Goal: Task Accomplishment & Management: Manage account settings

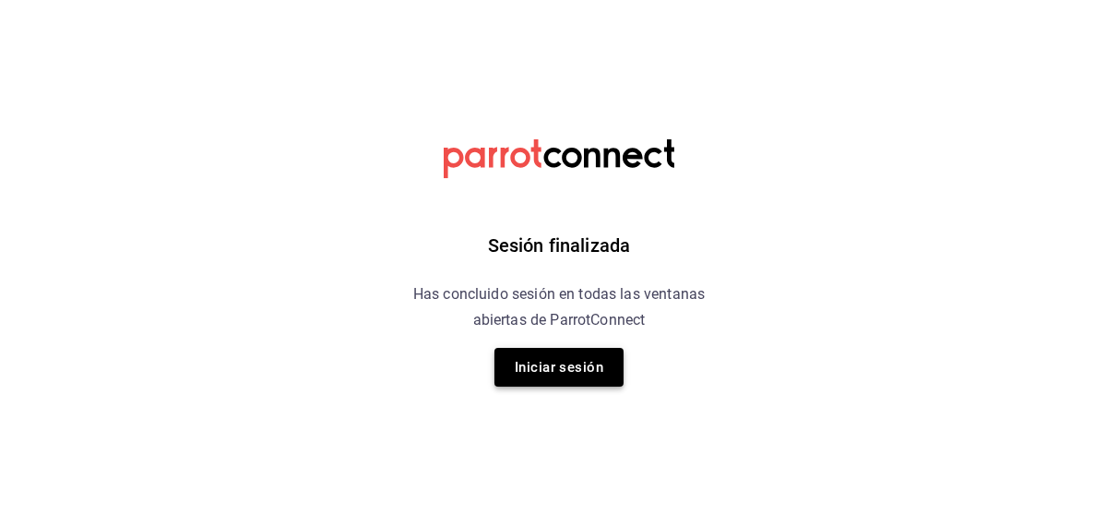
click at [538, 373] on button "Iniciar sesión" at bounding box center [558, 367] width 129 height 39
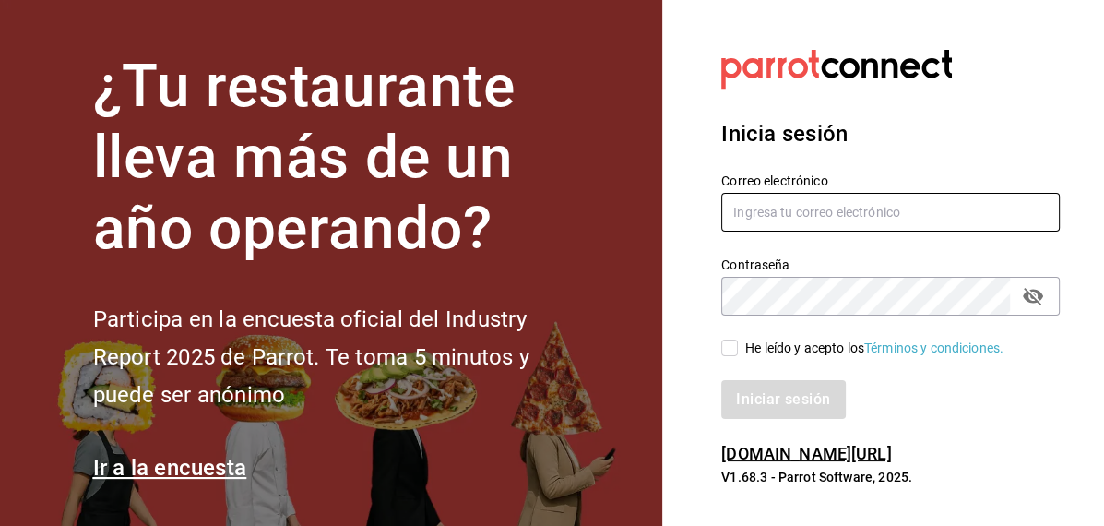
type input "inventarios@papizzas.com.mx"
click at [730, 344] on input "He leído y acepto los Términos y condiciones." at bounding box center [729, 347] width 17 height 17
checkbox input "true"
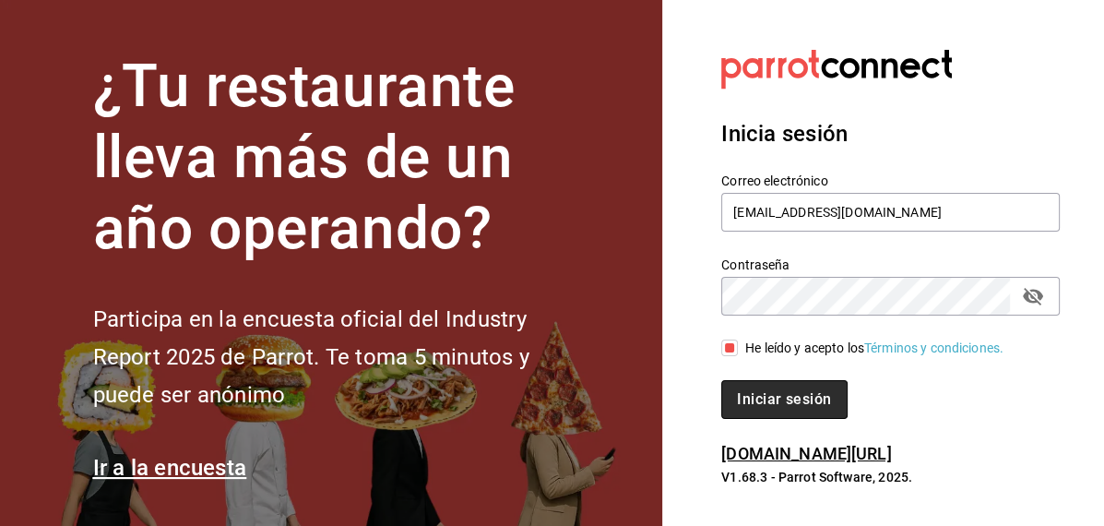
click at [752, 400] on button "Iniciar sesión" at bounding box center [783, 399] width 125 height 39
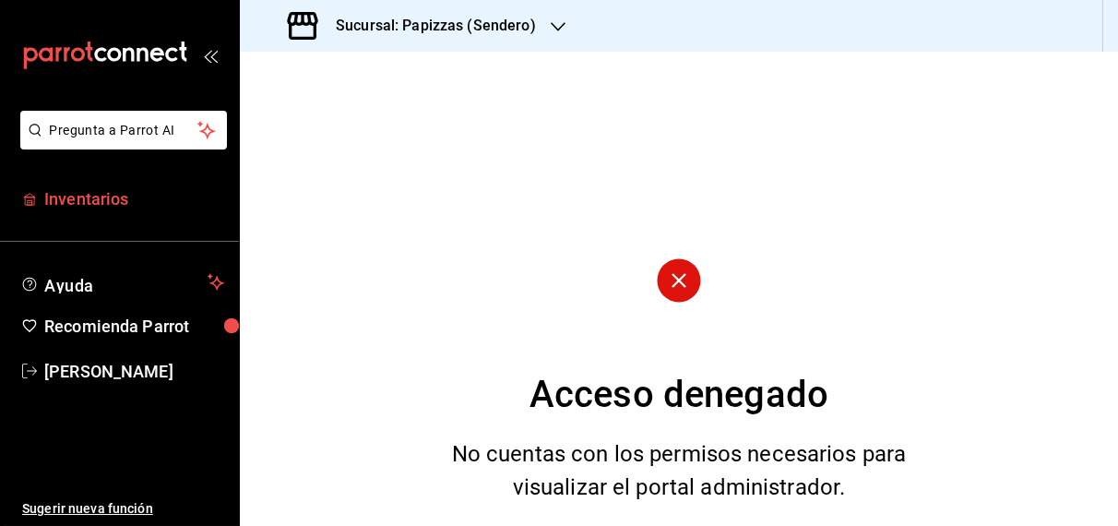
click at [80, 204] on span "Inventarios" at bounding box center [134, 198] width 180 height 25
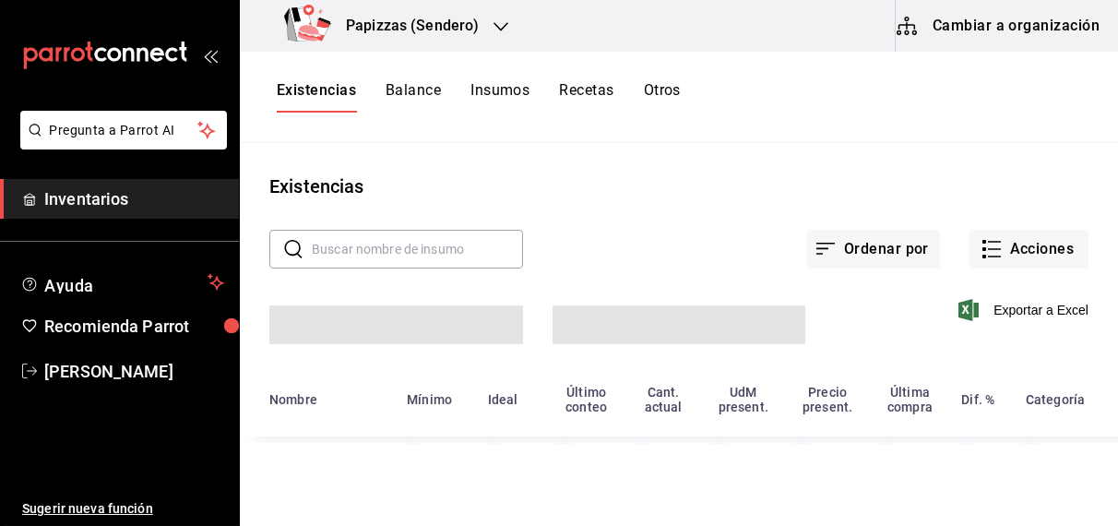
click at [493, 29] on icon "button" at bounding box center [500, 26] width 15 height 15
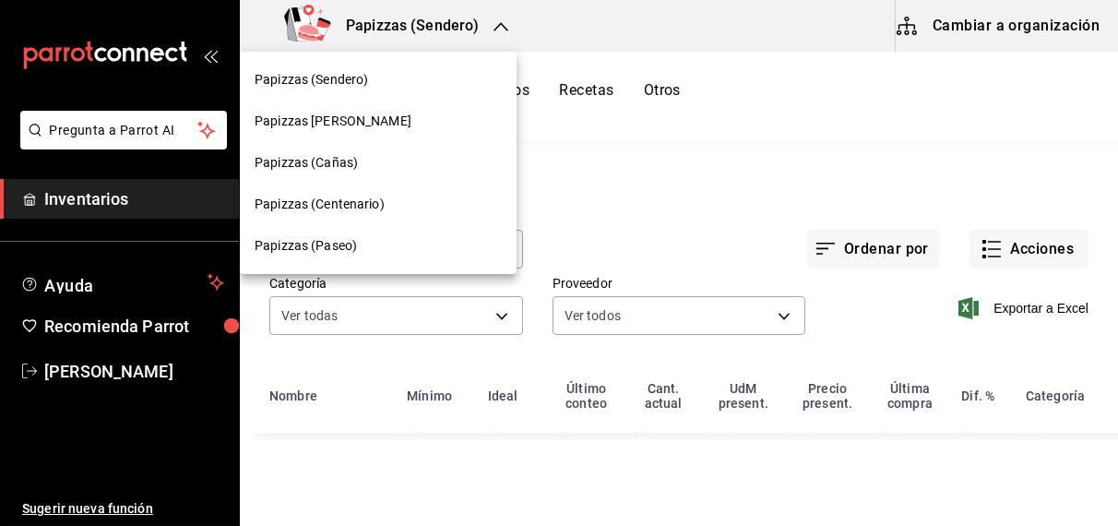
click at [358, 208] on span "Papizzas (Centenario)" at bounding box center [320, 204] width 130 height 19
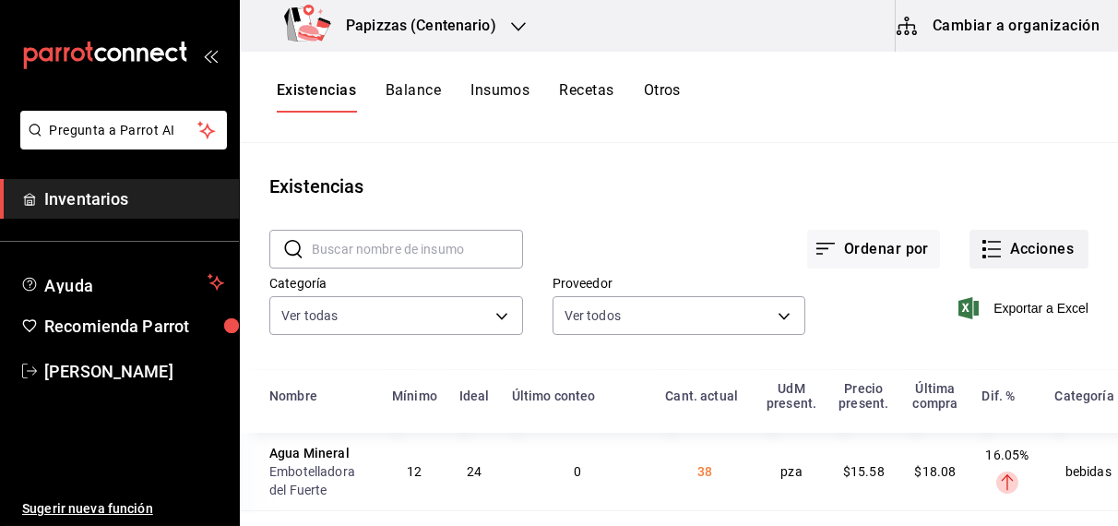
click at [1027, 236] on button "Acciones" at bounding box center [1028, 249] width 119 height 39
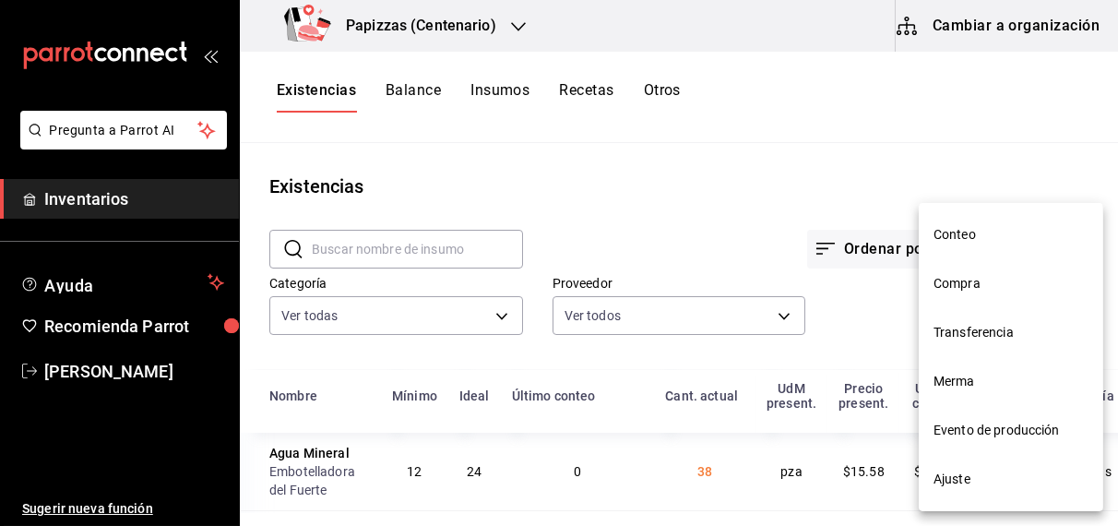
click at [963, 386] on span "Merma" at bounding box center [1010, 381] width 155 height 19
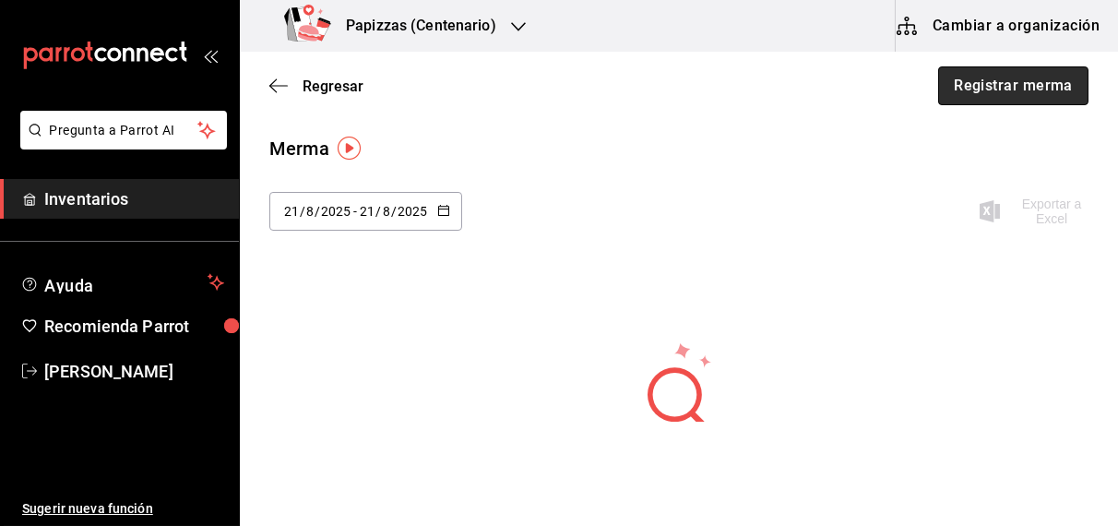
click at [986, 90] on button "Registrar merma" at bounding box center [1013, 85] width 150 height 39
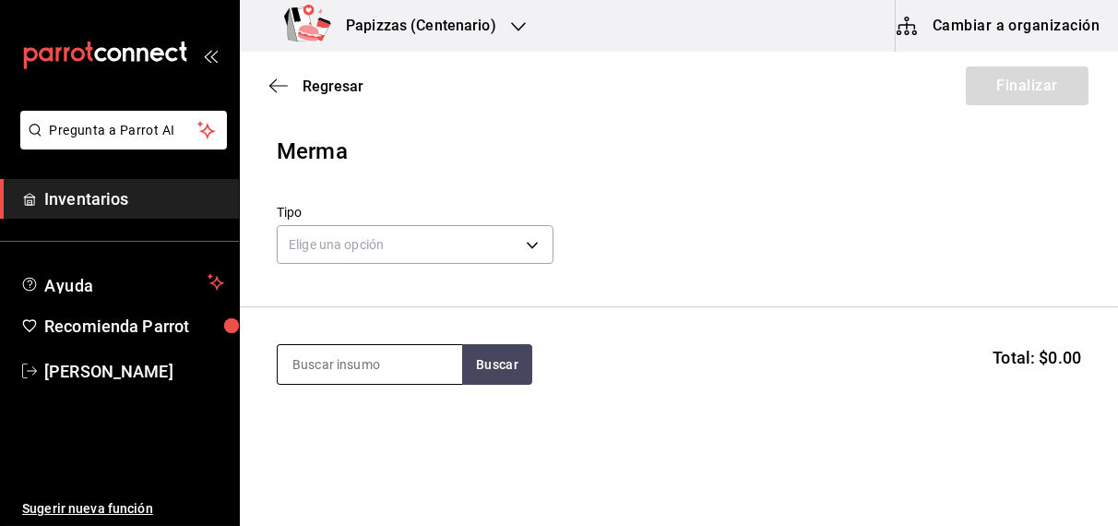
click at [420, 369] on input at bounding box center [370, 364] width 184 height 39
type input "aceite"
click at [366, 439] on div "1 botella de 800ml - CEDIS" at bounding box center [366, 438] width 151 height 19
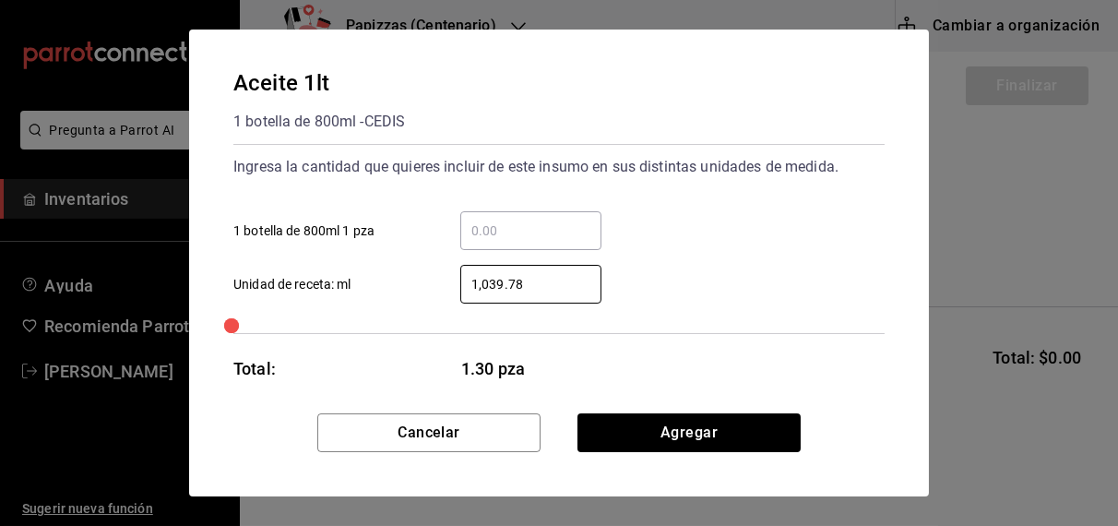
type input "1,039.78"
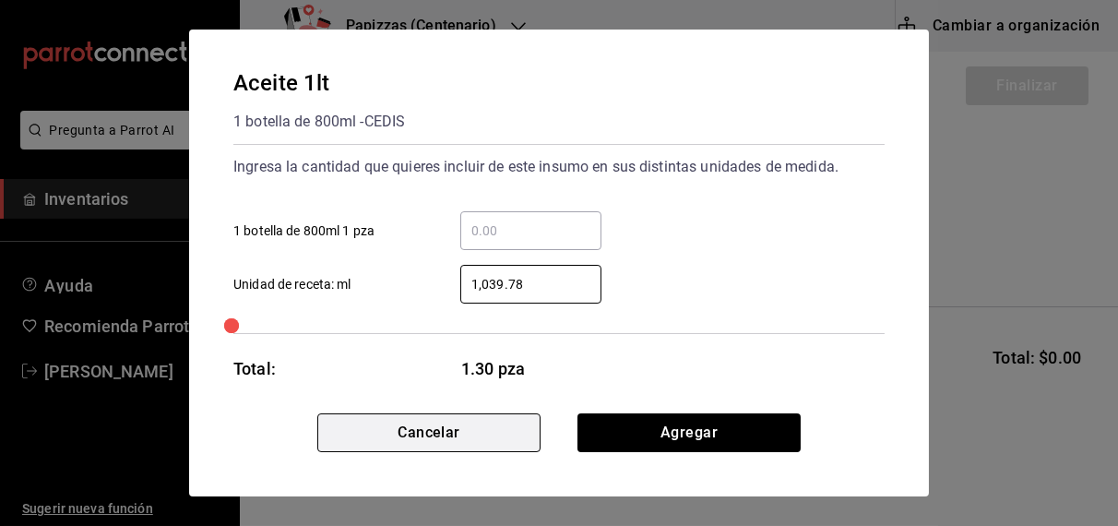
click at [434, 417] on button "Cancelar" at bounding box center [428, 432] width 223 height 39
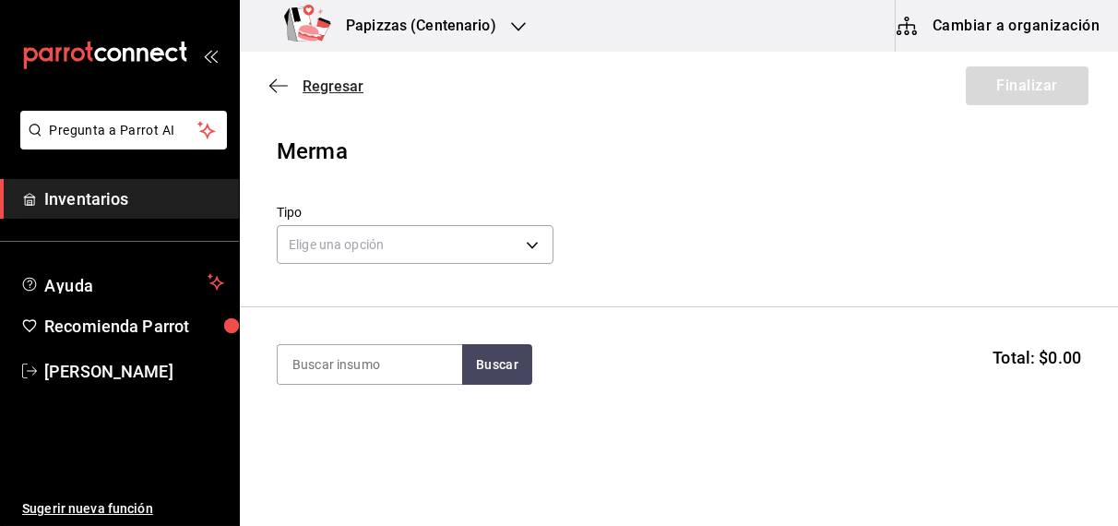
click at [341, 84] on span "Regresar" at bounding box center [332, 86] width 61 height 18
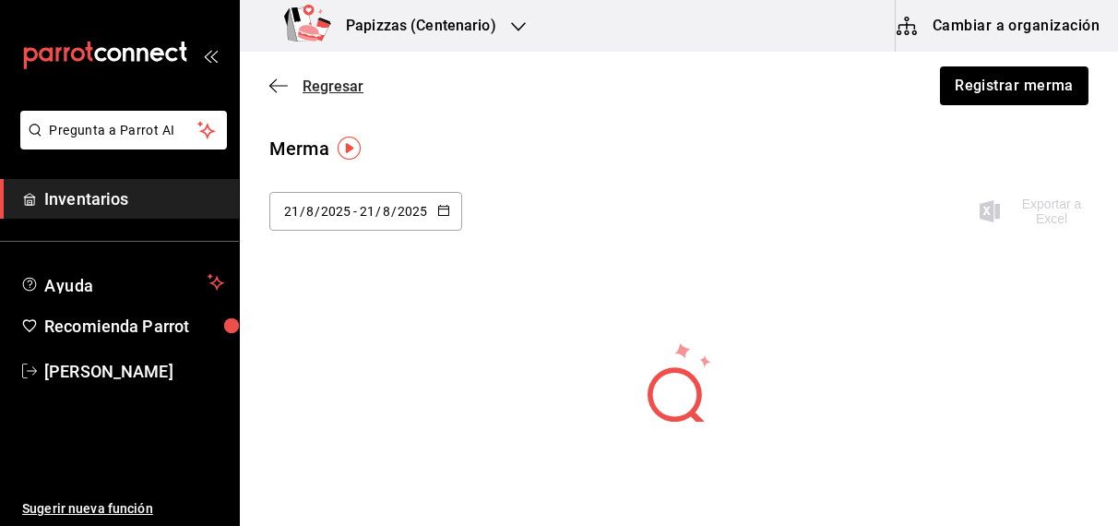
click at [326, 91] on span "Regresar" at bounding box center [332, 86] width 61 height 18
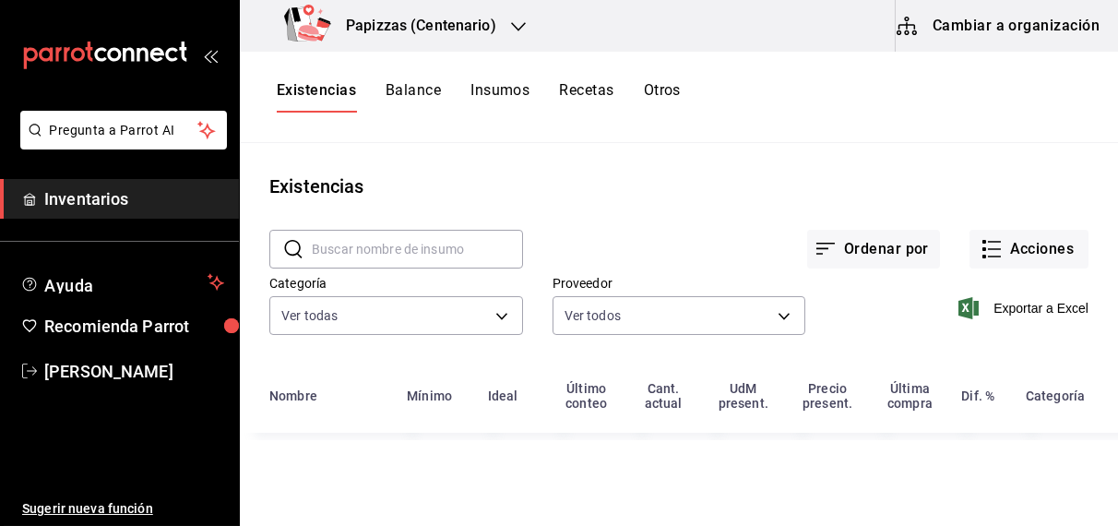
click at [305, 88] on button "Existencias" at bounding box center [316, 96] width 79 height 31
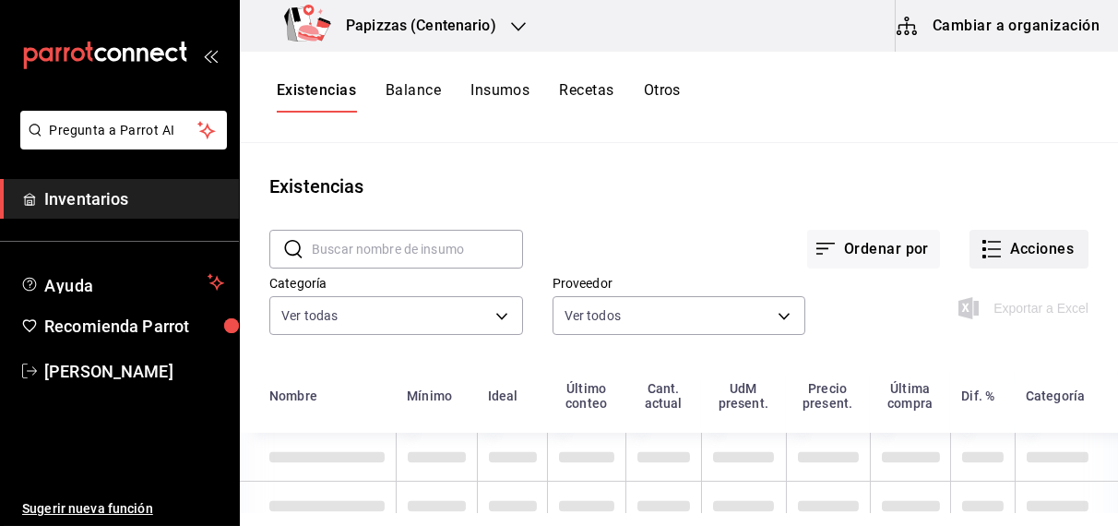
click at [1058, 242] on button "Acciones" at bounding box center [1028, 249] width 119 height 39
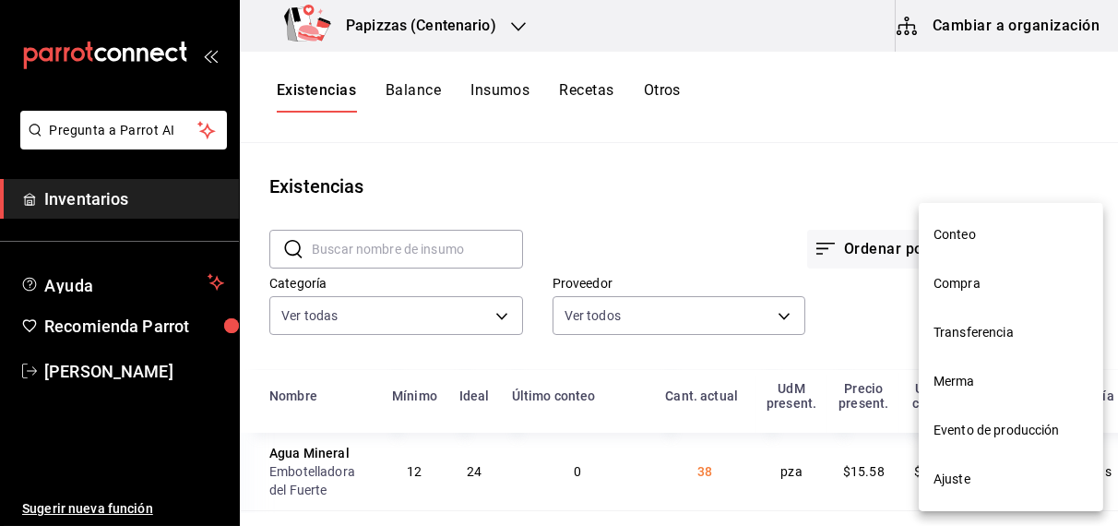
click at [960, 478] on span "Ajuste" at bounding box center [1010, 478] width 155 height 19
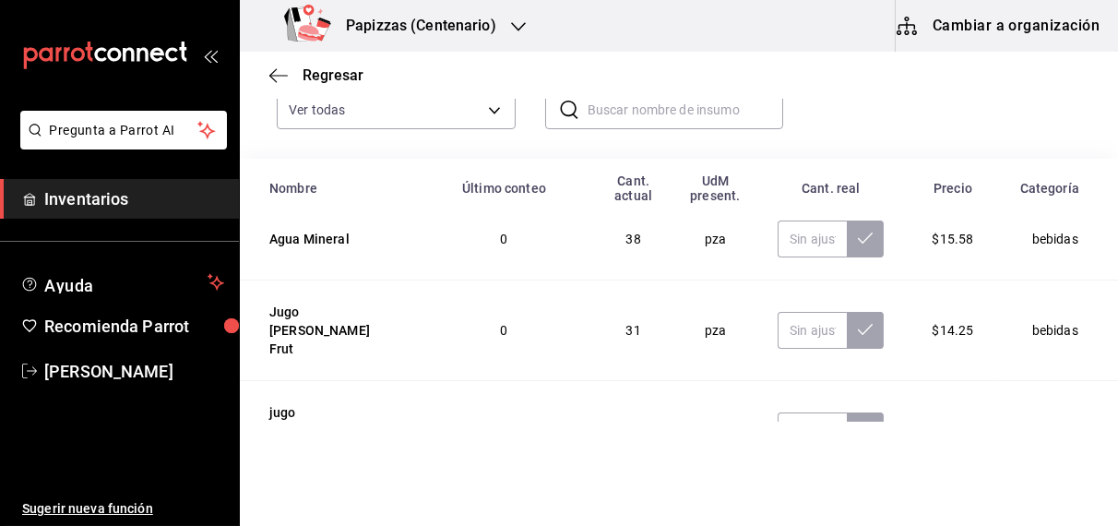
scroll to position [22, 0]
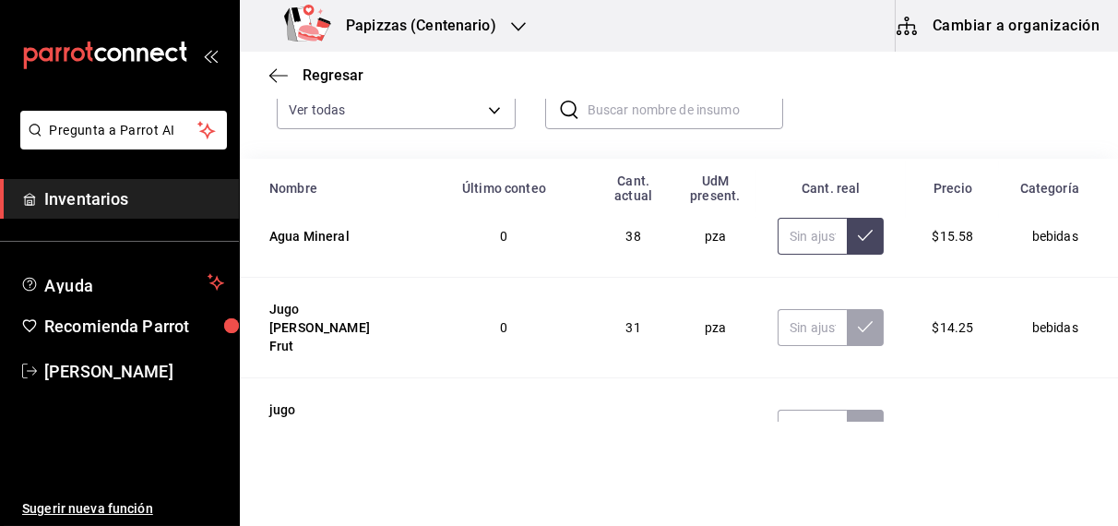
click at [781, 240] on input "text" at bounding box center [811, 236] width 69 height 37
type input "29.00"
click at [347, 68] on span "Regresar" at bounding box center [332, 75] width 61 height 18
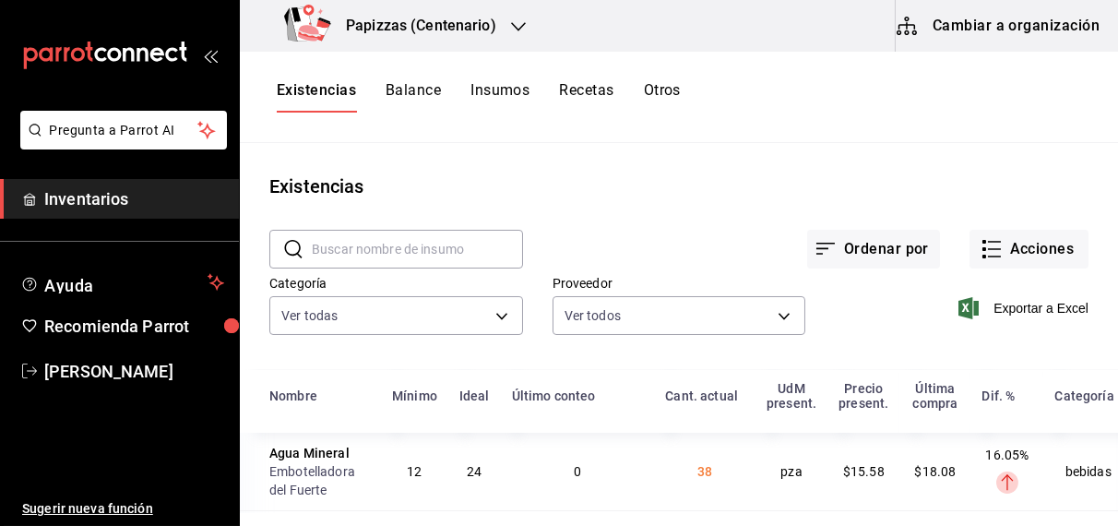
click at [659, 93] on button "Otros" at bounding box center [662, 96] width 37 height 31
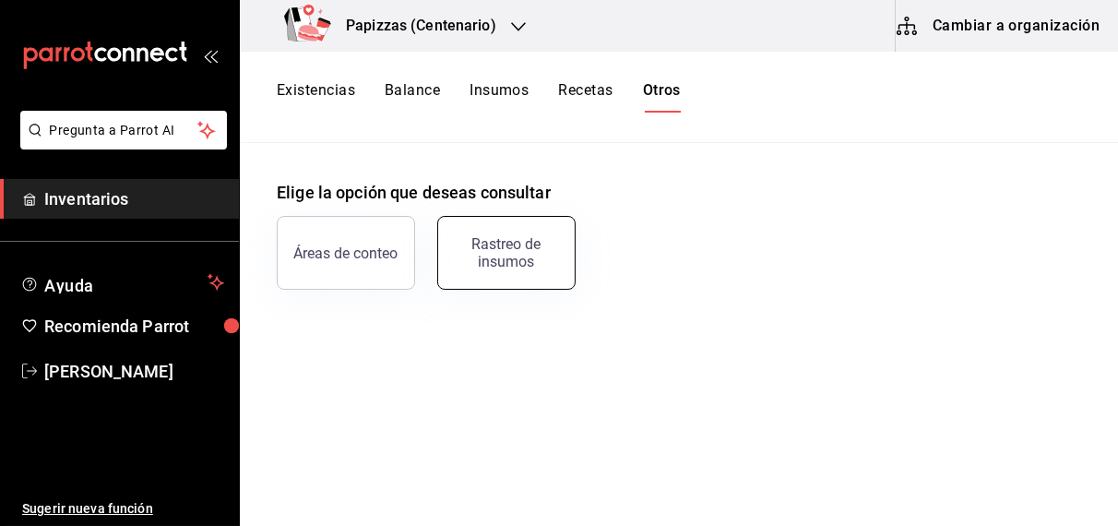
click at [530, 278] on button "Rastreo de insumos" at bounding box center [506, 253] width 138 height 74
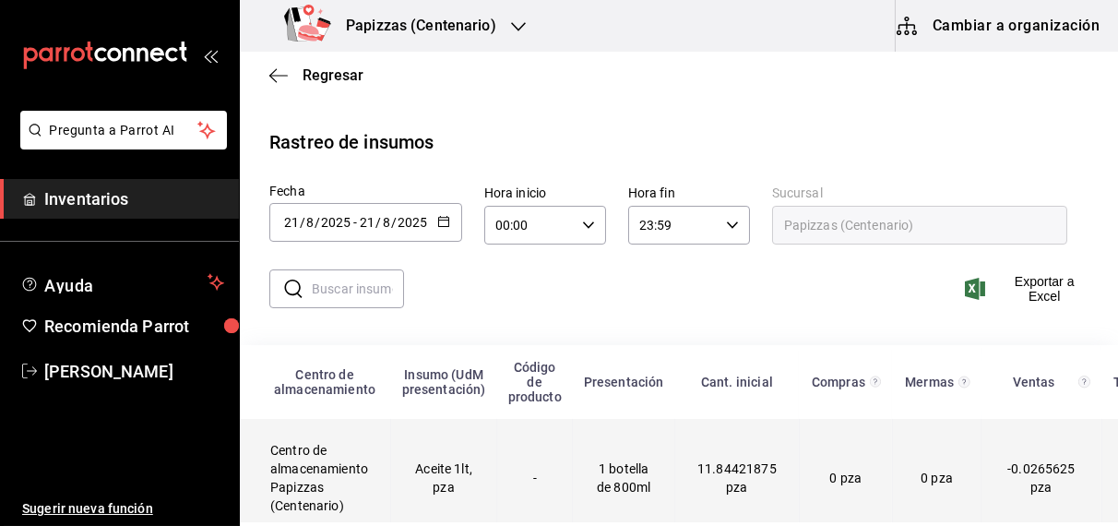
click at [445, 483] on td "Aceite 1lt, pza" at bounding box center [444, 478] width 106 height 119
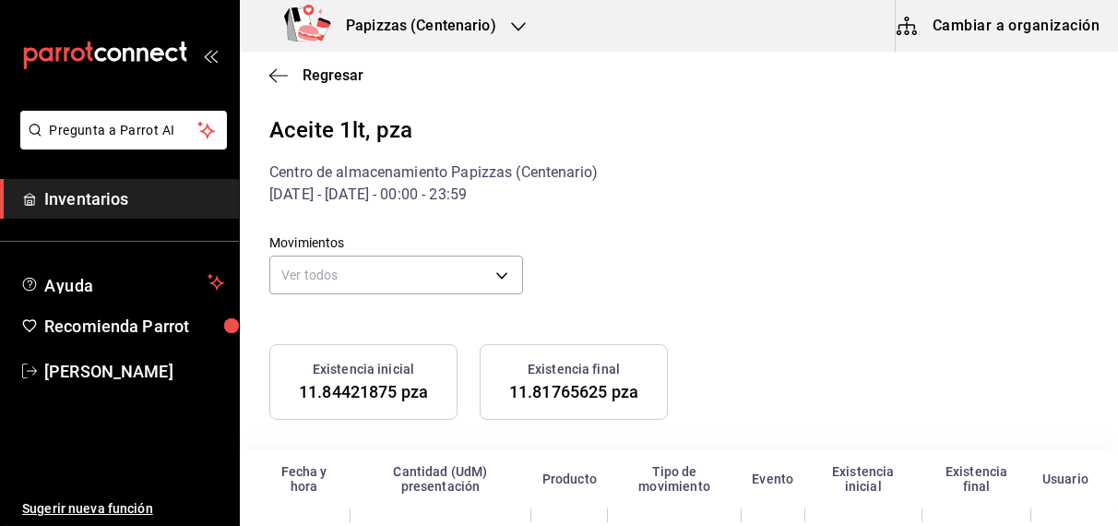
click at [445, 483] on div "Cantidad (UdM) presentación" at bounding box center [440, 479] width 159 height 30
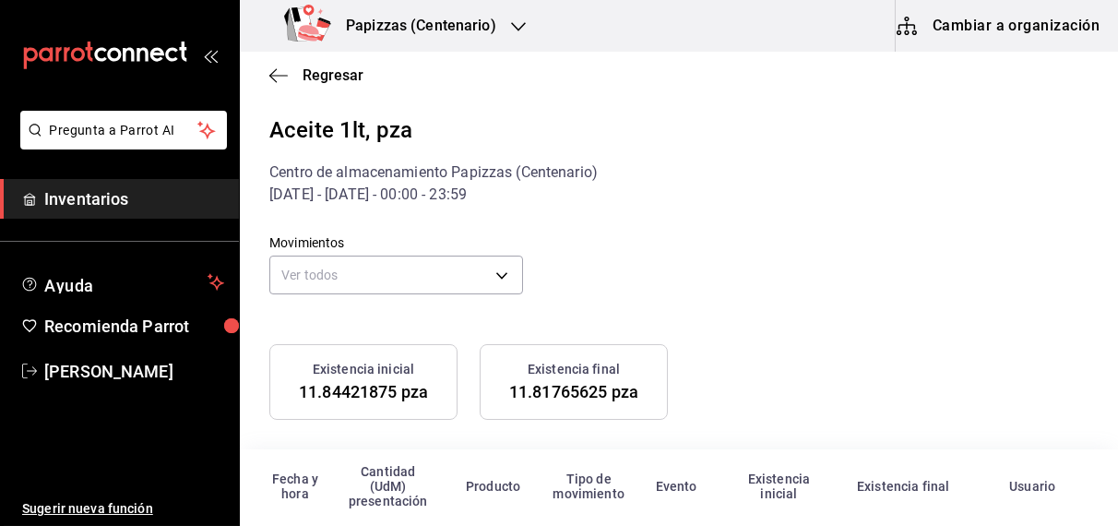
click at [823, 264] on div "Movimientos Ver todos default" at bounding box center [664, 253] width 848 height 94
click at [322, 74] on span "Regresar" at bounding box center [332, 75] width 61 height 18
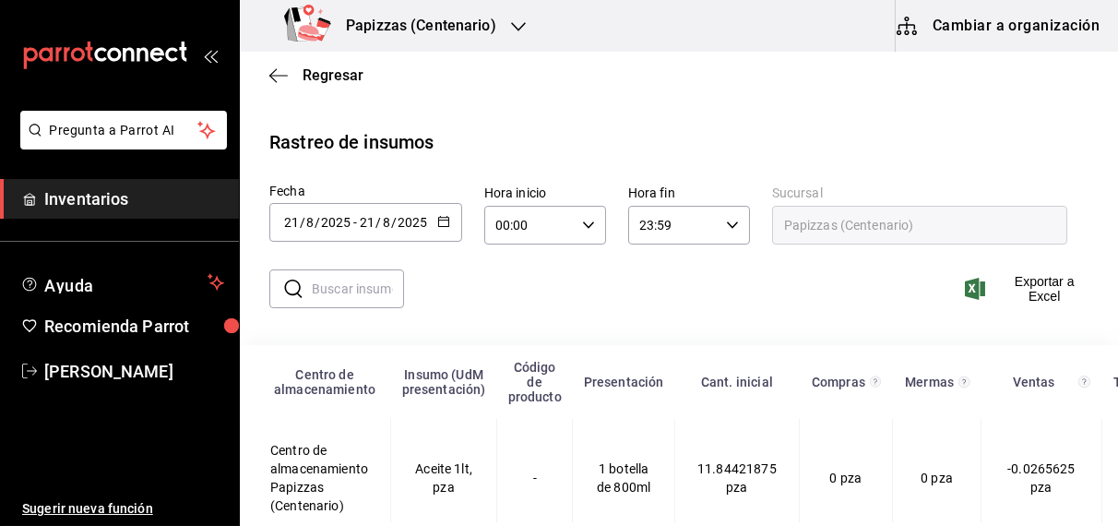
click at [440, 220] on icon "button" at bounding box center [443, 221] width 13 height 13
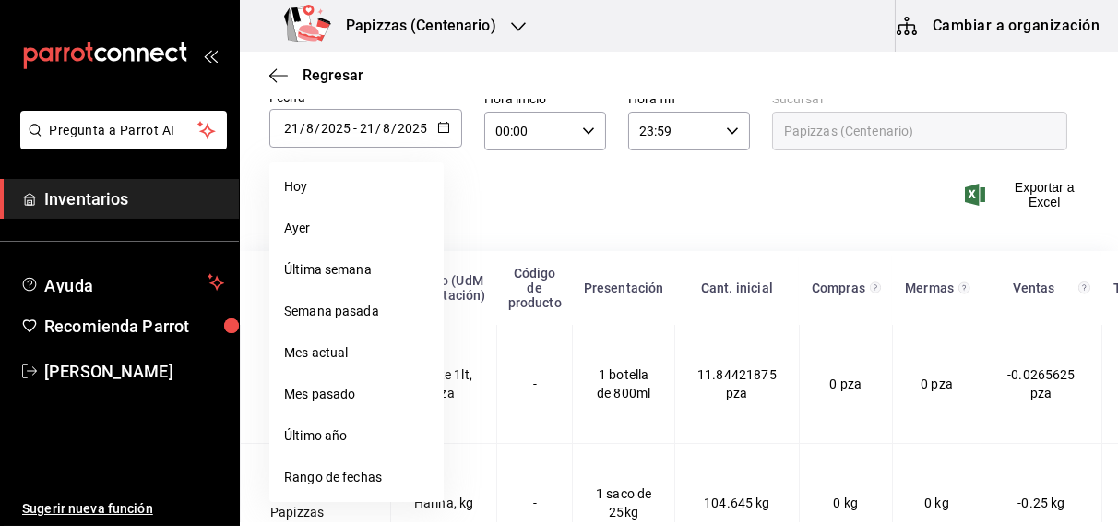
scroll to position [109, 0]
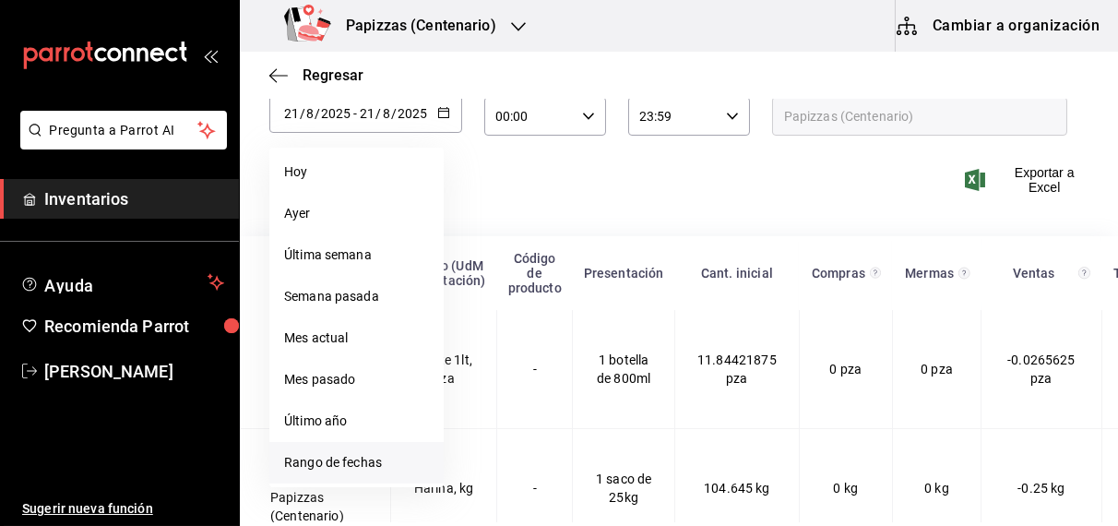
click at [346, 465] on li "Rango de fechas" at bounding box center [356, 462] width 174 height 41
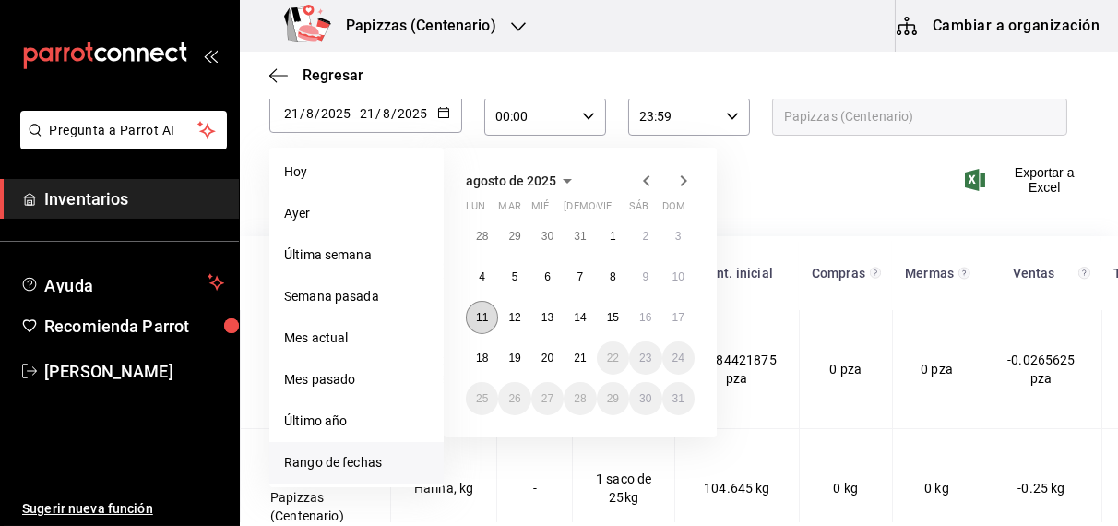
click at [481, 315] on abbr "11" at bounding box center [482, 317] width 12 height 13
type input "2025-08-11"
type input "11"
type input "2025-08-11"
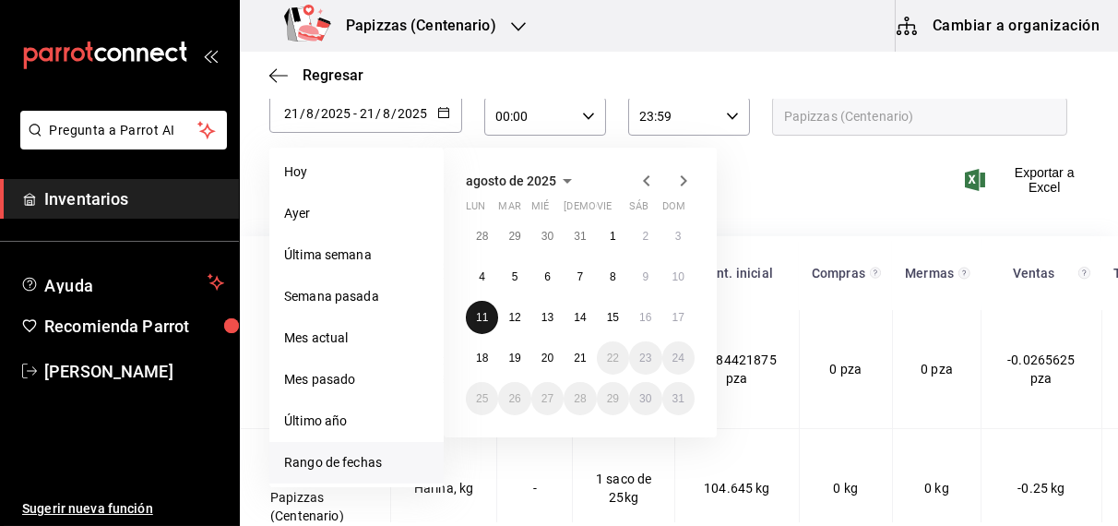
type input "11"
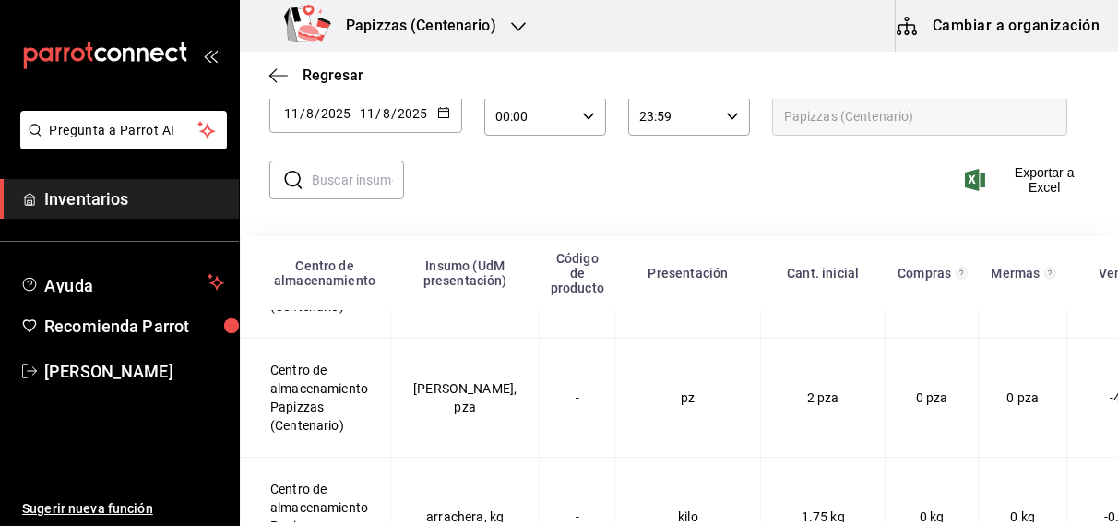
scroll to position [296, 0]
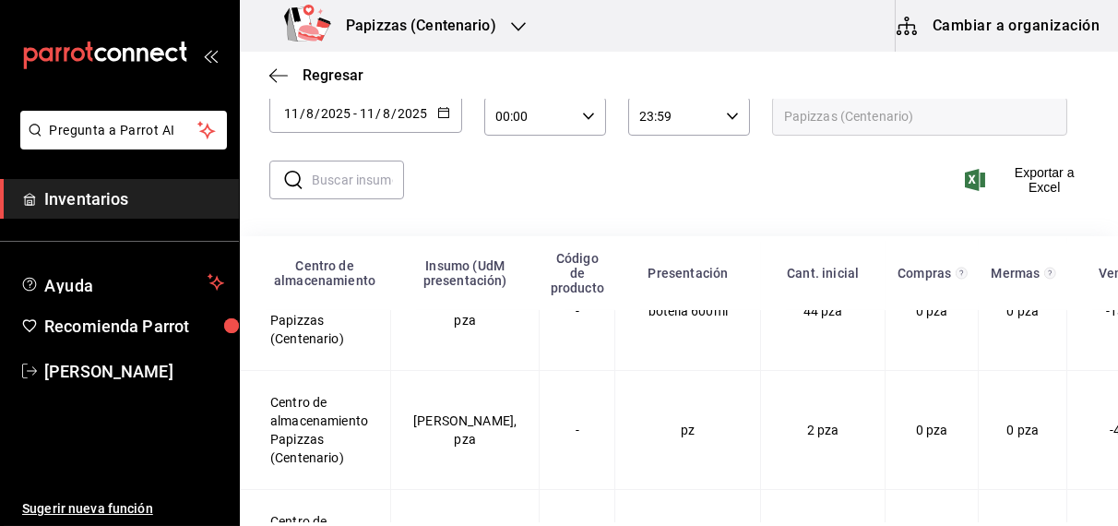
click at [335, 184] on input "text" at bounding box center [358, 179] width 92 height 37
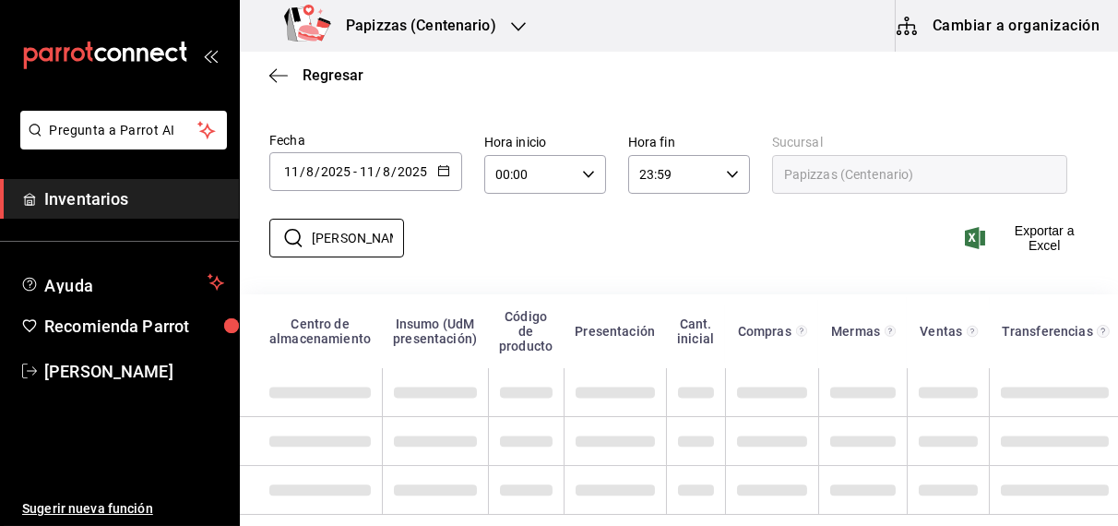
scroll to position [66, 0]
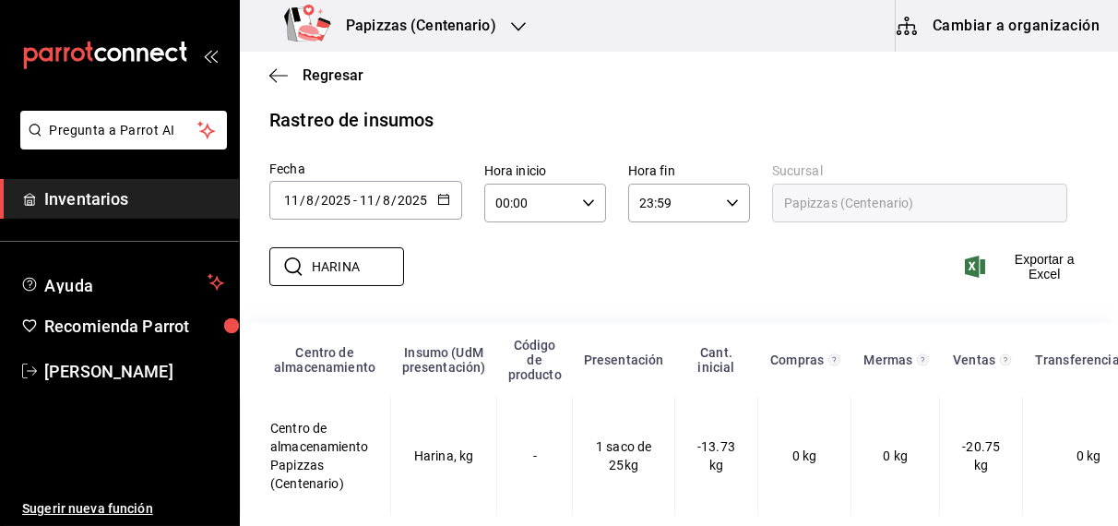
type input "harina"
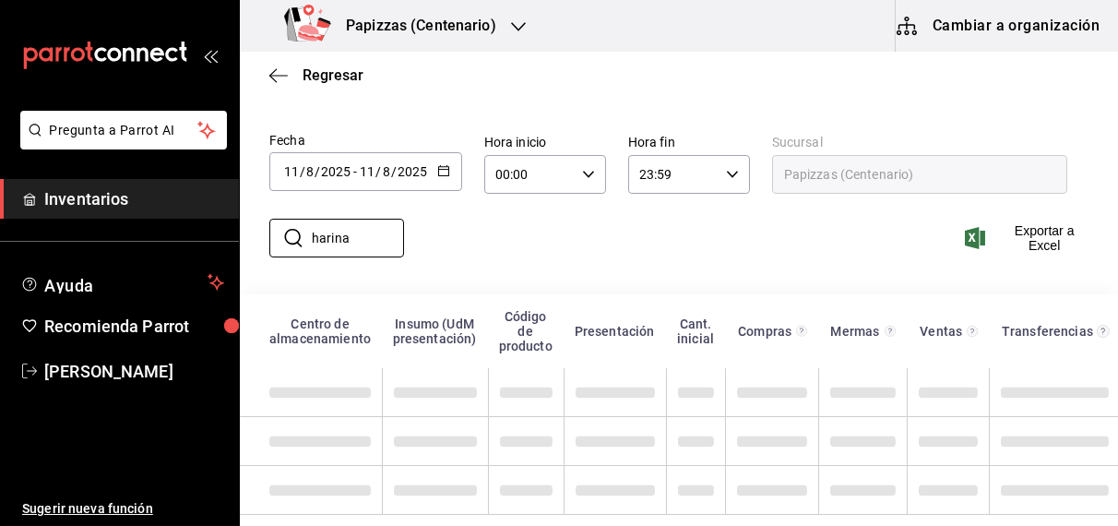
scroll to position [39, 0]
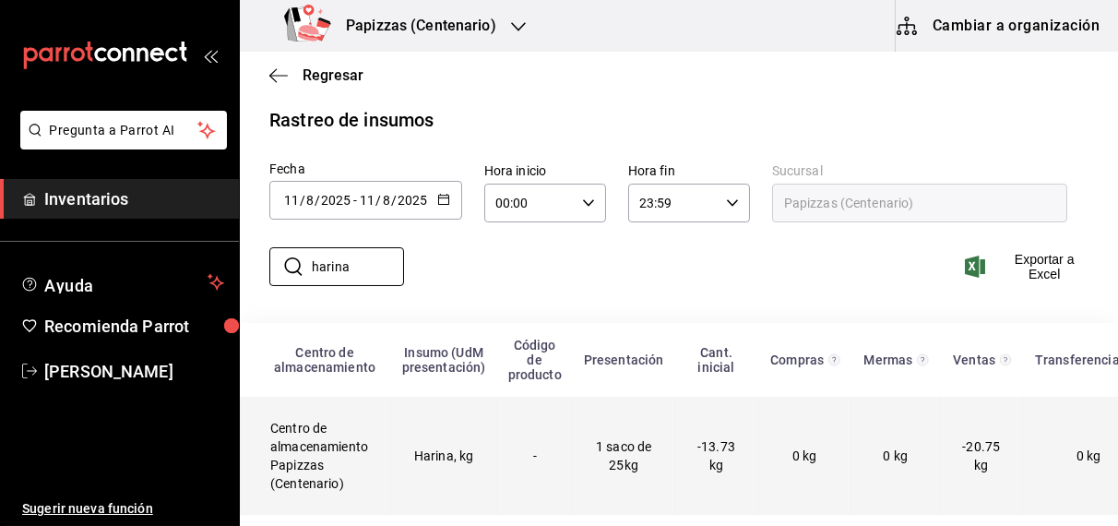
click at [448, 446] on td "Harina, kg" at bounding box center [444, 456] width 106 height 118
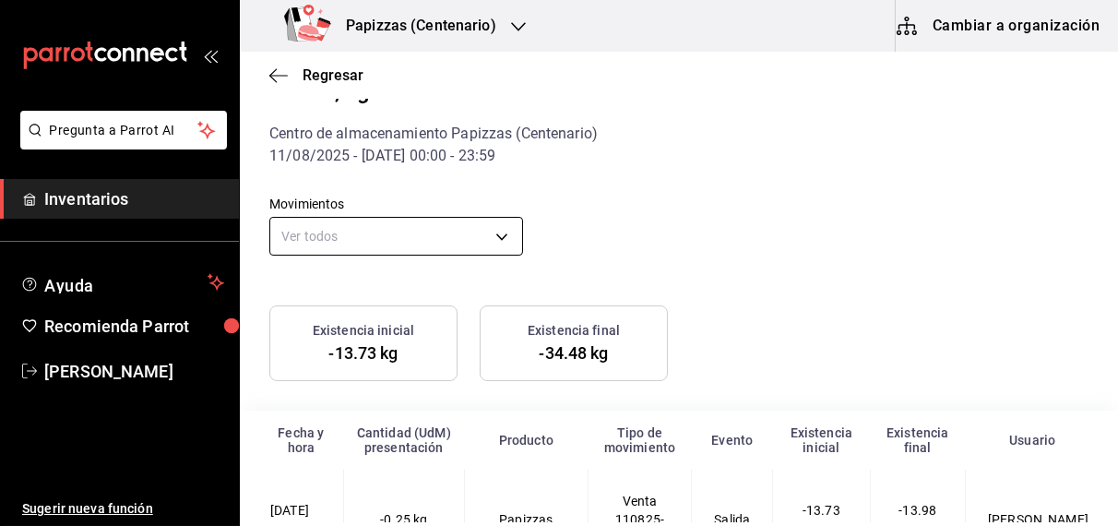
click at [397, 232] on body "Pregunta a Parrot AI Inventarios Ayuda Recomienda Parrot OBDULIA JANNETH CASTRO…" at bounding box center [559, 261] width 1118 height 522
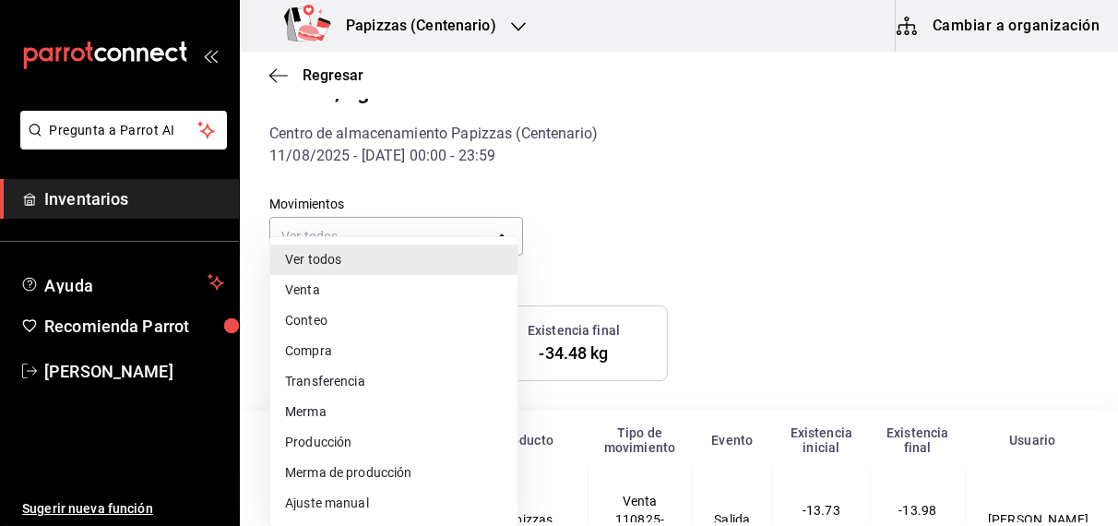
click at [313, 296] on li "Venta" at bounding box center [393, 290] width 247 height 30
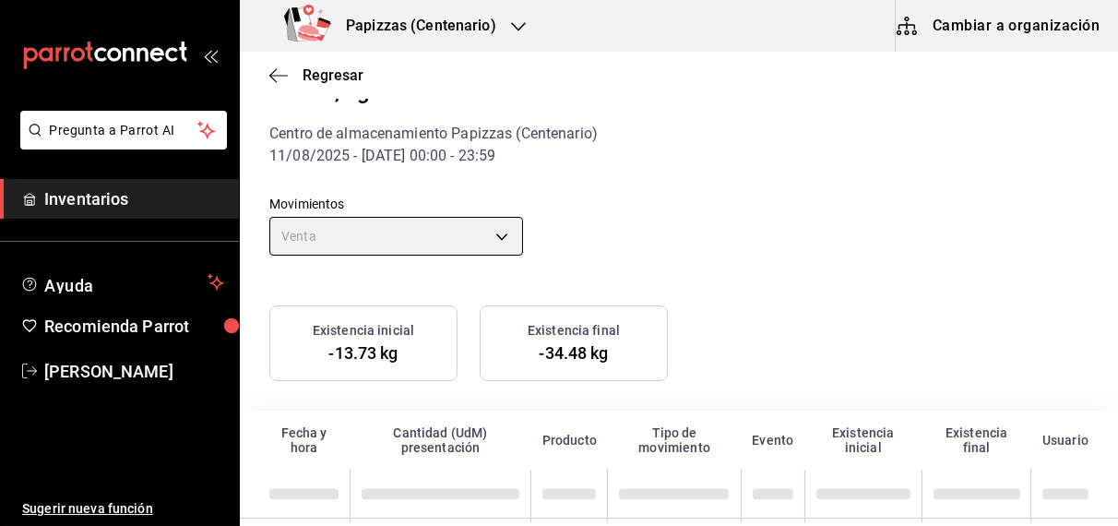
type input "ORDER"
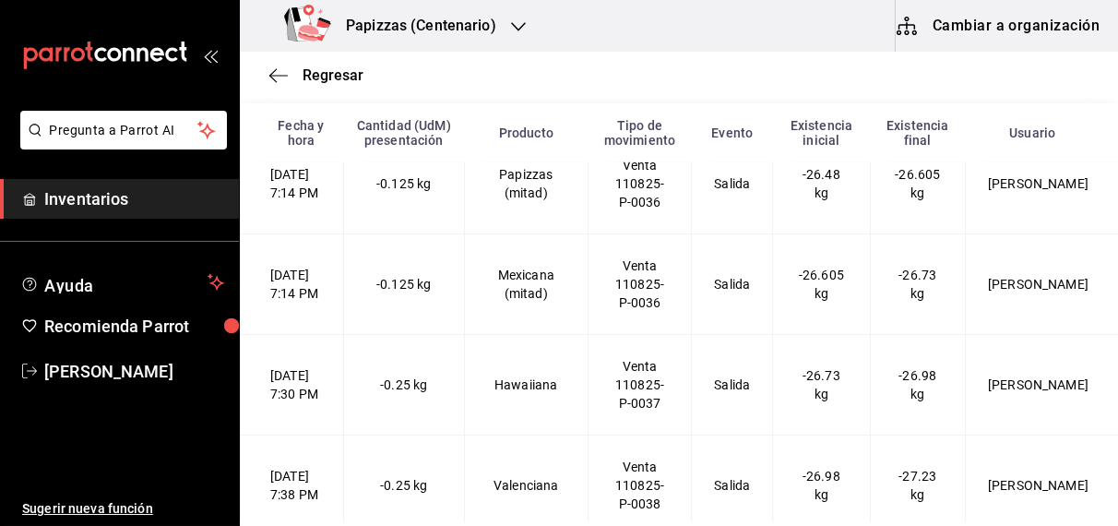
scroll to position [4349, 0]
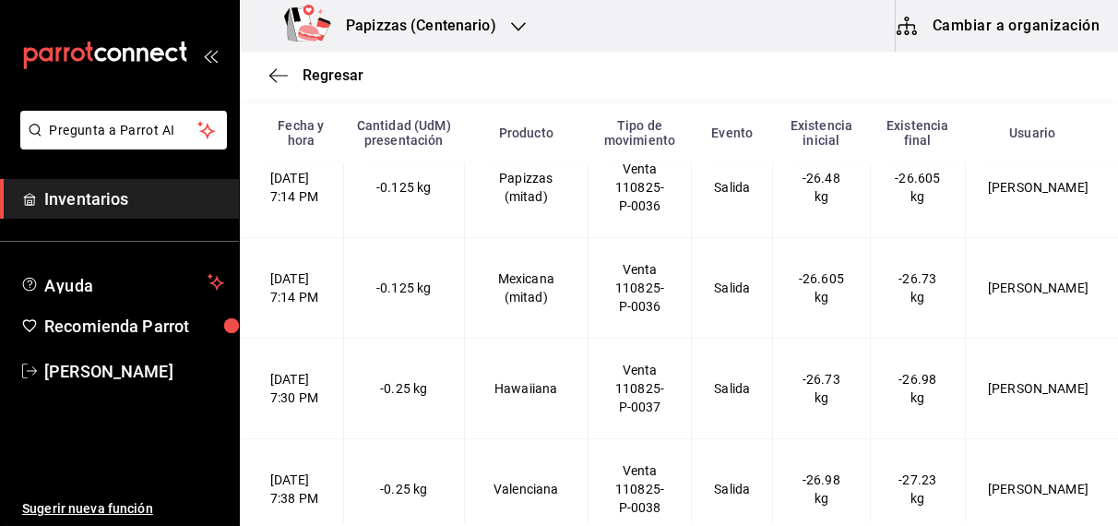
click at [347, 88] on div "Regresar" at bounding box center [679, 75] width 878 height 47
click at [335, 71] on span "Regresar" at bounding box center [332, 75] width 61 height 18
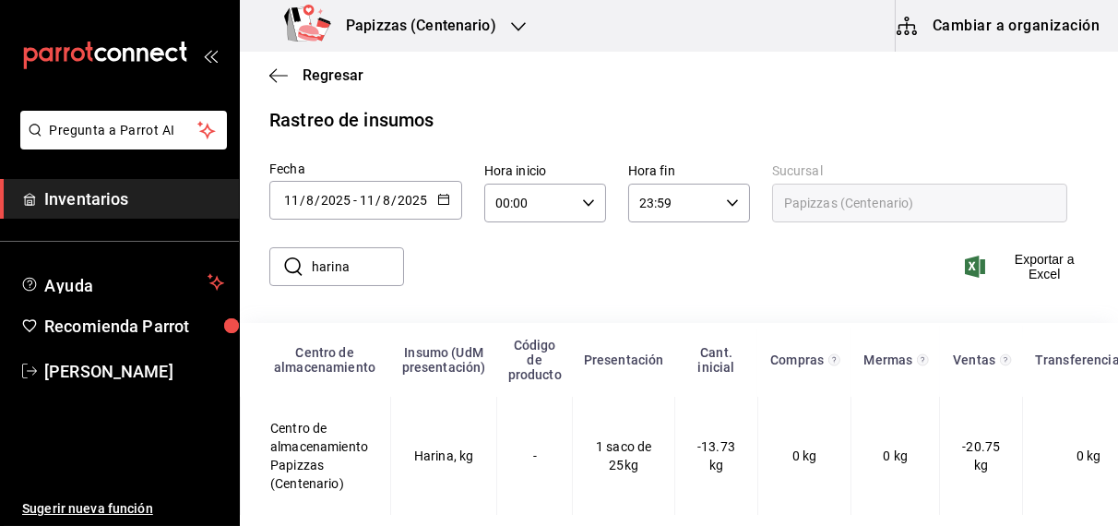
scroll to position [39, 0]
click at [381, 255] on input "harina" at bounding box center [358, 266] width 92 height 37
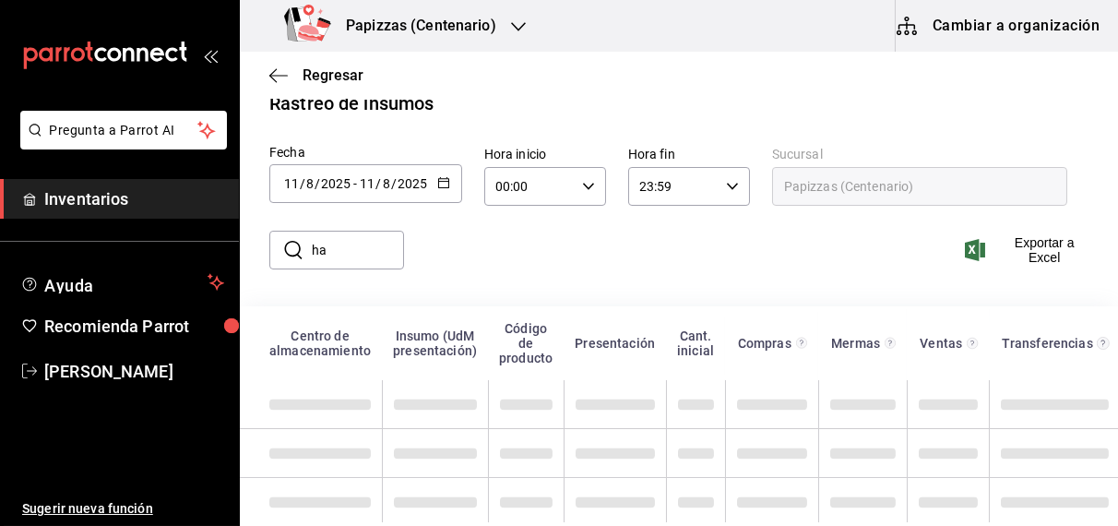
type input "h"
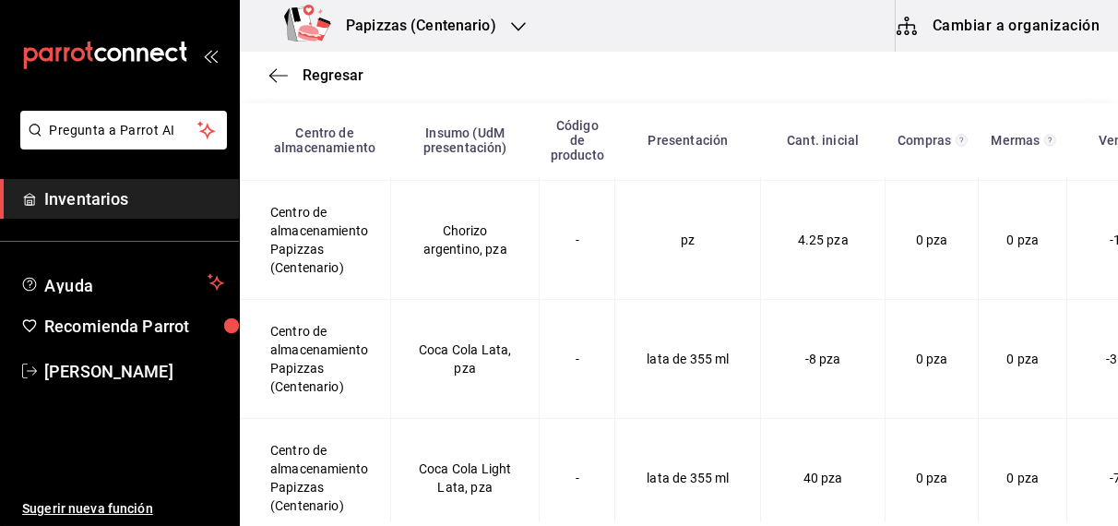
scroll to position [1070, 0]
click at [1092, 509] on div "Centro de almacenamiento Insumo (UdM presentación) Código de producto Presentac…" at bounding box center [679, 313] width 878 height 420
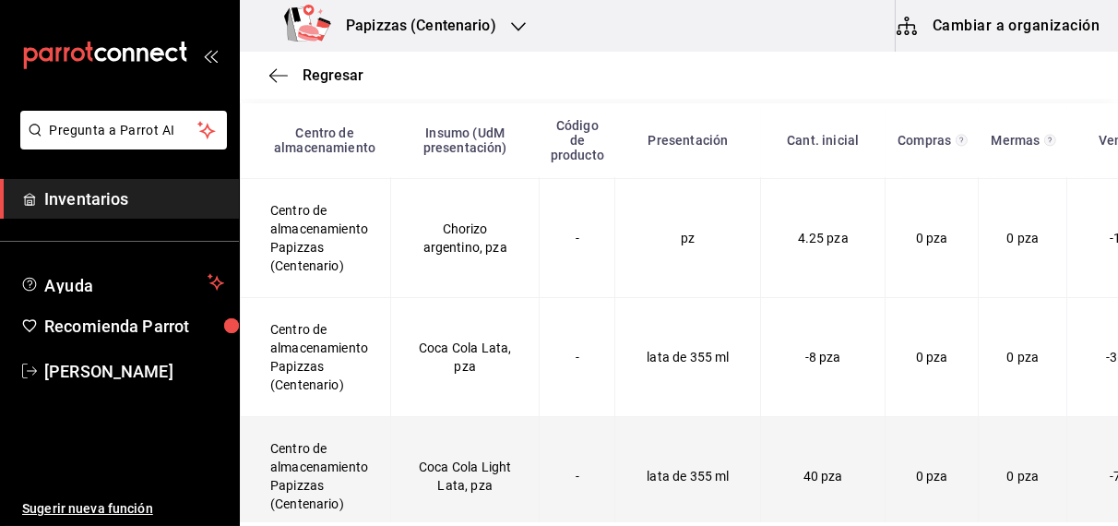
drag, startPoint x: 1092, startPoint y: 509, endPoint x: 984, endPoint y: 426, distance: 136.1
click at [984, 426] on td "0 pza" at bounding box center [1022, 475] width 89 height 119
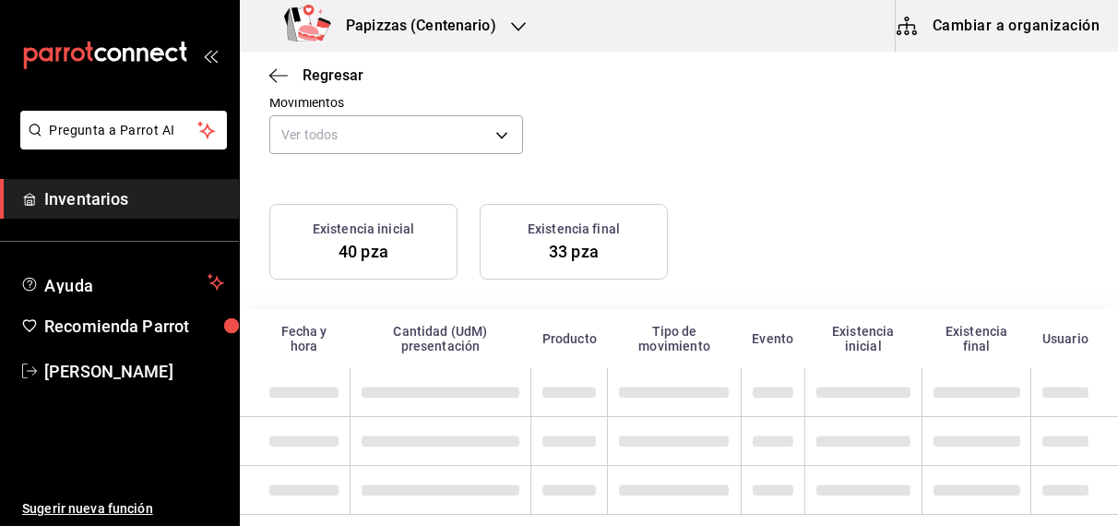
scroll to position [140, 0]
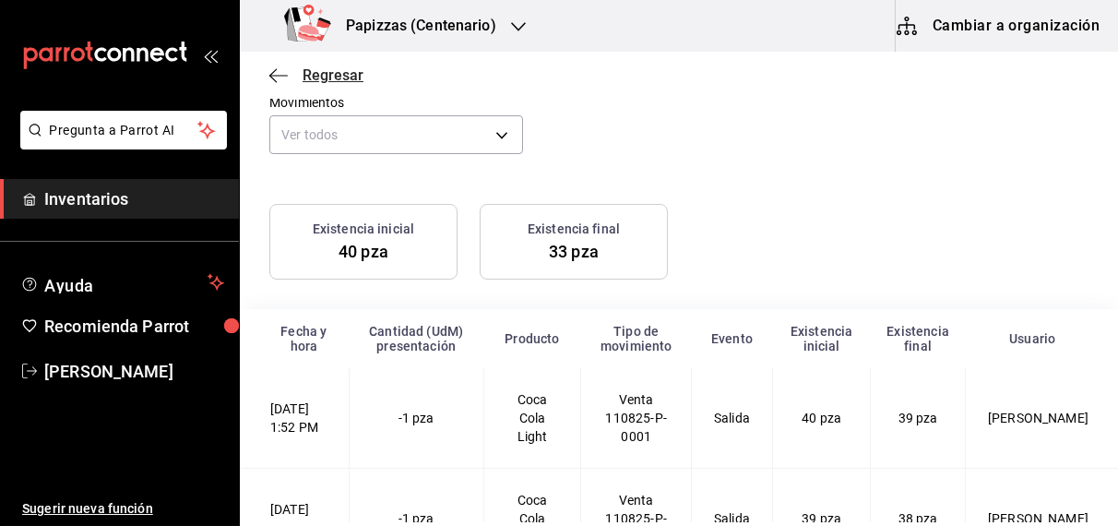
click at [346, 74] on span "Regresar" at bounding box center [332, 75] width 61 height 18
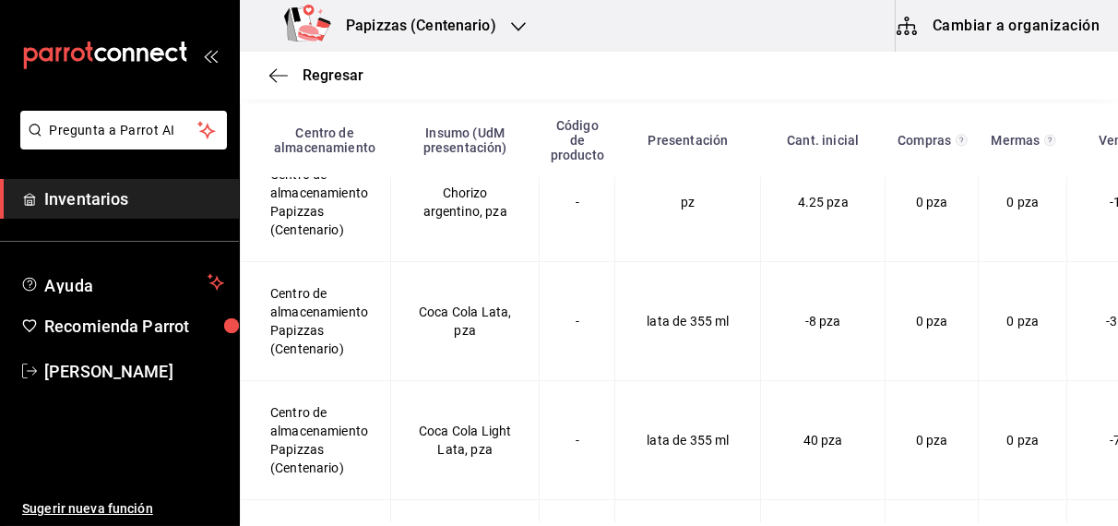
scroll to position [1118, 0]
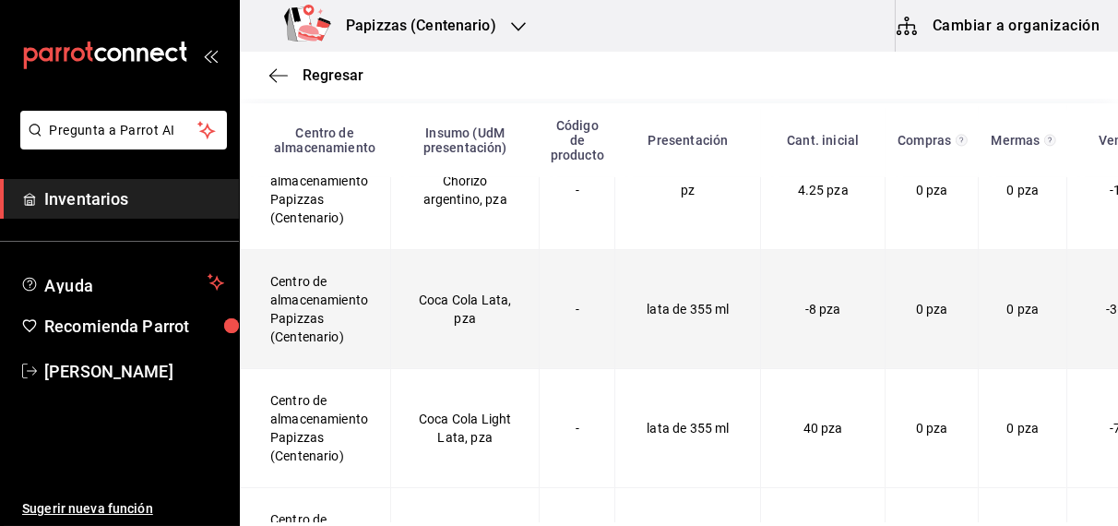
click at [1106, 307] on span "-36 pza" at bounding box center [1127, 309] width 43 height 15
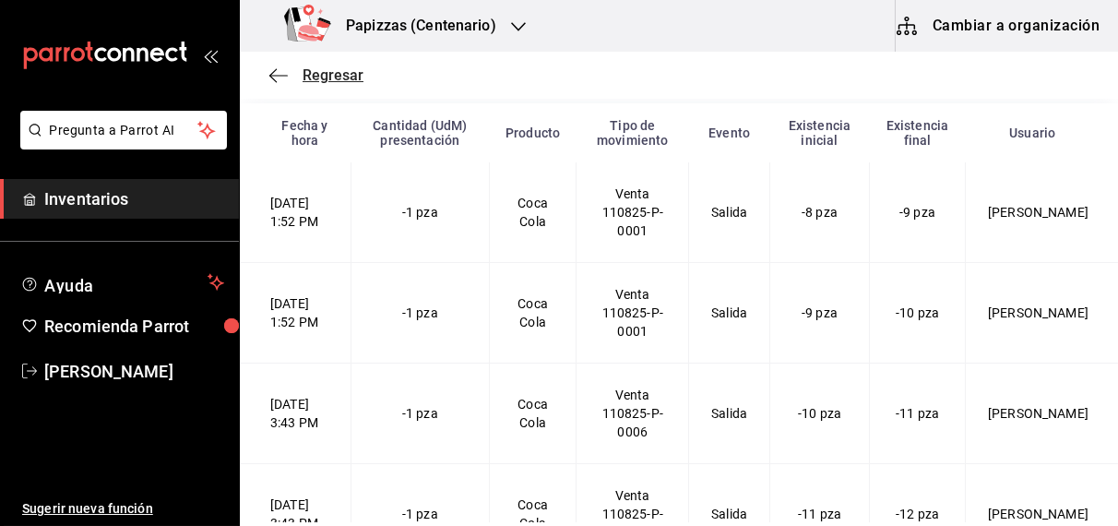
click at [337, 83] on span "Regresar" at bounding box center [332, 75] width 61 height 18
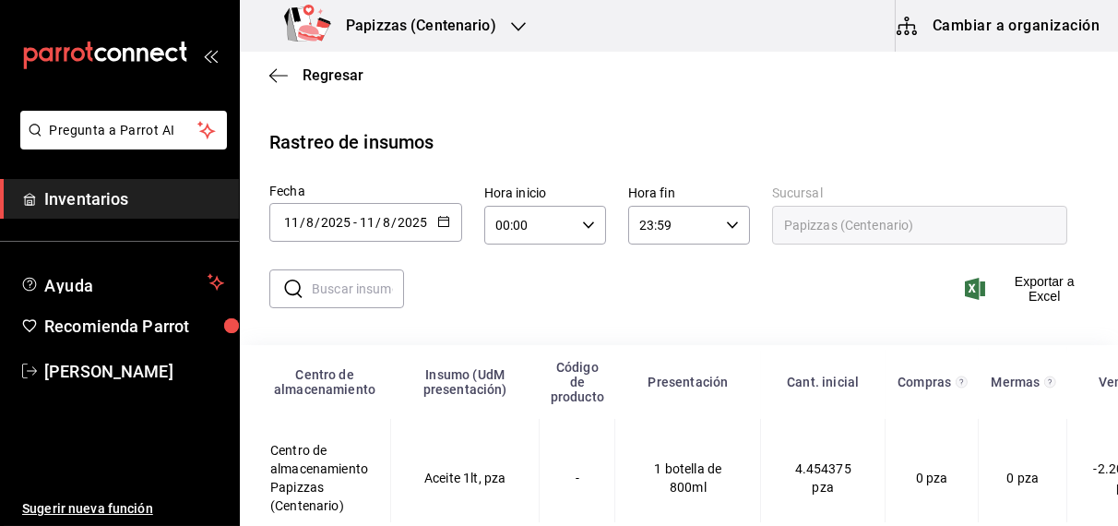
click at [355, 286] on input "text" at bounding box center [358, 288] width 92 height 37
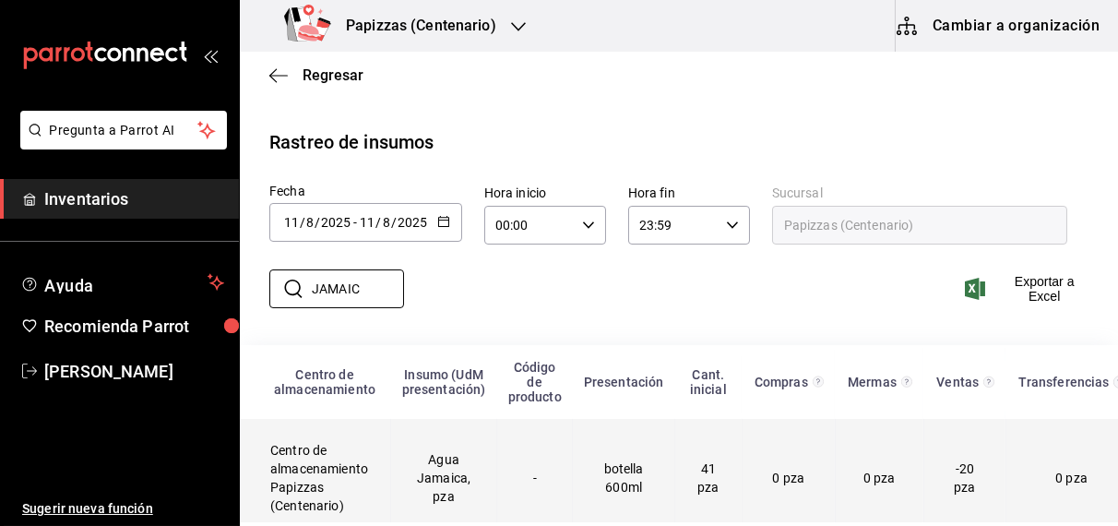
type input "JAMAIC"
click at [633, 496] on td "botella 600ml" at bounding box center [624, 478] width 102 height 118
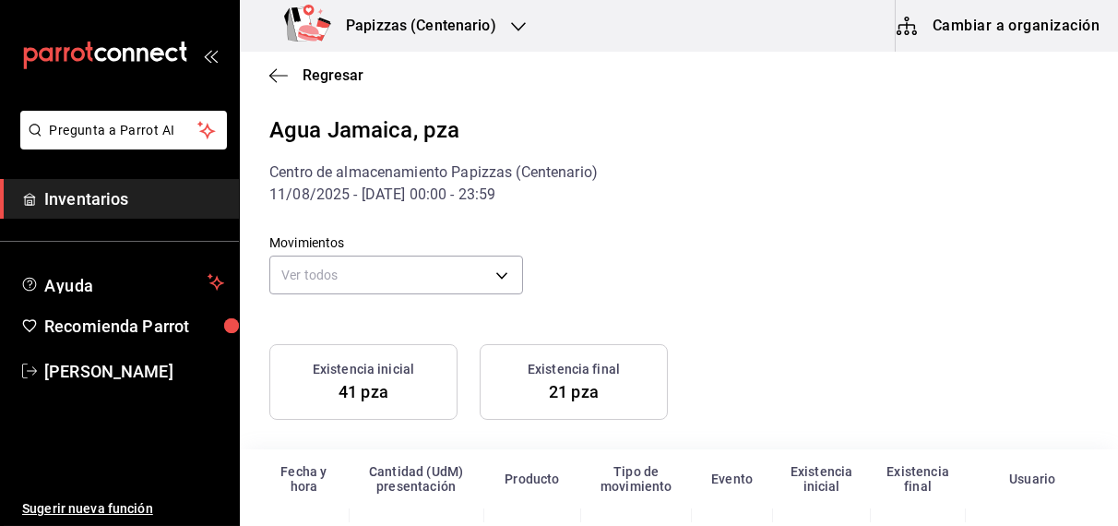
scroll to position [94, 0]
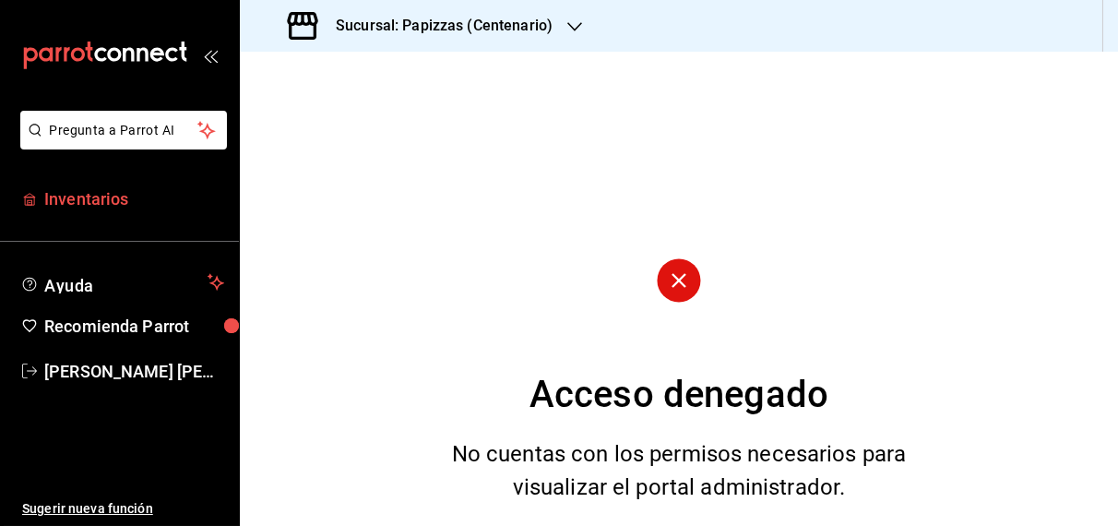
click at [116, 207] on span "Inventarios" at bounding box center [134, 198] width 180 height 25
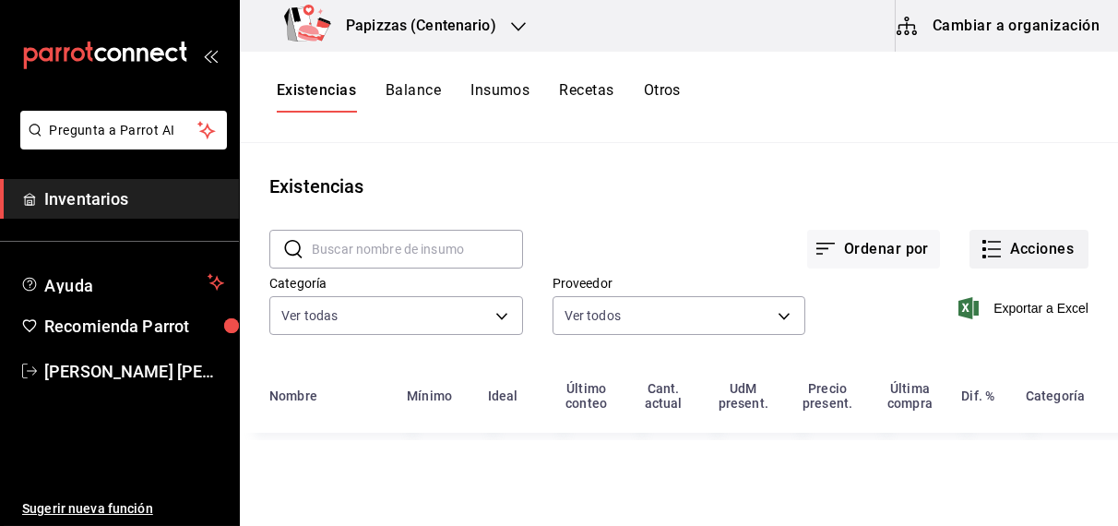
click at [1053, 259] on button "Acciones" at bounding box center [1028, 249] width 119 height 39
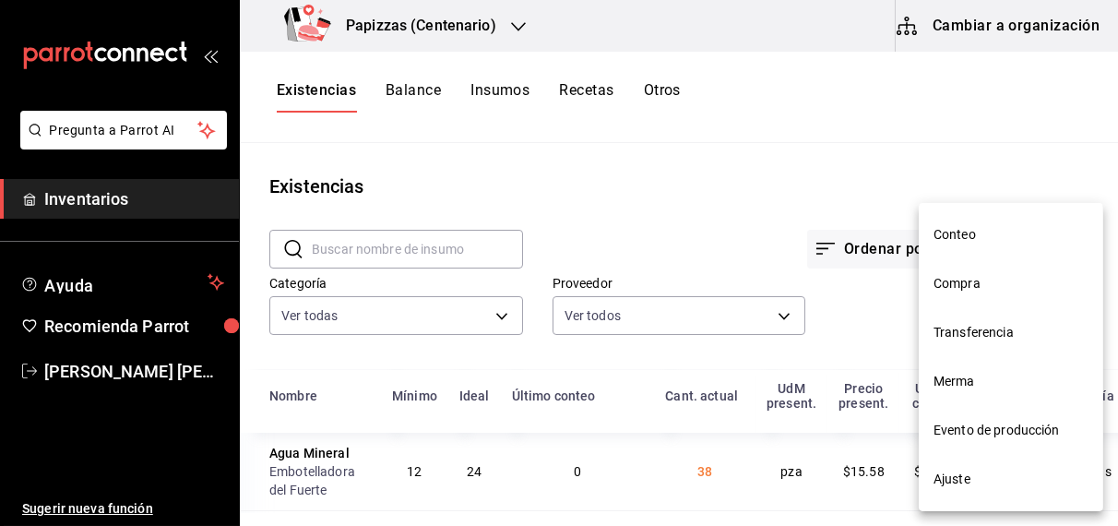
click at [977, 490] on li "Ajuste" at bounding box center [1010, 479] width 184 height 49
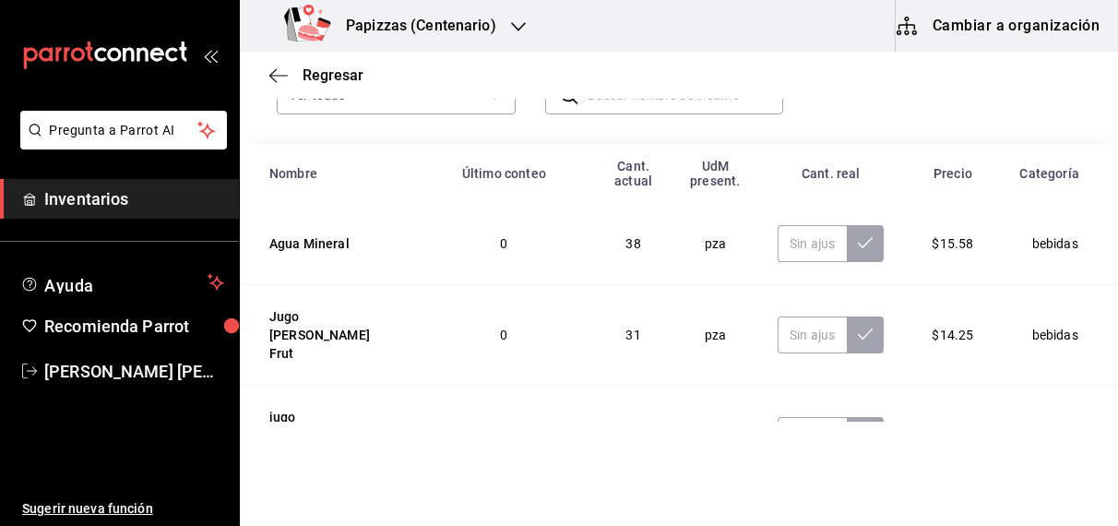
scroll to position [181, 0]
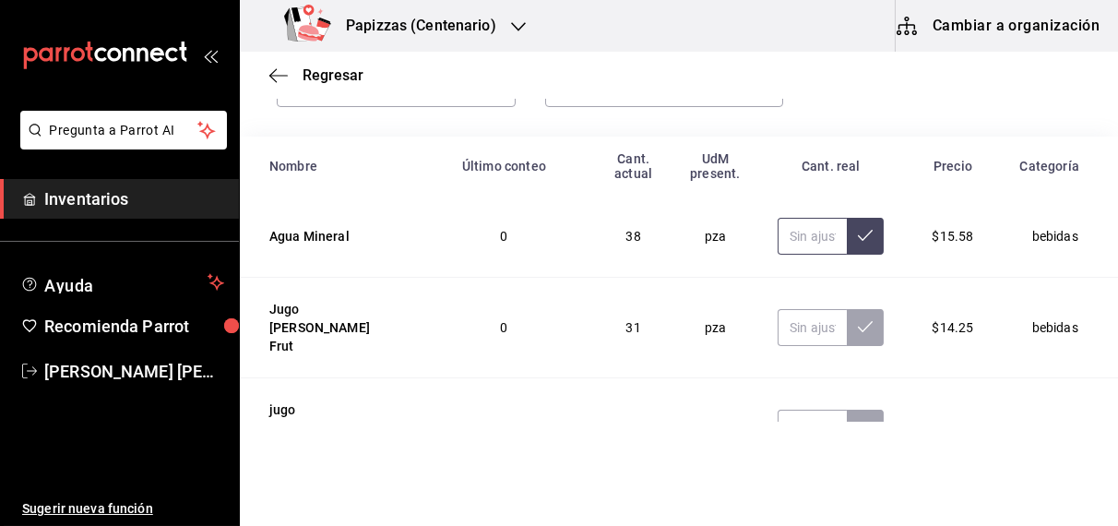
click at [792, 239] on input "text" at bounding box center [811, 236] width 69 height 37
type input "29.00"
click at [784, 326] on input "text" at bounding box center [811, 327] width 69 height 37
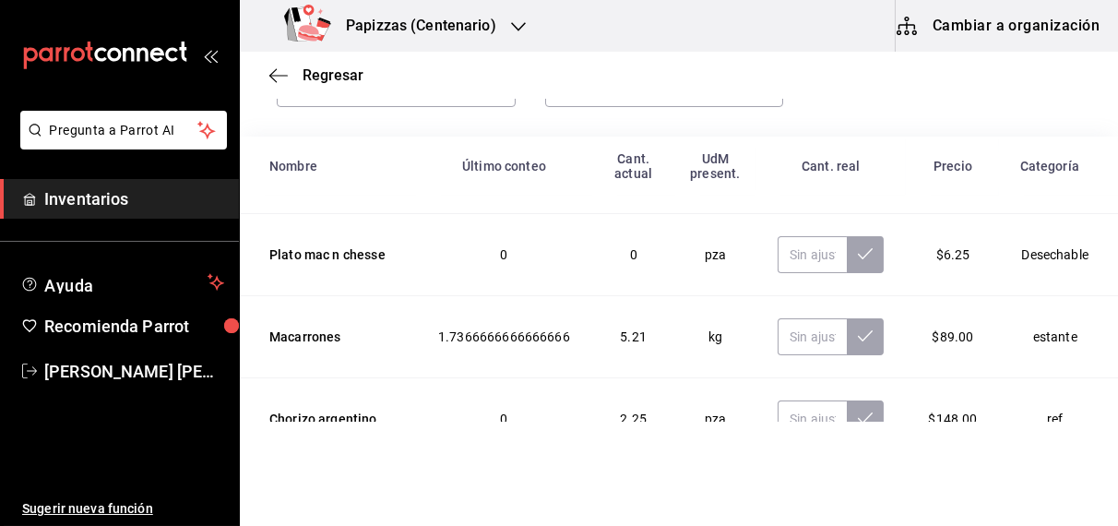
scroll to position [291, 0]
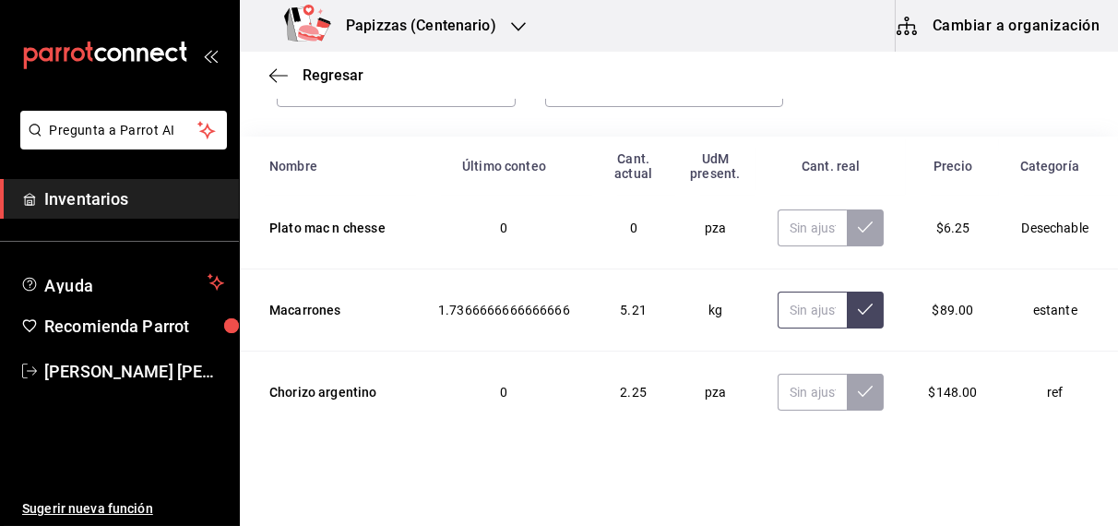
type input "31.00"
click at [783, 291] on input "text" at bounding box center [811, 309] width 69 height 37
type input "3.85"
click at [781, 373] on input "text" at bounding box center [811, 391] width 69 height 37
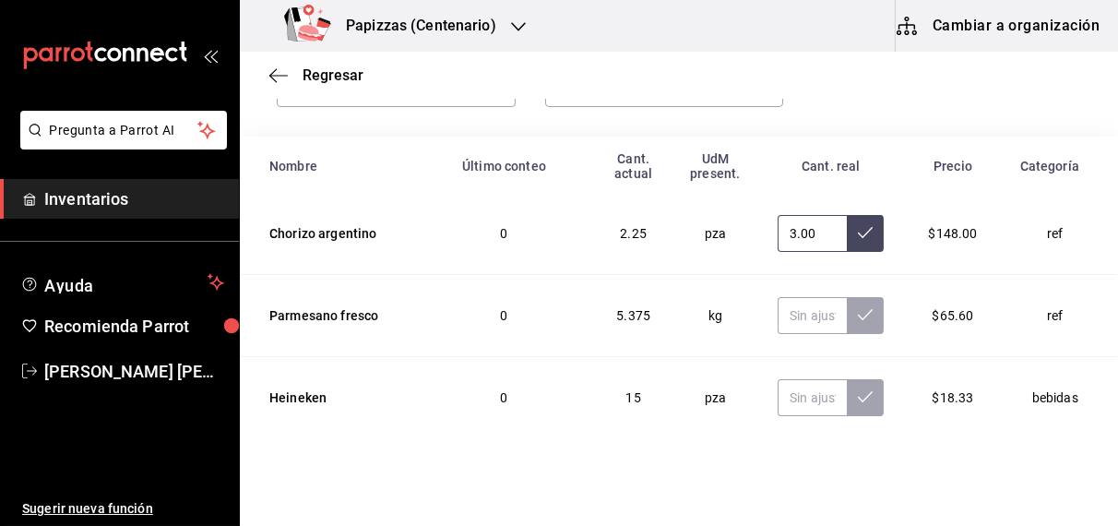
scroll to position [468, 0]
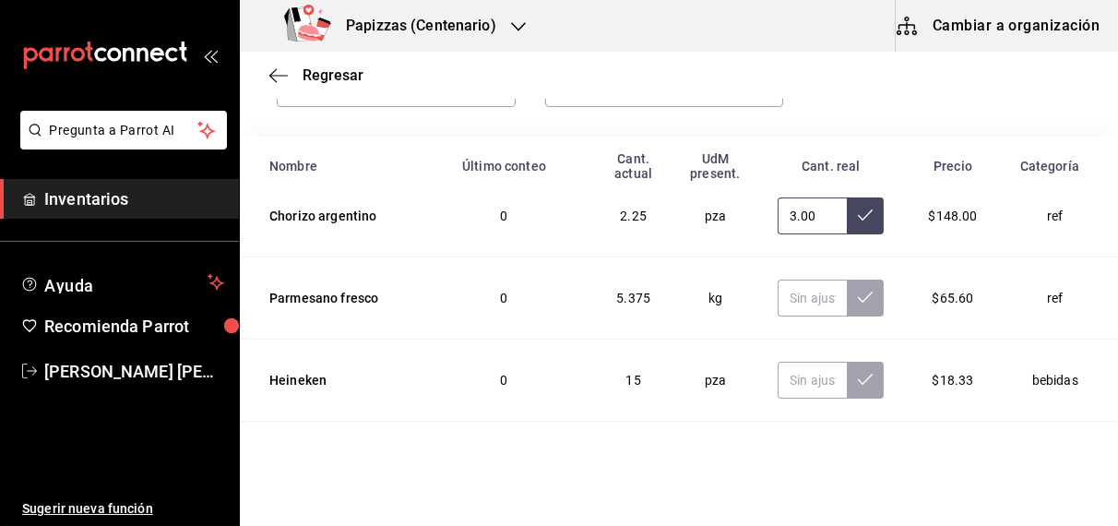
type input "3.00"
click at [779, 279] on input "text" at bounding box center [811, 297] width 69 height 37
type input "1.50"
click at [780, 361] on input "text" at bounding box center [811, 379] width 69 height 37
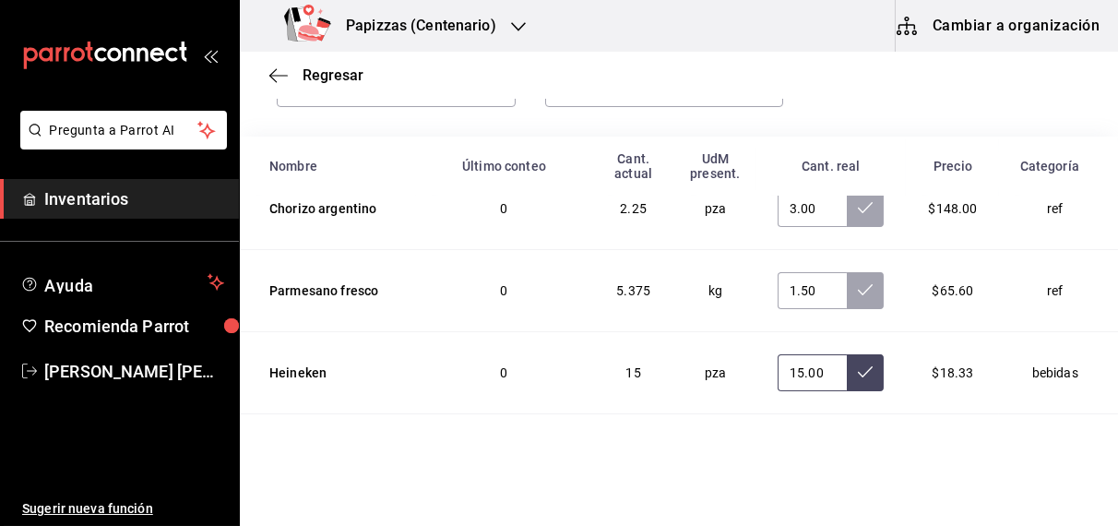
type input "15.00"
click at [777, 436] on input "text" at bounding box center [811, 454] width 69 height 37
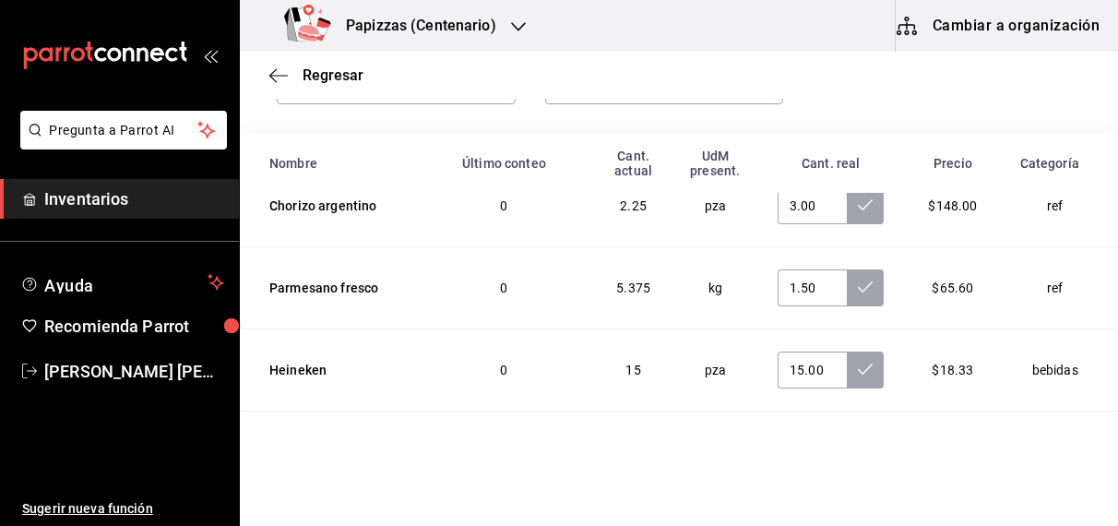
type input "40.00"
click at [999, 331] on td "bebidas" at bounding box center [1058, 370] width 119 height 82
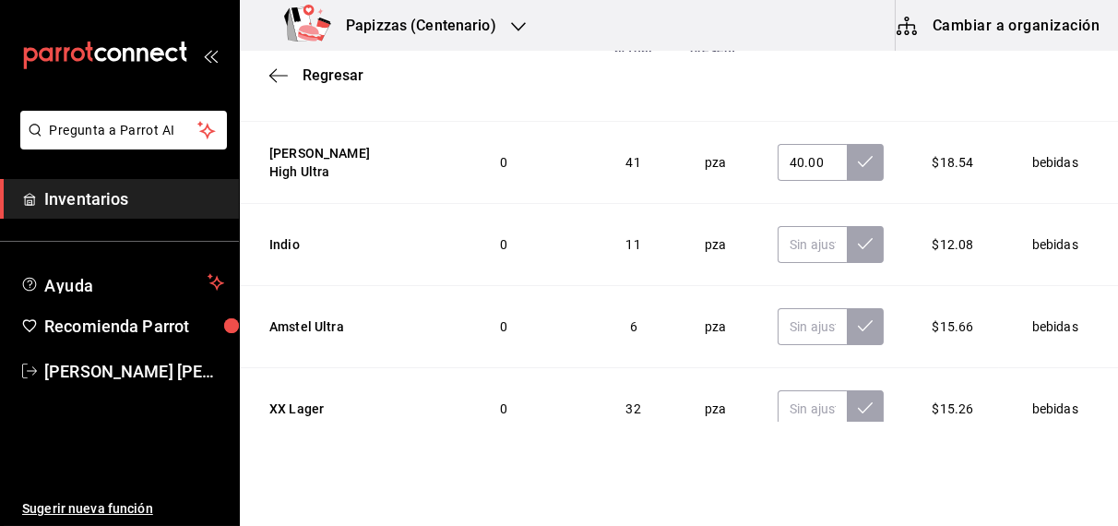
scroll to position [646, 0]
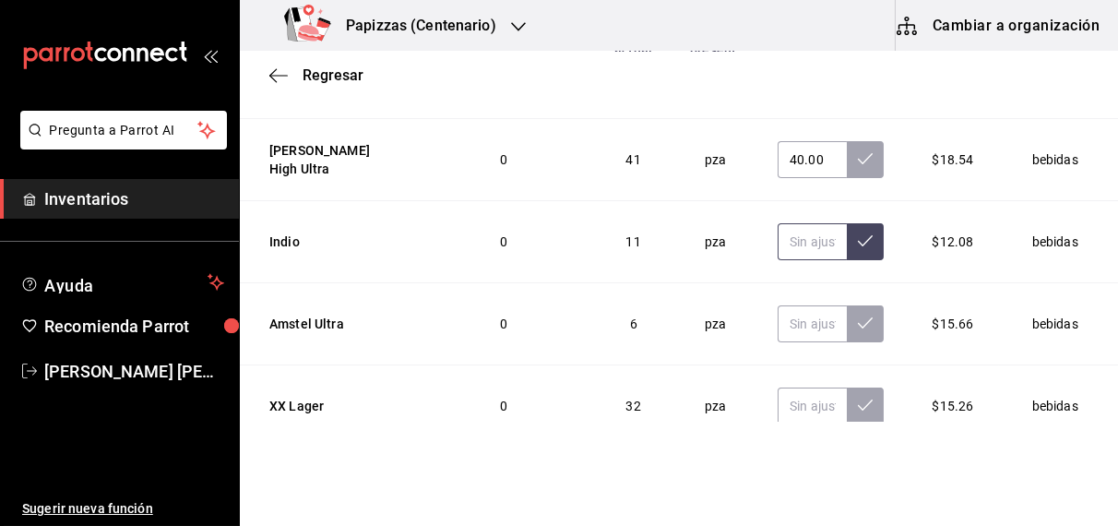
click at [777, 223] on input "text" at bounding box center [811, 241] width 69 height 37
type input "31.00"
click at [777, 305] on input "text" at bounding box center [811, 323] width 69 height 37
type input "6.00"
click at [777, 387] on input "text" at bounding box center [811, 405] width 69 height 37
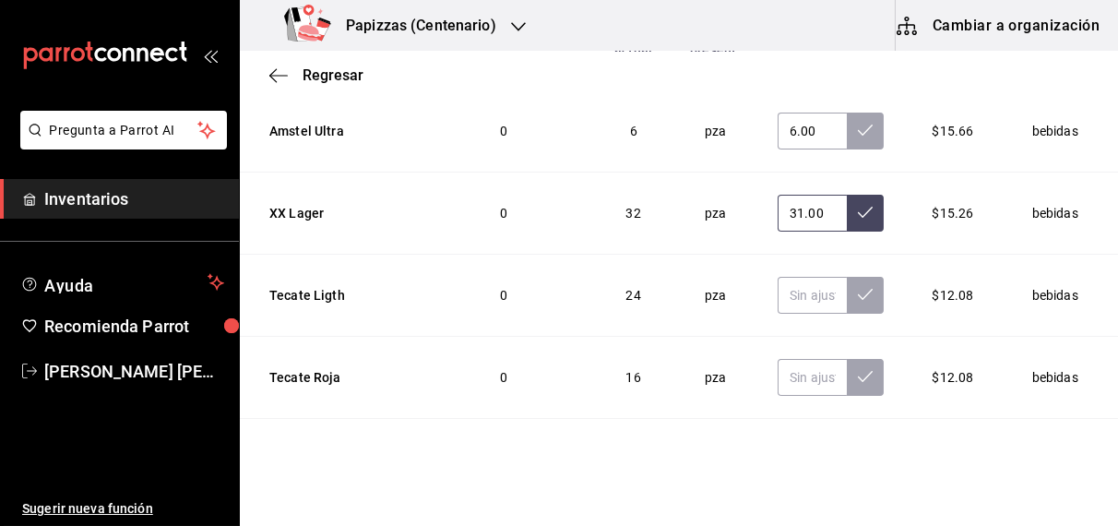
scroll to position [840, 0]
type input "31.00"
click at [777, 276] on input "text" at bounding box center [811, 294] width 69 height 37
click at [777, 358] on input "text" at bounding box center [811, 376] width 69 height 37
click at [755, 254] on td "44.00" at bounding box center [830, 295] width 150 height 82
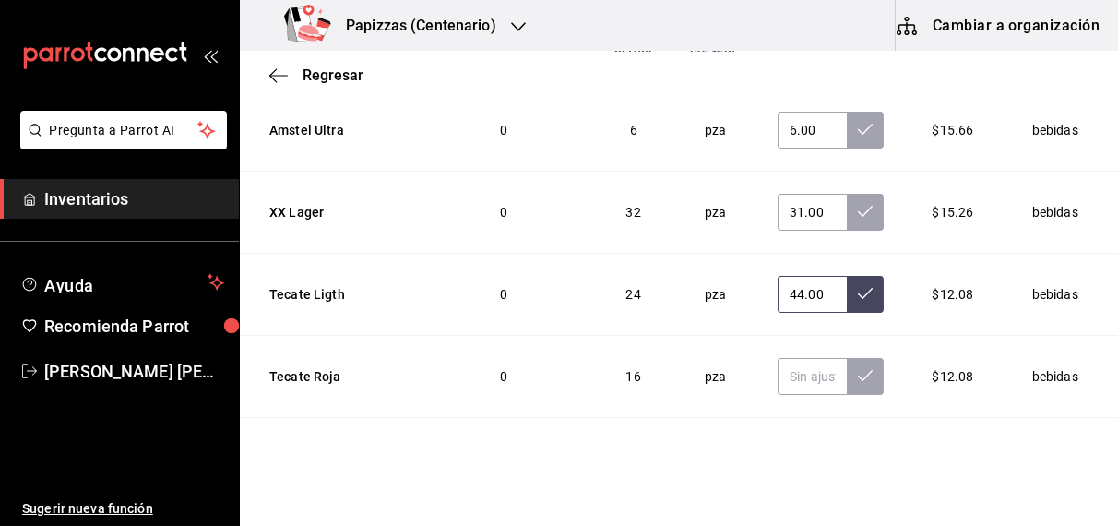
click at [777, 276] on input "44.00" at bounding box center [811, 294] width 69 height 37
type input "24.00"
click at [779, 358] on input "text" at bounding box center [811, 376] width 69 height 37
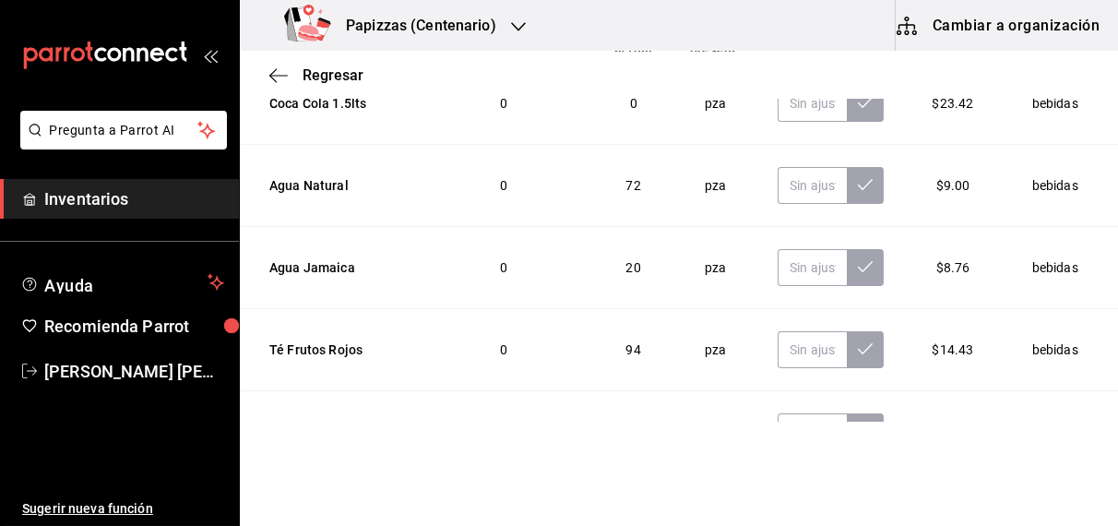
scroll to position [2348, 0]
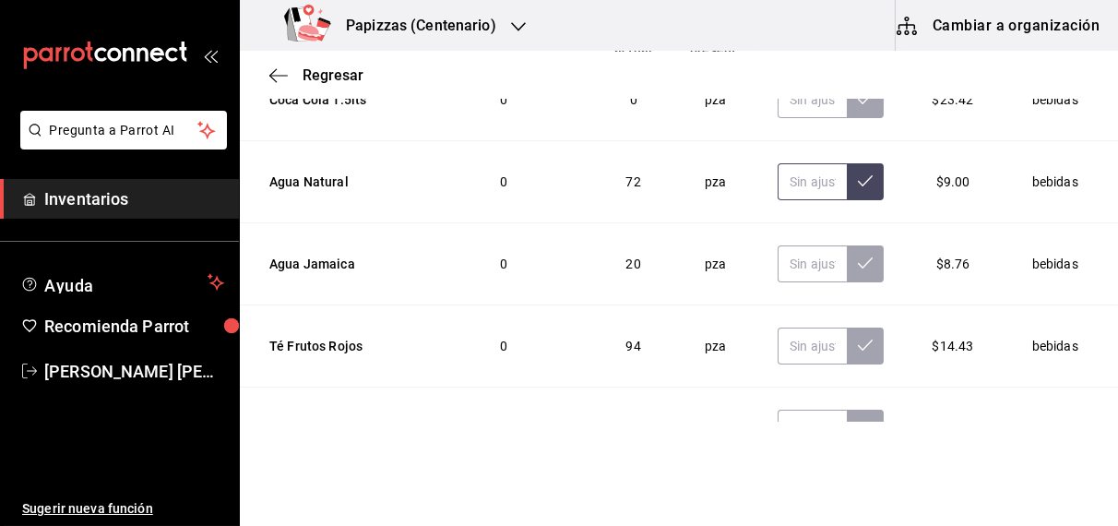
type input "16.00"
click at [786, 163] on input "text" at bounding box center [811, 181] width 69 height 37
type input "69.00"
click at [782, 245] on input "text" at bounding box center [811, 263] width 69 height 37
type input "42.00"
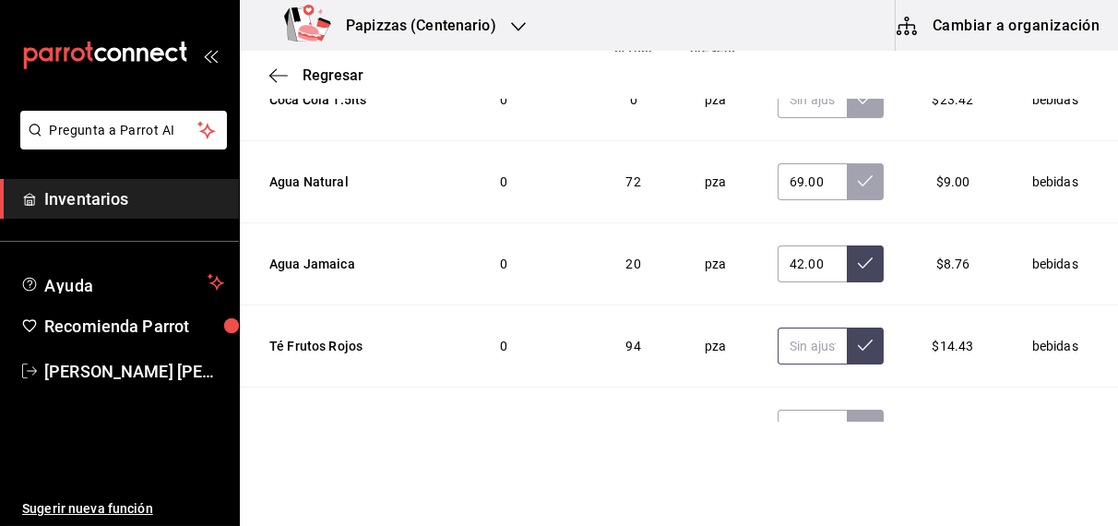
click at [780, 327] on input "text" at bounding box center [811, 345] width 69 height 37
type input "89.00"
click at [806, 409] on input "text" at bounding box center [811, 427] width 69 height 37
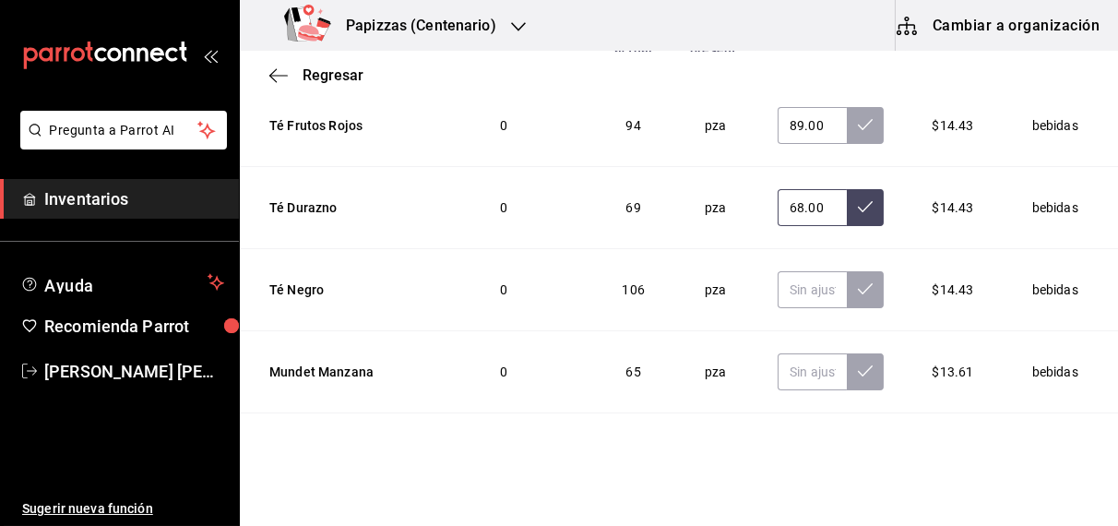
scroll to position [2589, 0]
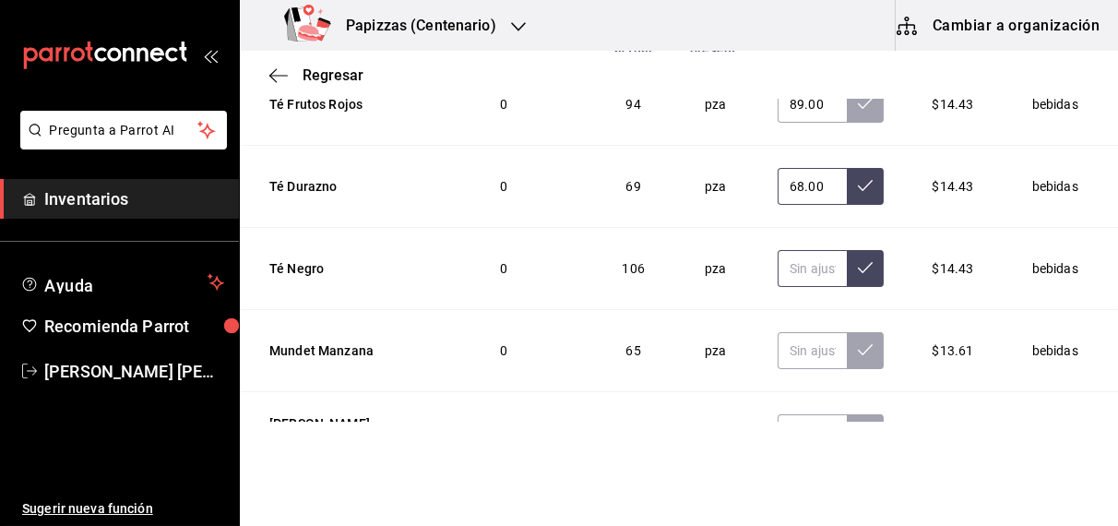
type input "68.00"
click at [788, 250] on input "text" at bounding box center [811, 268] width 69 height 37
type input "101.00"
click at [777, 332] on input "text" at bounding box center [811, 350] width 69 height 37
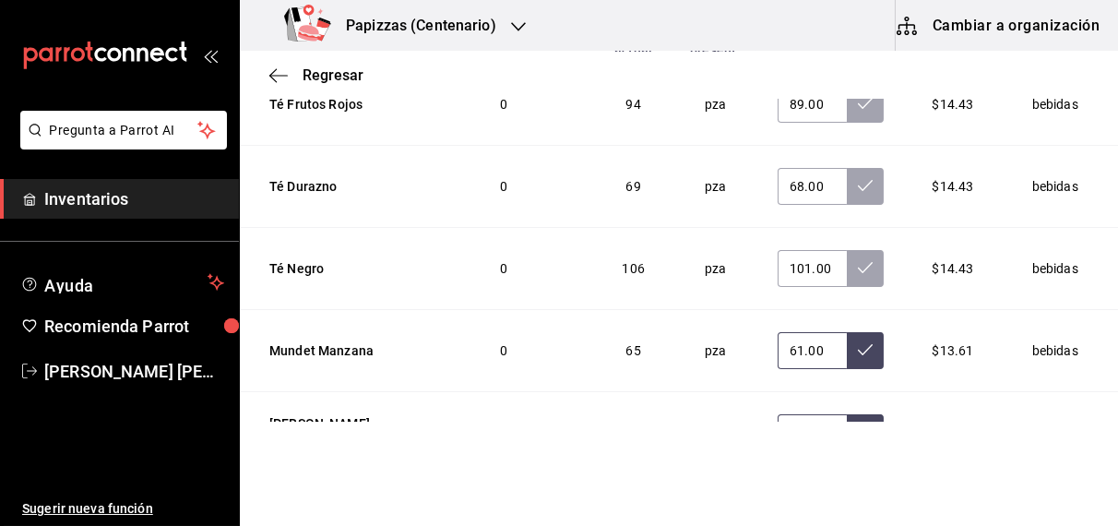
type input "61.00"
click at [777, 414] on input "text" at bounding box center [811, 432] width 69 height 37
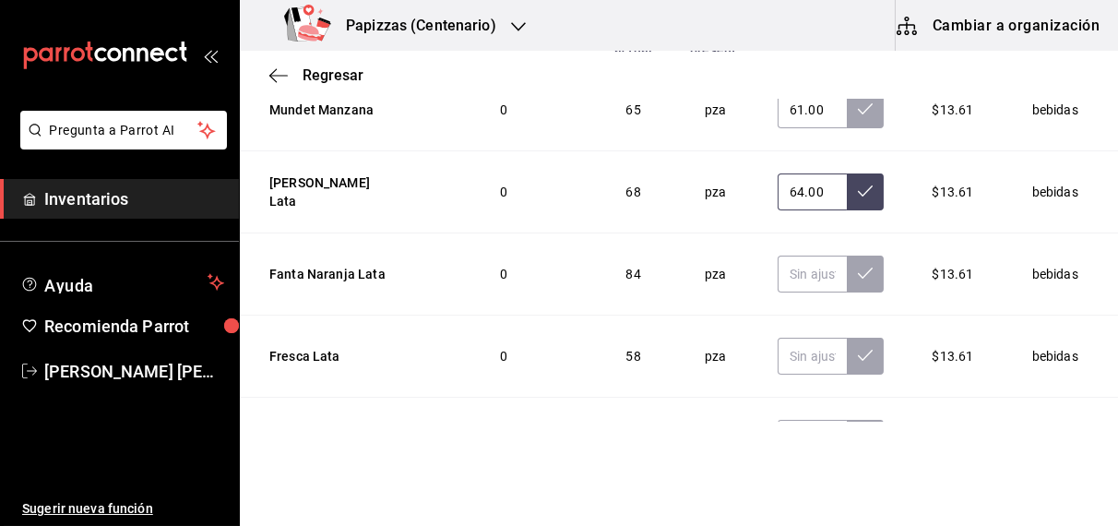
scroll to position [2835, 0]
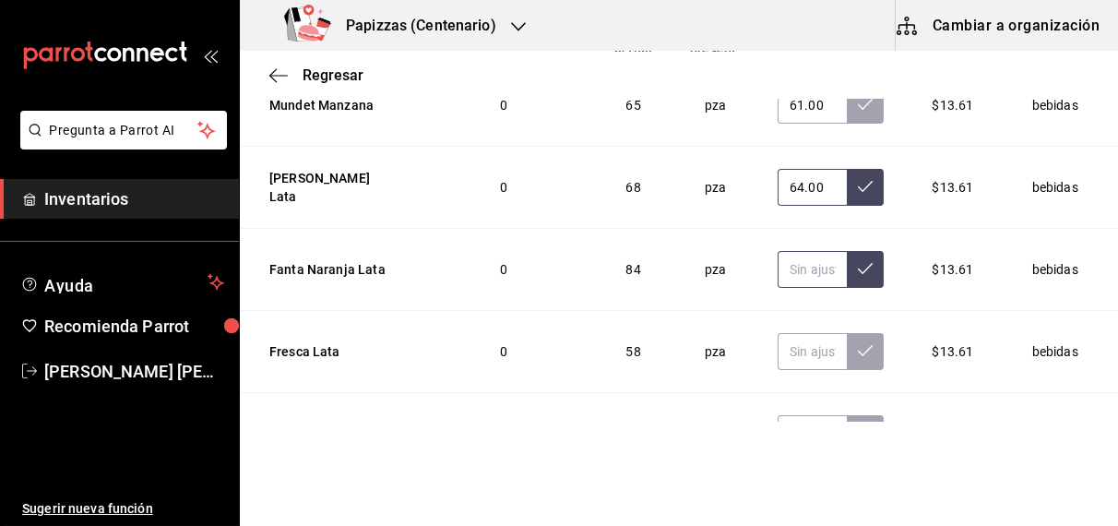
type input "64.00"
click at [777, 251] on input "text" at bounding box center [811, 269] width 69 height 37
type input "83.00"
click at [780, 333] on input "text" at bounding box center [811, 351] width 69 height 37
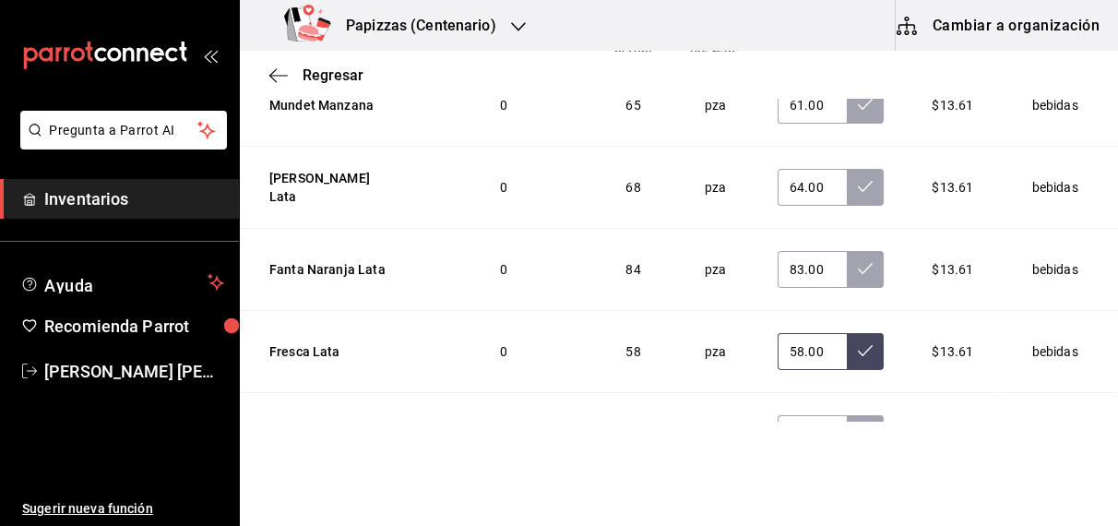
type input "58.00"
click at [777, 415] on input "text" at bounding box center [811, 433] width 69 height 37
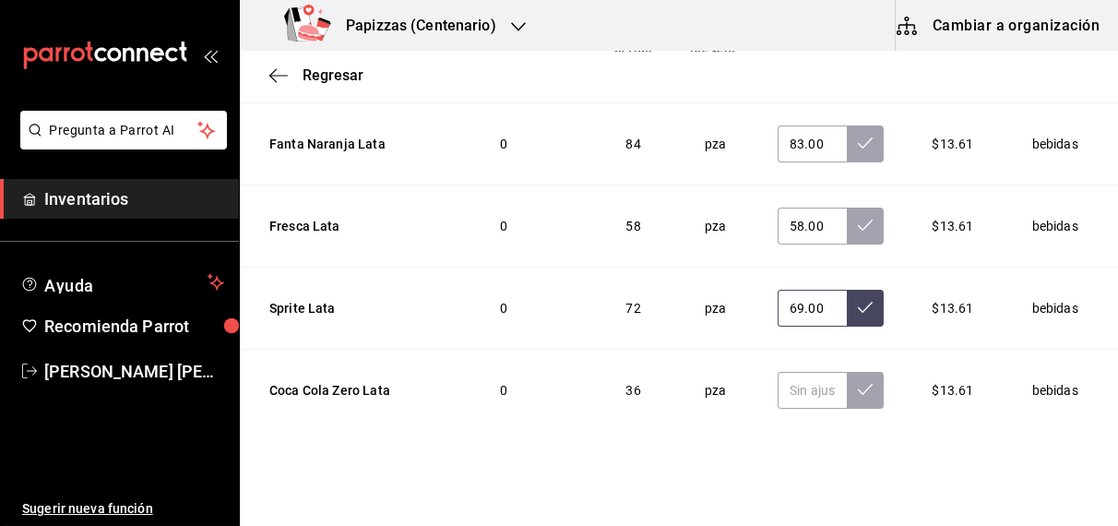
scroll to position [2992, 0]
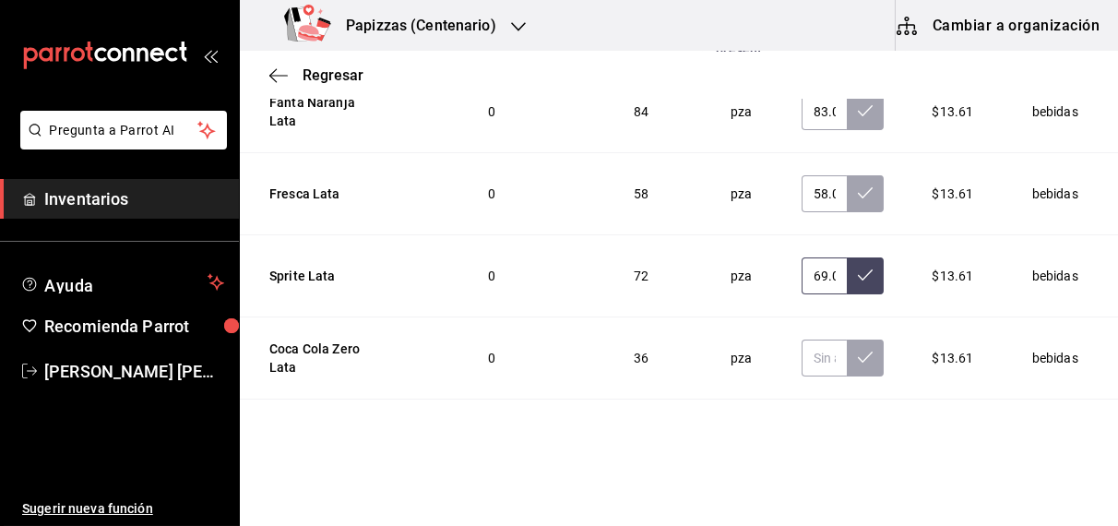
type input "69.00"
click at [801, 339] on input "text" at bounding box center [824, 357] width 46 height 37
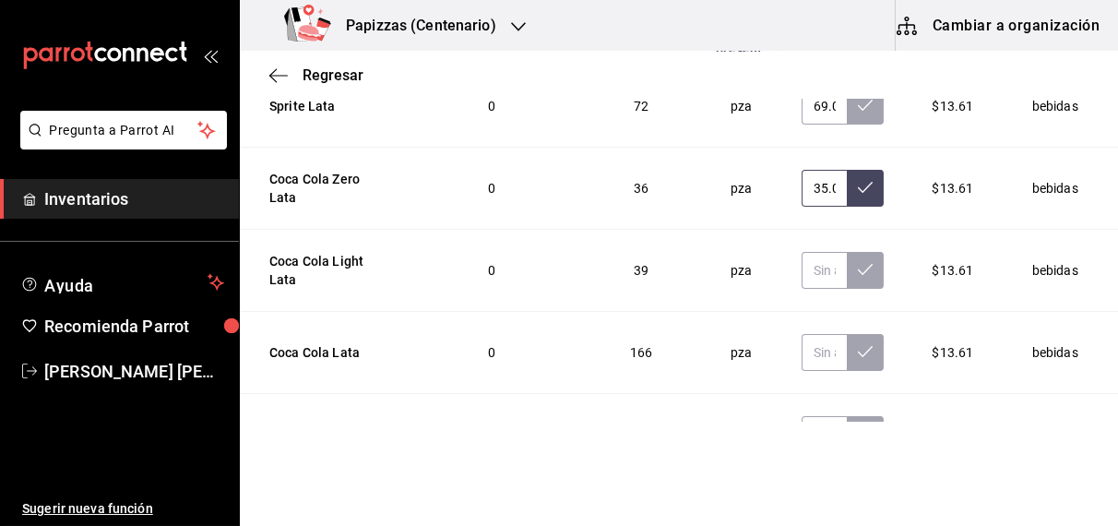
scroll to position [3162, 0]
type input "35.00"
click at [806, 252] on input "text" at bounding box center [824, 270] width 46 height 37
type input "40.00"
click at [801, 334] on input "text" at bounding box center [824, 352] width 46 height 37
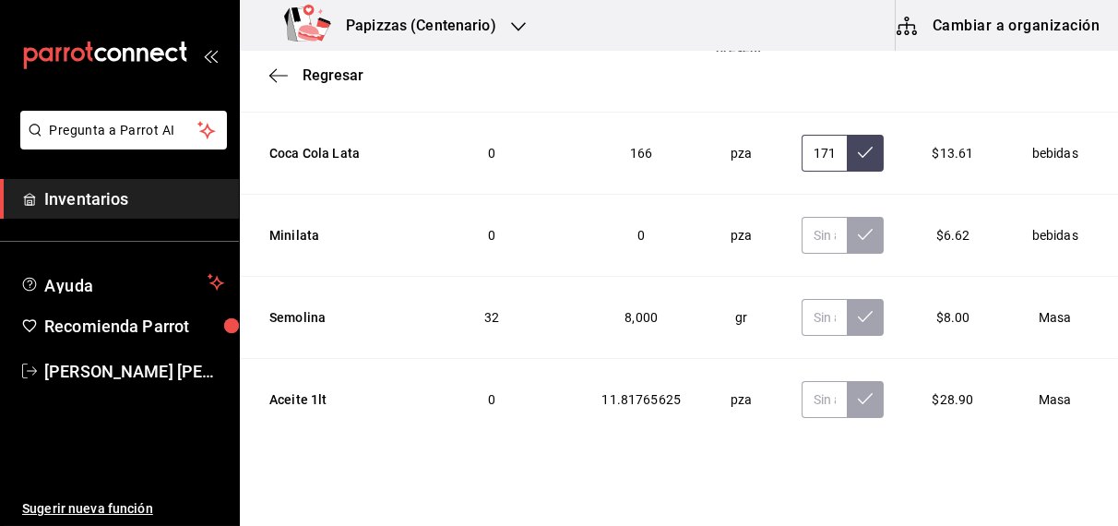
scroll to position [3368, 0]
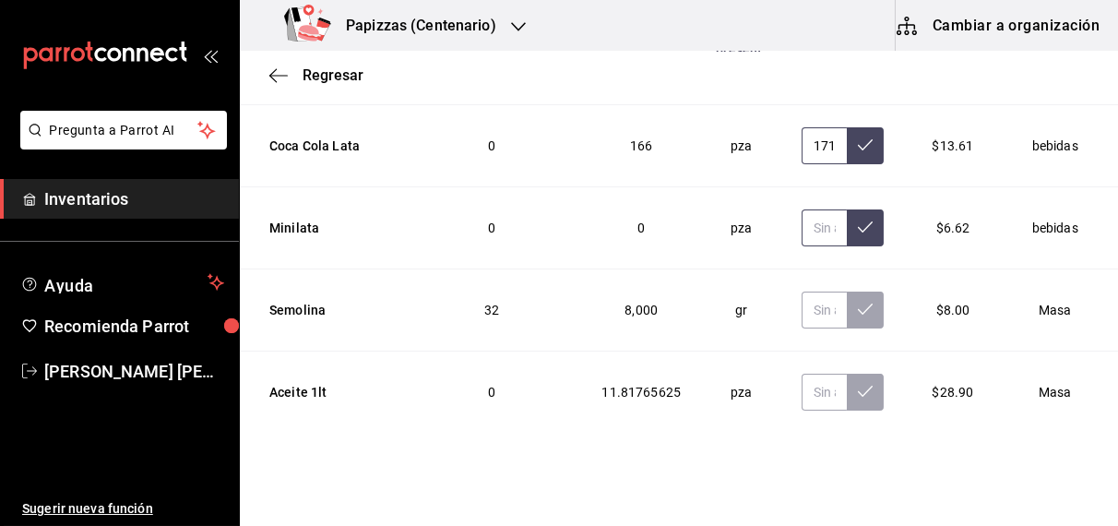
type input "171.00"
click at [801, 209] on input "text" at bounding box center [824, 227] width 46 height 37
click at [801, 291] on input "text" at bounding box center [824, 309] width 46 height 37
type input "5.00"
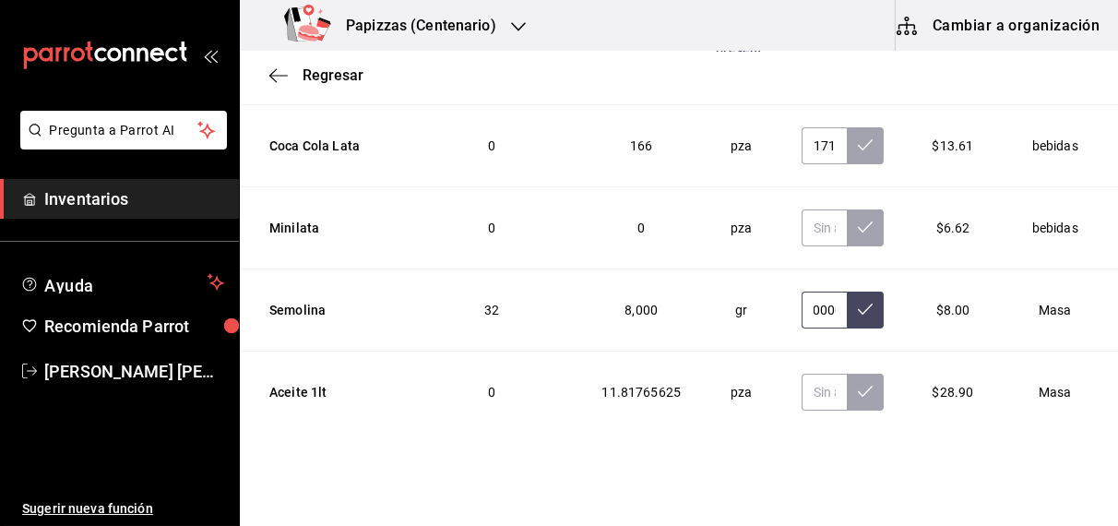
type input "10000.00"
click at [801, 373] on input "text" at bounding box center [824, 391] width 46 height 37
type input "2.00"
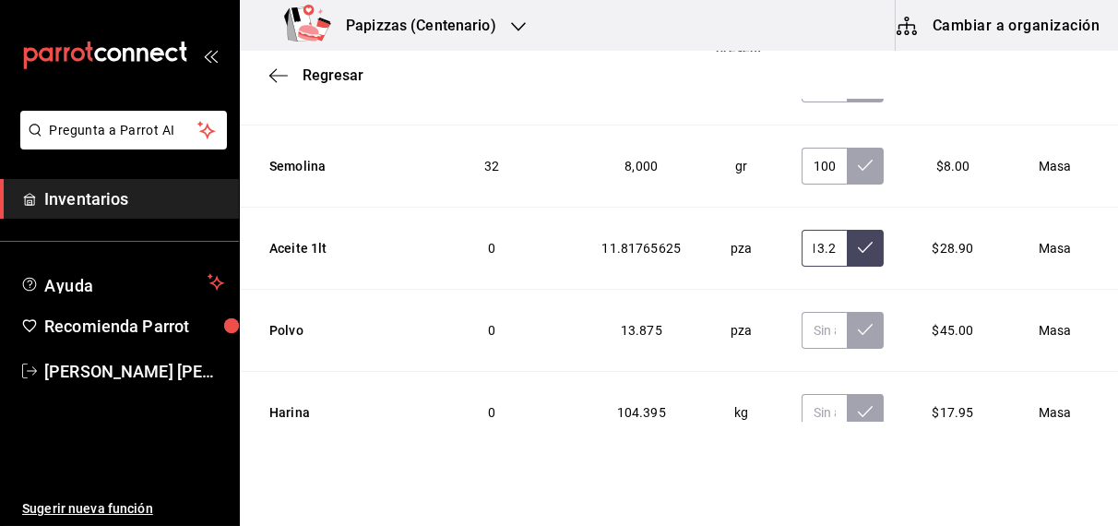
scroll to position [3515, 0]
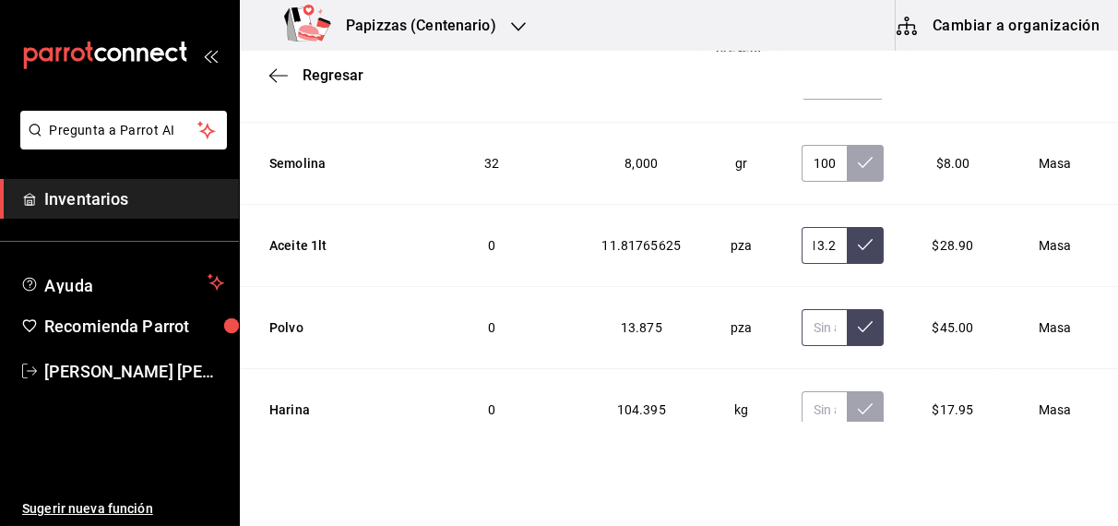
type input "13.26"
click at [801, 309] on input "text" at bounding box center [824, 327] width 46 height 37
type input "14.39"
click at [801, 391] on input "text" at bounding box center [824, 409] width 46 height 37
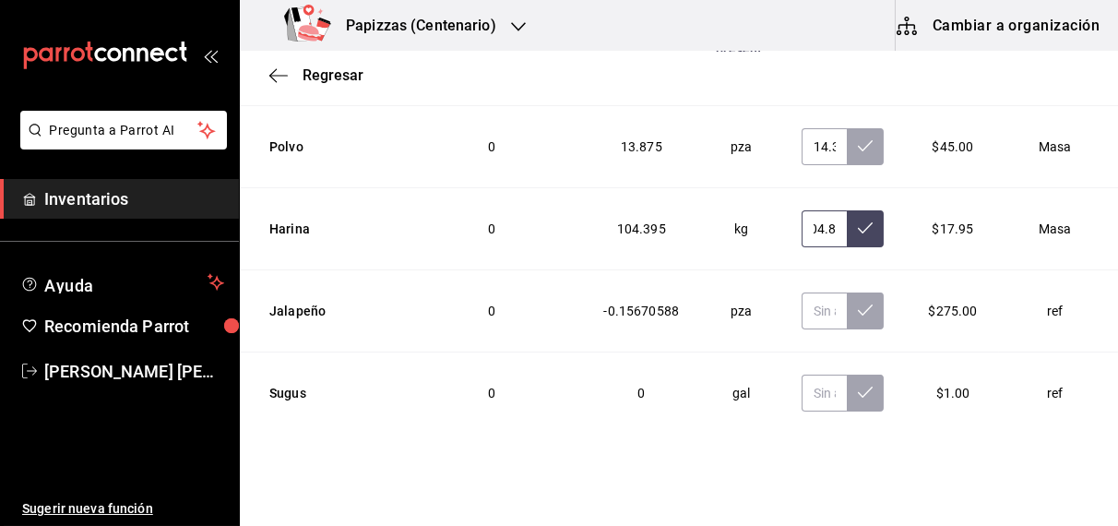
scroll to position [3699, 0]
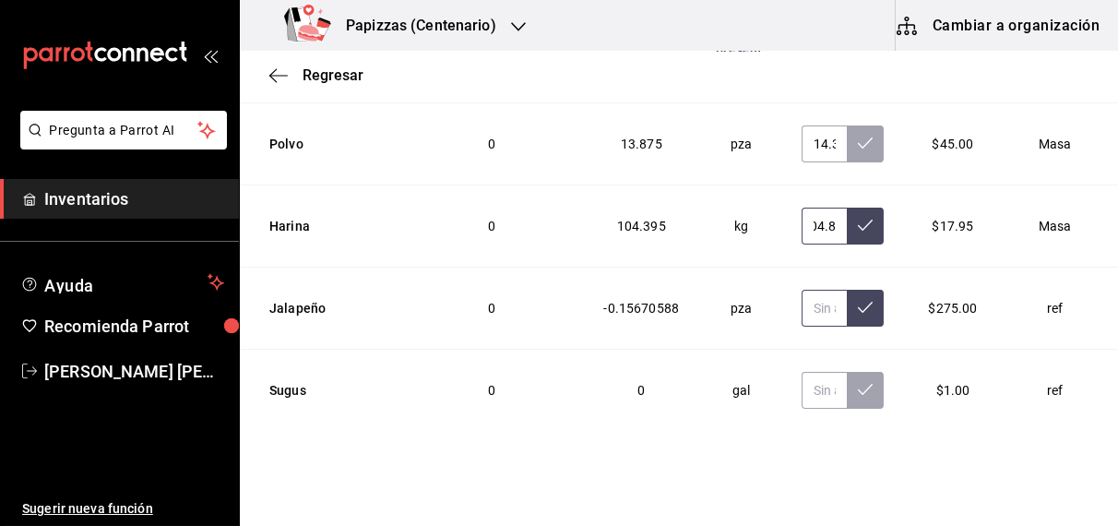
type input "104.89"
click at [801, 290] on input "text" at bounding box center [824, 308] width 46 height 37
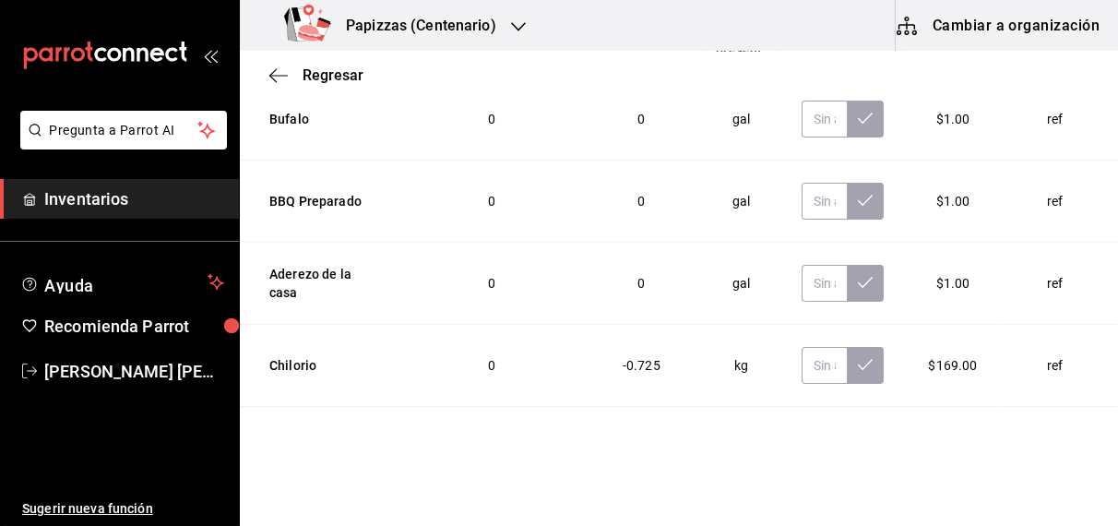
scroll to position [4230, 0]
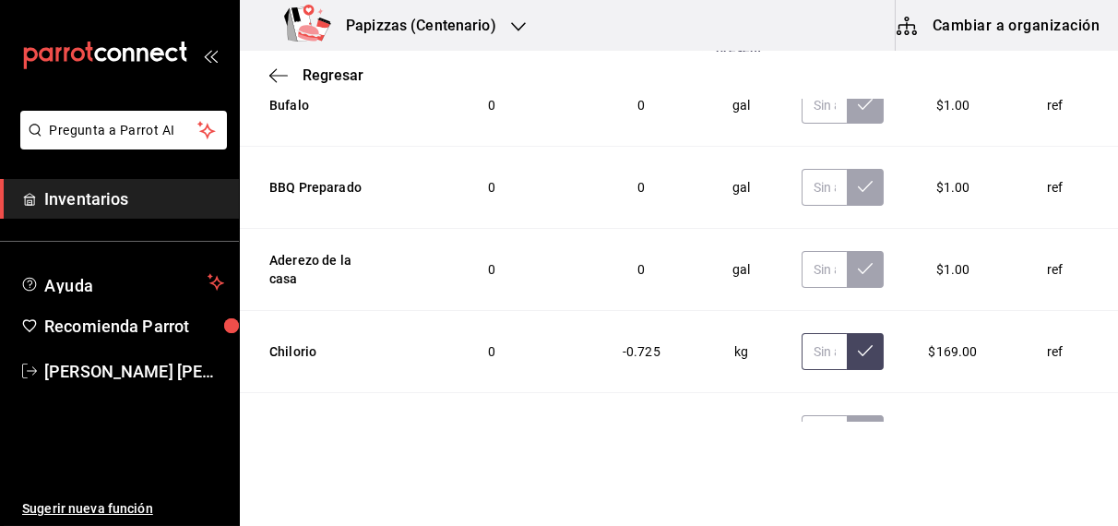
type input "0.00"
click at [801, 333] on input "text" at bounding box center [824, 351] width 46 height 37
click at [801, 415] on input "text" at bounding box center [824, 433] width 46 height 37
type input "0.50"
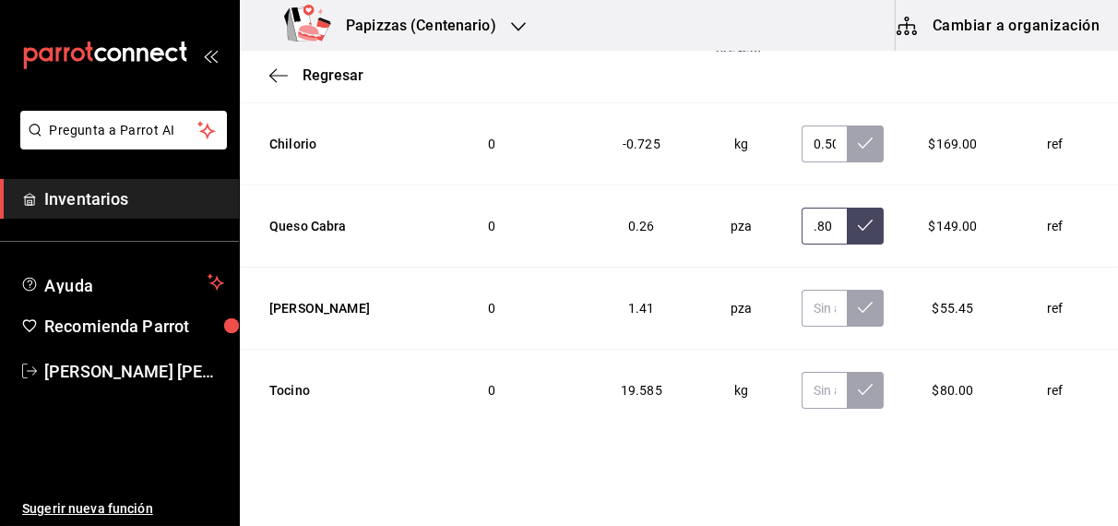
scroll to position [4444, 0]
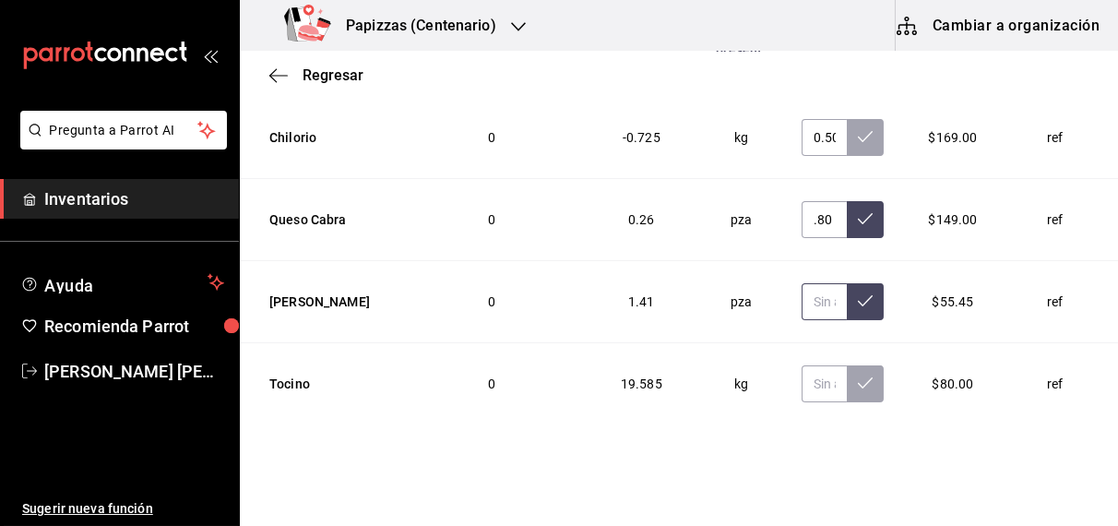
click at [801, 283] on input "text" at bounding box center [824, 301] width 46 height 37
type input "0.80"
type input "2.30"
click at [801, 365] on input "text" at bounding box center [824, 383] width 46 height 37
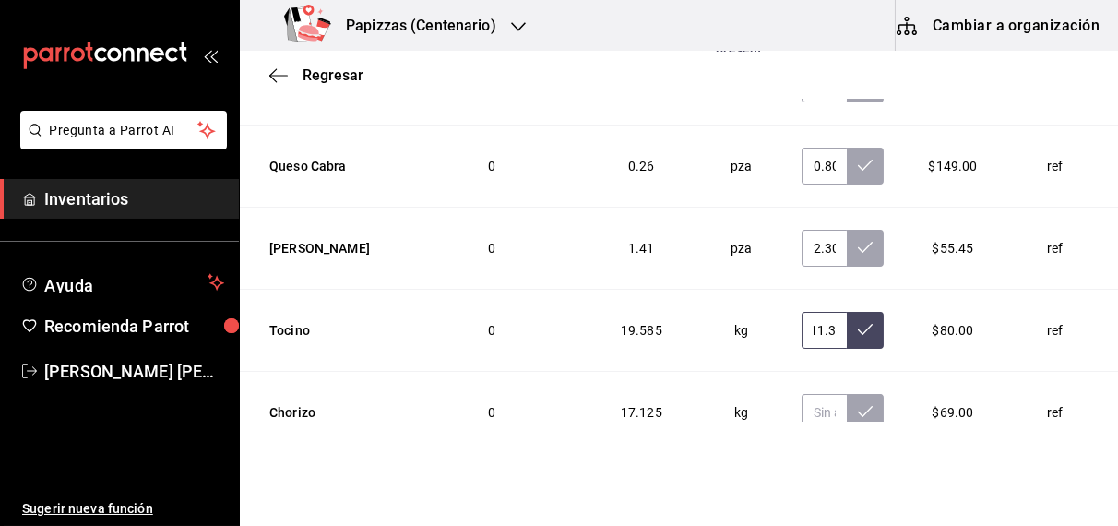
scroll to position [4538, 0]
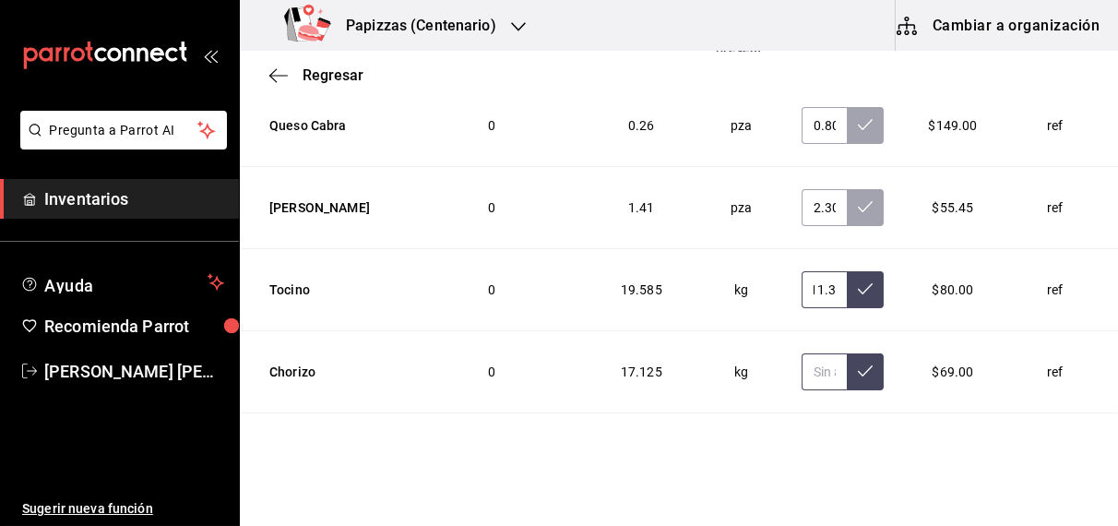
type input "11.35"
click at [801, 353] on input "text" at bounding box center [824, 371] width 46 height 37
type input "5.00"
click at [801, 435] on input "text" at bounding box center [824, 453] width 46 height 37
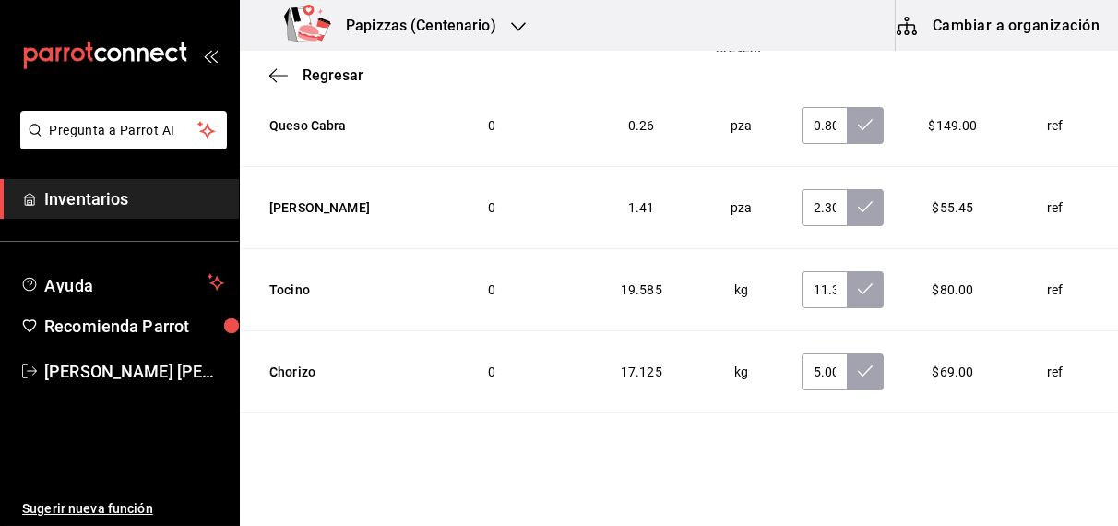
drag, startPoint x: 799, startPoint y: 401, endPoint x: 789, endPoint y: 25, distance: 376.3
click at [789, 25] on div "Papizzas (Centenario) Cambiar a organización" at bounding box center [679, 26] width 878 height 52
click at [801, 435] on input "text" at bounding box center [824, 453] width 46 height 37
type input "1.00"
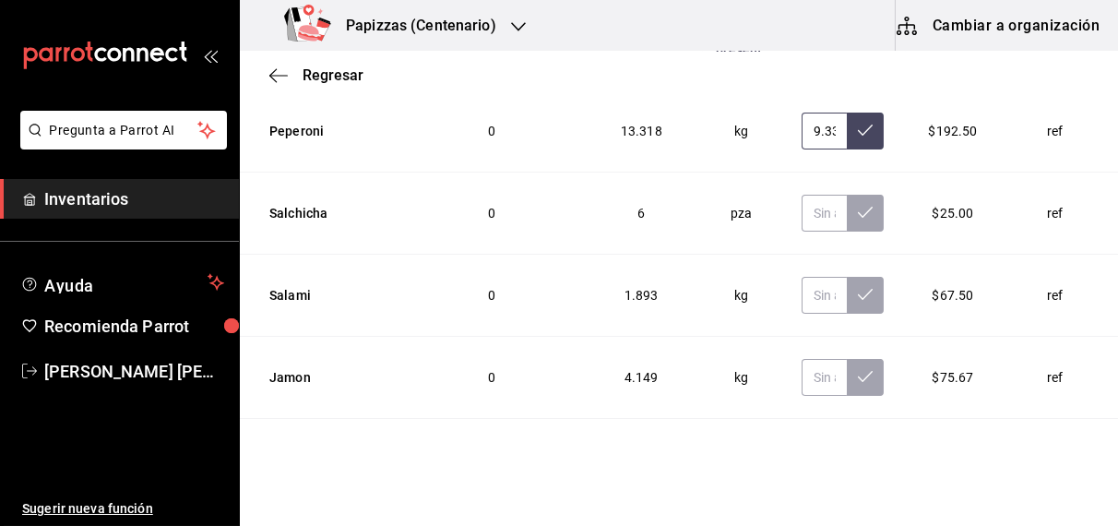
scroll to position [4865, 0]
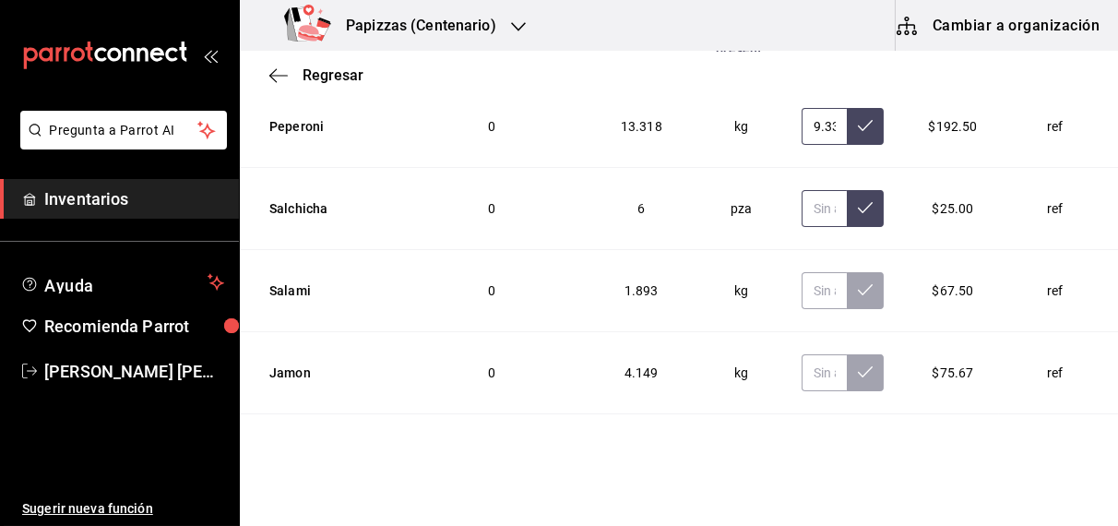
type input "9.33"
click at [801, 190] on input "text" at bounding box center [824, 208] width 46 height 37
type input "0.00"
click at [801, 272] on input "text" at bounding box center [824, 290] width 46 height 37
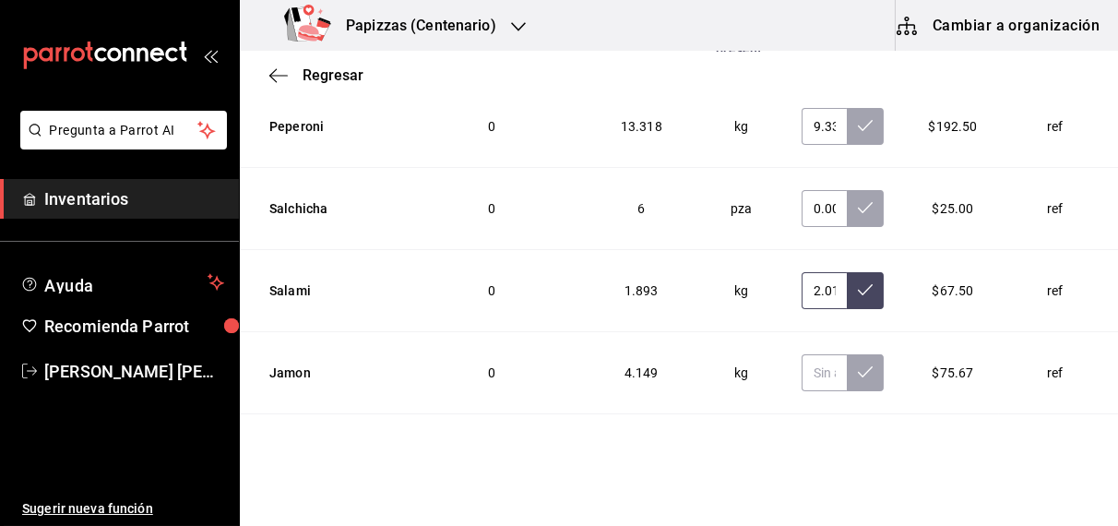
type input "2.01"
click at [801, 354] on input "text" at bounding box center [824, 372] width 46 height 37
type input "4.00"
type input "4.75"
click at [801, 436] on input "text" at bounding box center [824, 454] width 46 height 37
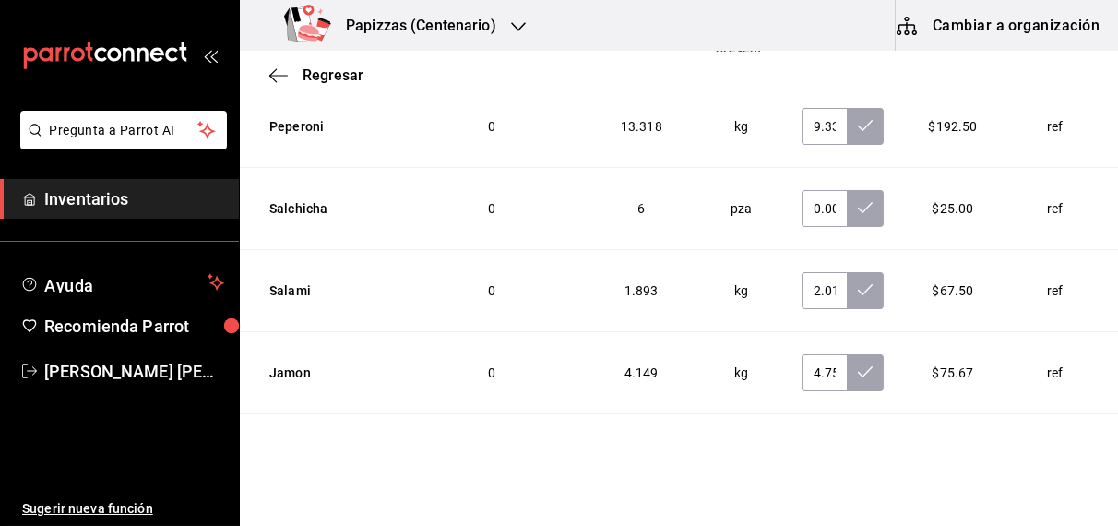
scroll to position [0, 4]
type input "36.11"
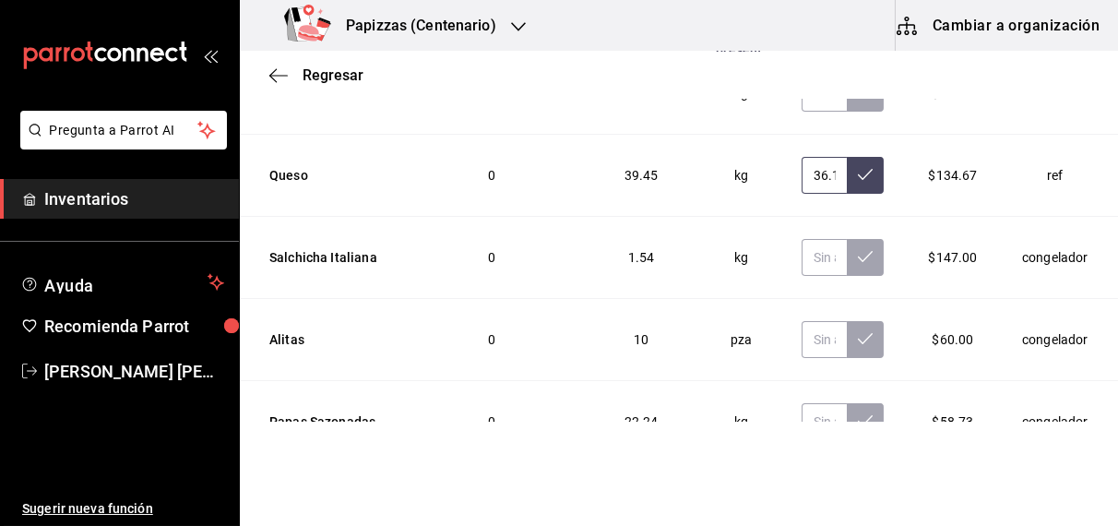
scroll to position [5147, 0]
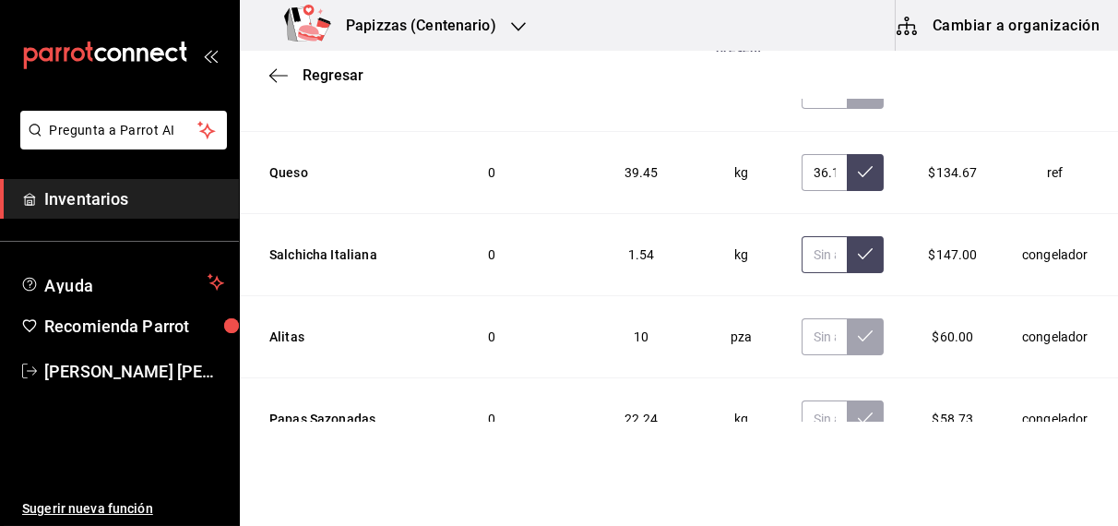
click at [801, 236] on input "text" at bounding box center [824, 254] width 46 height 37
type input "3.10"
click at [801, 318] on input "text" at bounding box center [824, 336] width 46 height 37
type input "6.00"
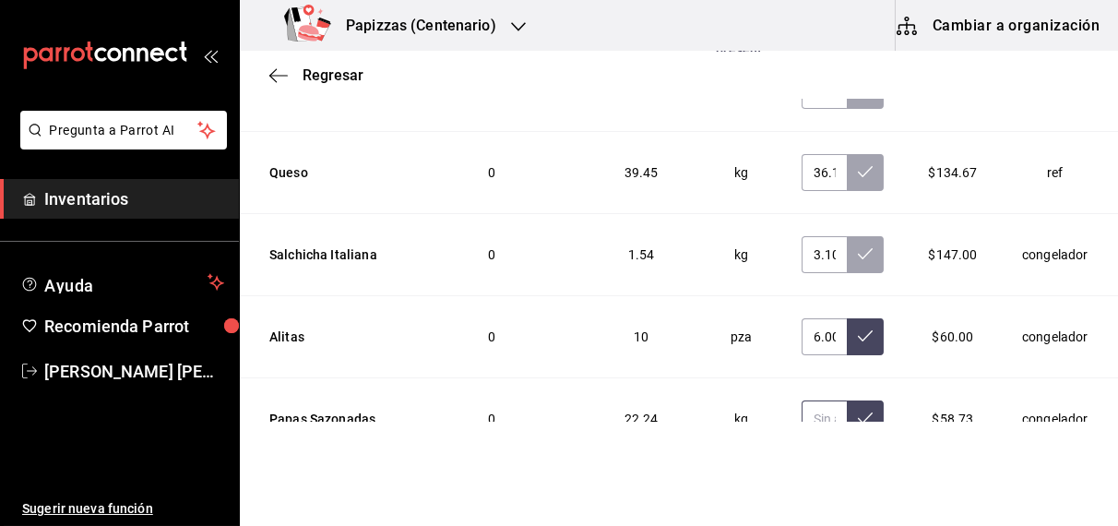
click at [802, 400] on input "text" at bounding box center [824, 418] width 46 height 37
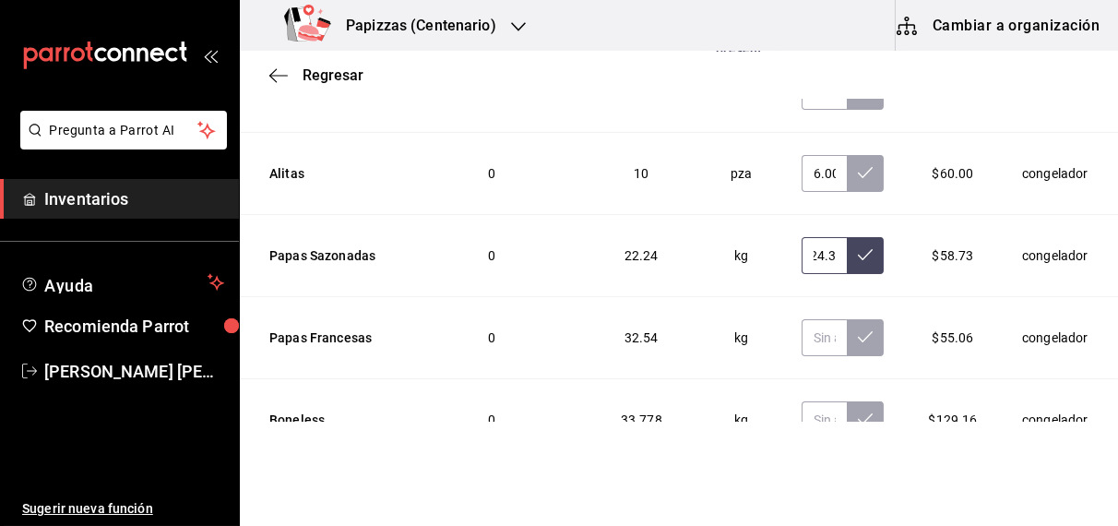
scroll to position [5310, 0]
type input "24.31"
click at [801, 320] on input "text" at bounding box center [824, 338] width 46 height 37
type input "33.07"
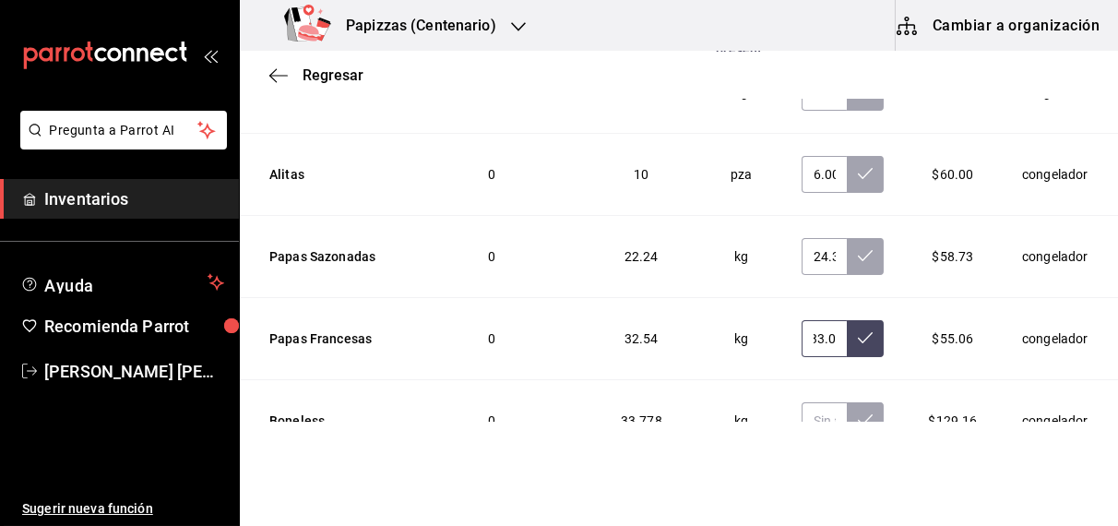
scroll to position [0, 0]
click at [801, 402] on input "text" at bounding box center [824, 420] width 46 height 37
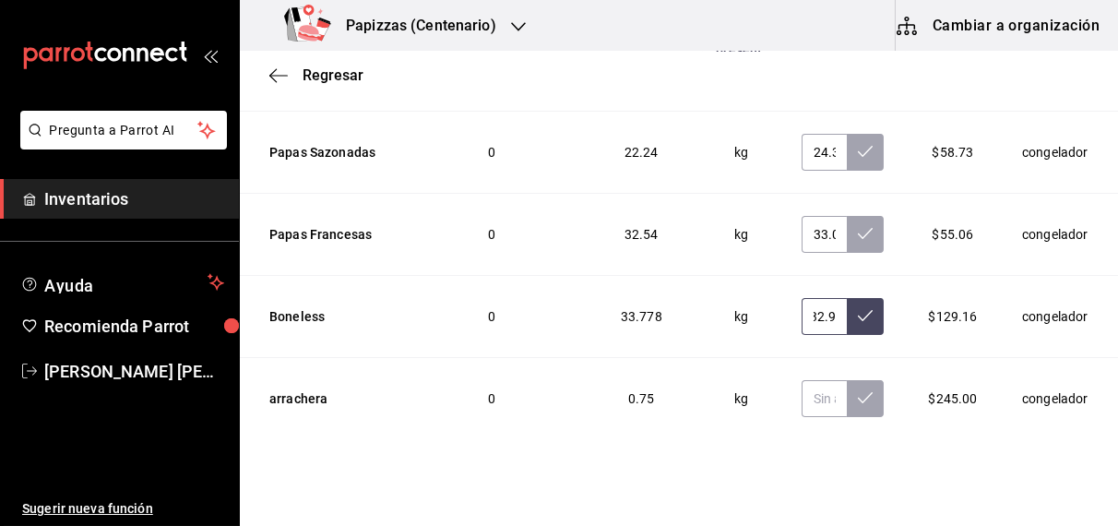
scroll to position [5418, 0]
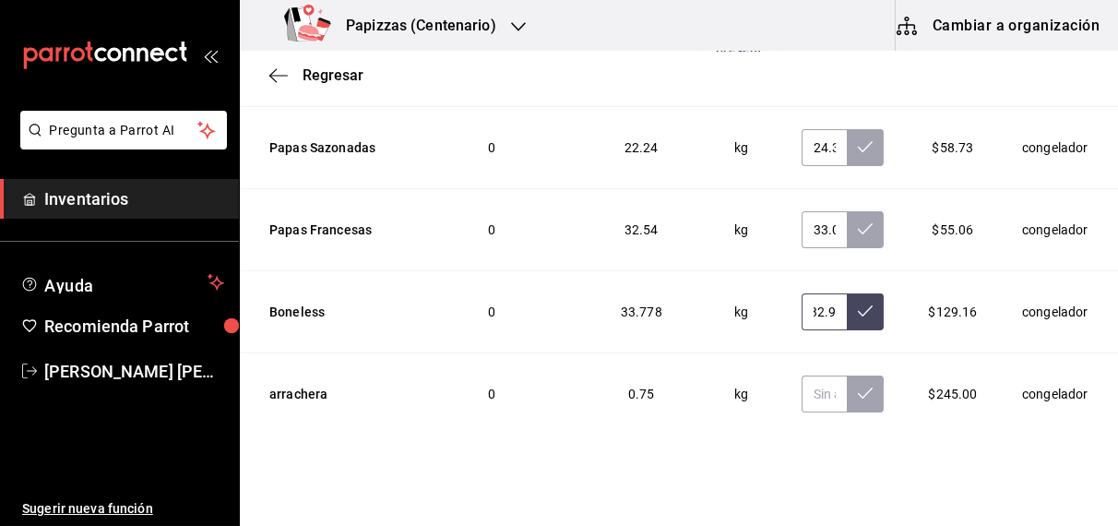
type input "32.98"
click at [801, 375] on input "text" at bounding box center [824, 393] width 46 height 37
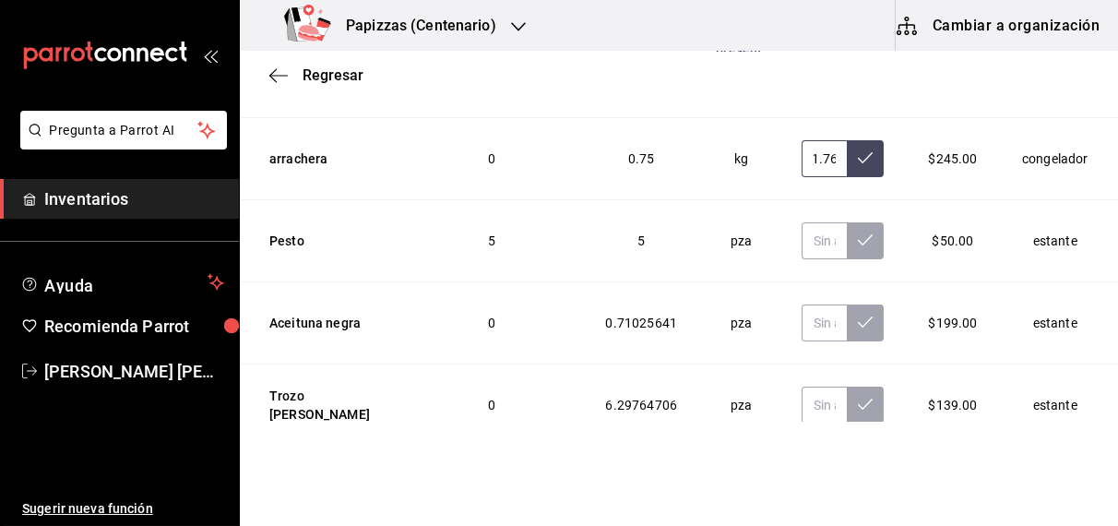
scroll to position [5654, 0]
type input "1.76"
click at [801, 221] on input "text" at bounding box center [824, 239] width 46 height 37
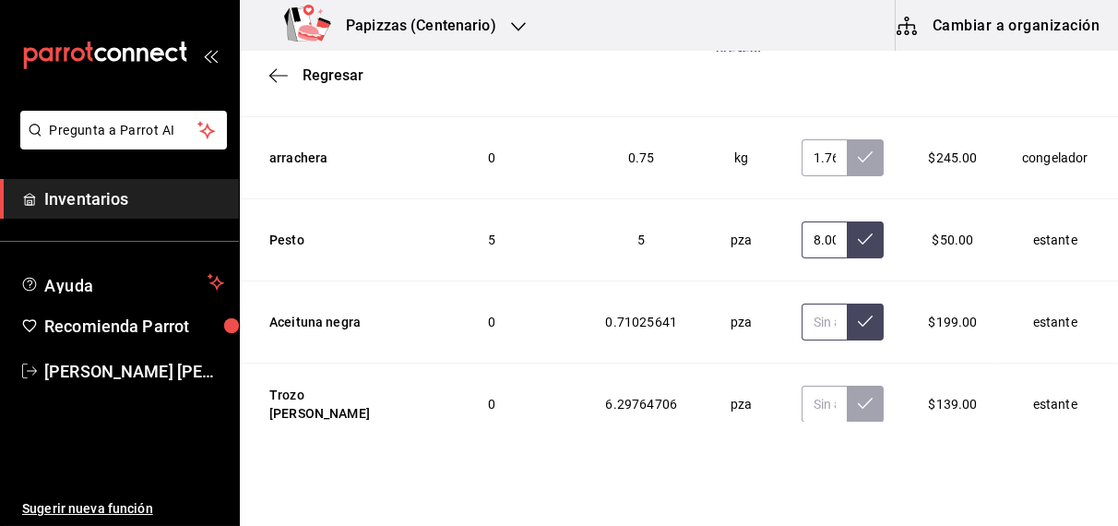
type input "8.00"
click at [801, 303] on input "text" at bounding box center [824, 321] width 46 height 37
type input "1.00"
click at [801, 385] on input "text" at bounding box center [824, 403] width 46 height 37
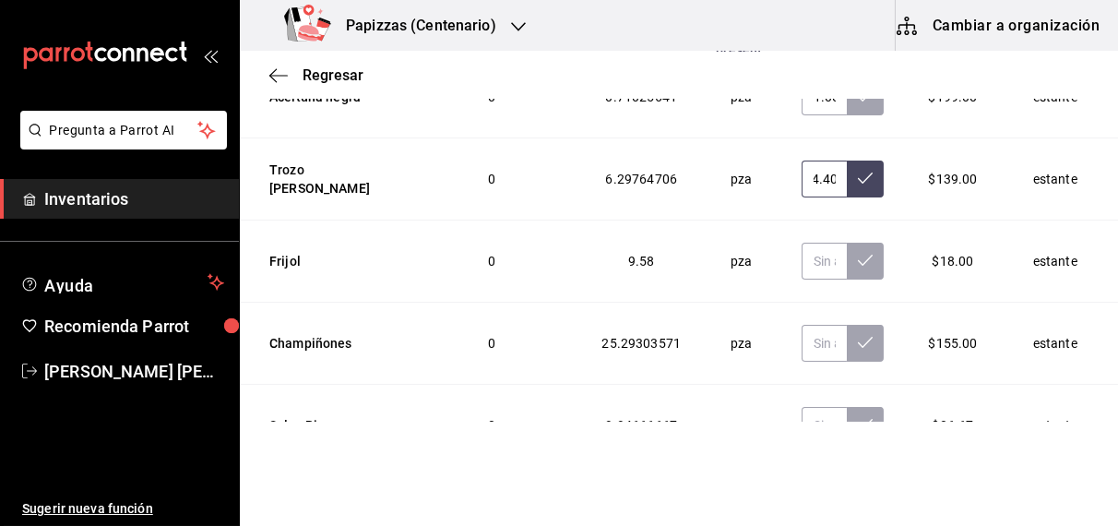
scroll to position [5895, 0]
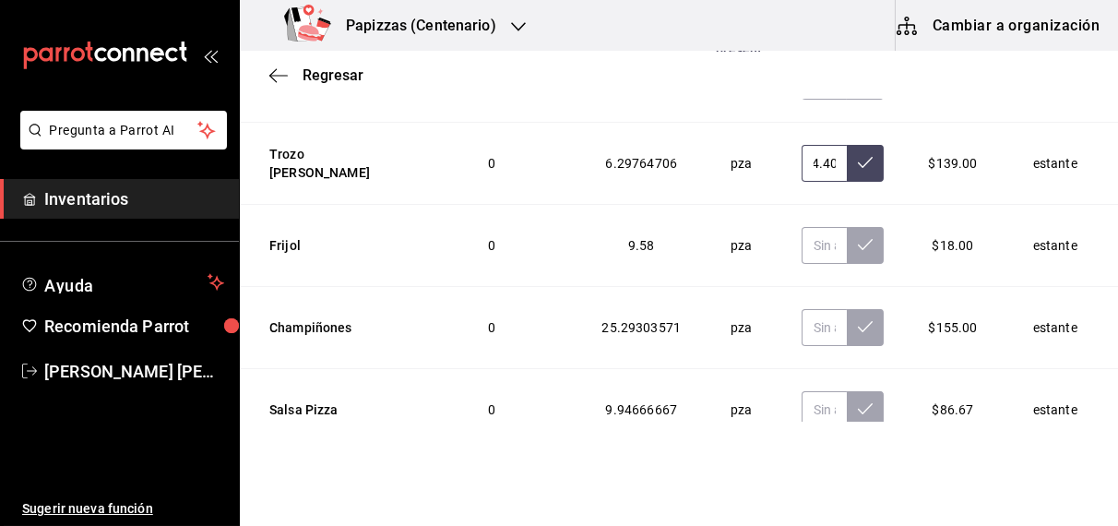
type input "4.40"
click at [801, 227] on input "text" at bounding box center [824, 245] width 46 height 37
type input "6.00"
click at [801, 309] on input "text" at bounding box center [824, 327] width 46 height 37
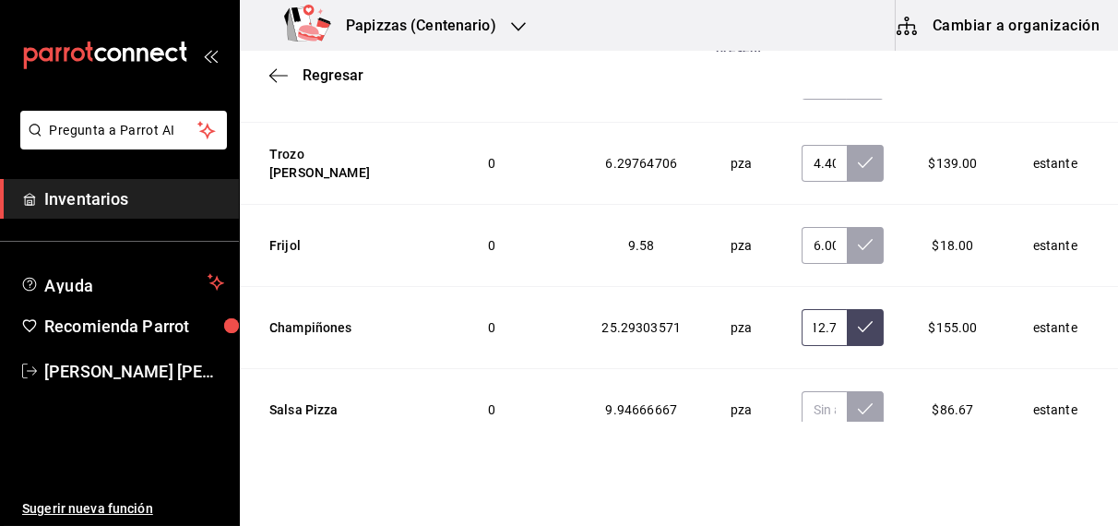
scroll to position [0, 9]
type input "12.72"
click at [801, 391] on input "text" at bounding box center [824, 409] width 46 height 37
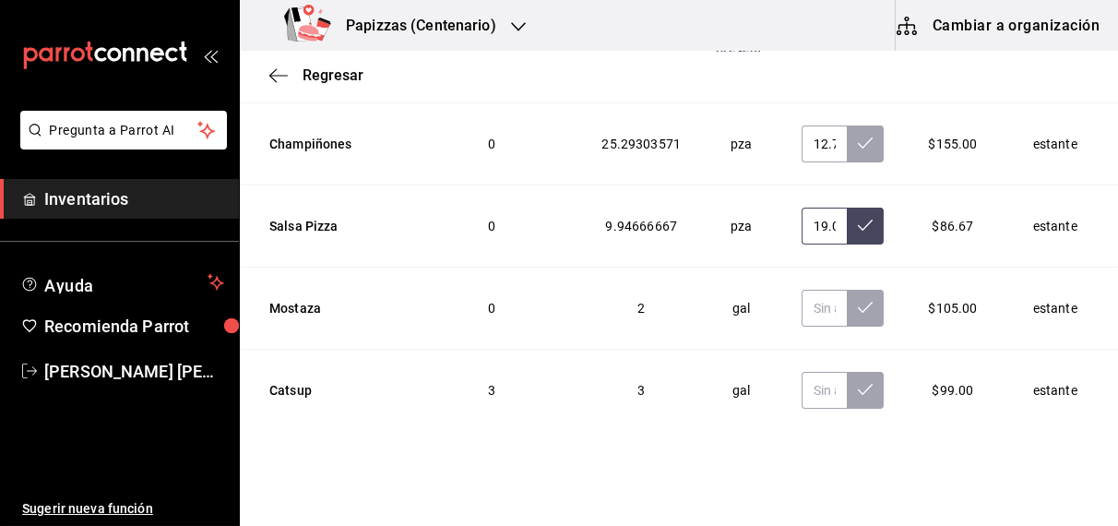
scroll to position [6080, 0]
type input "19.00"
click at [801, 289] on input "text" at bounding box center [824, 307] width 46 height 37
type input "1.00"
click at [801, 371] on input "text" at bounding box center [824, 389] width 46 height 37
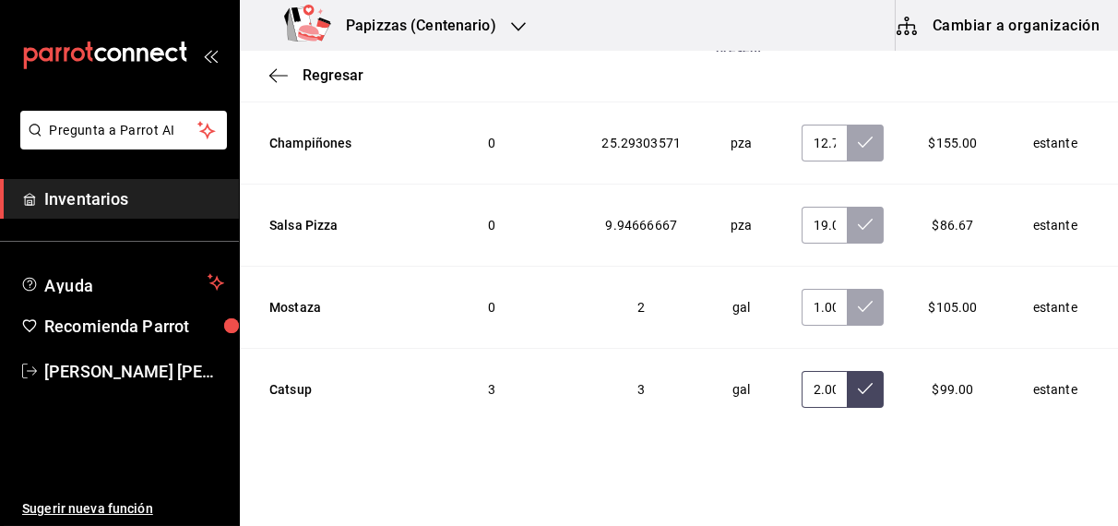
type input "2.00"
click at [801, 453] on input "text" at bounding box center [824, 471] width 46 height 37
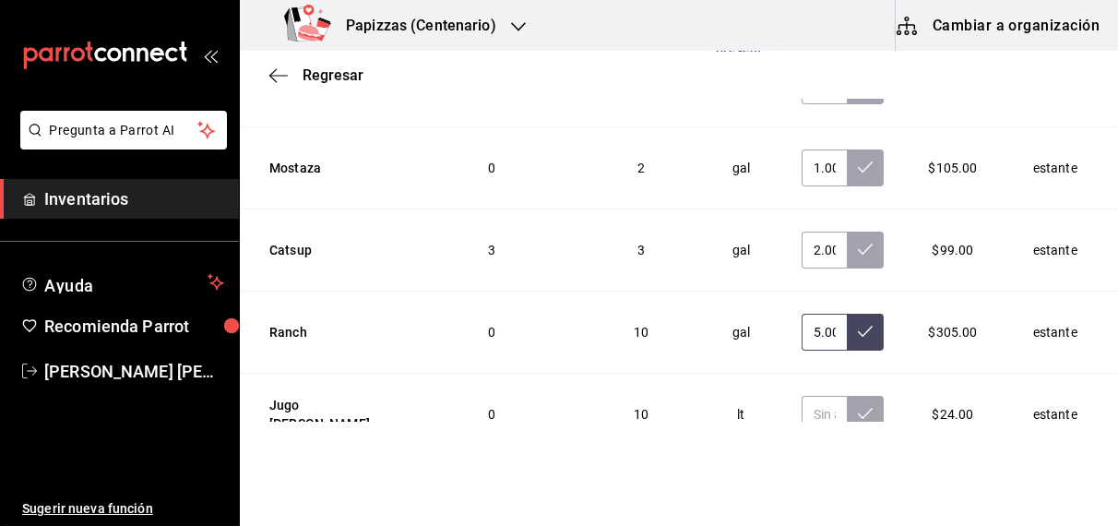
scroll to position [6224, 0]
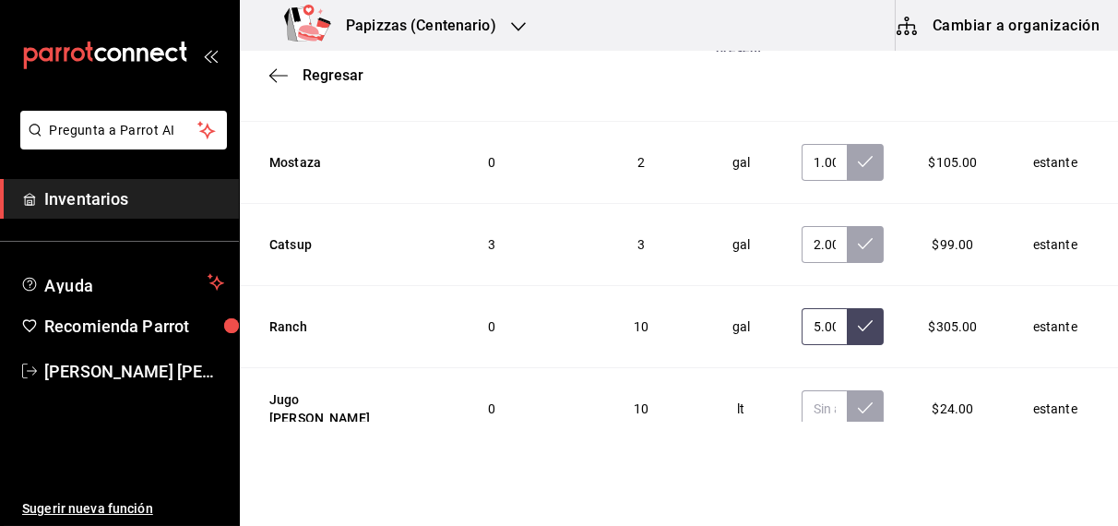
type input "5.00"
click at [801, 390] on input "text" at bounding box center [824, 408] width 46 height 37
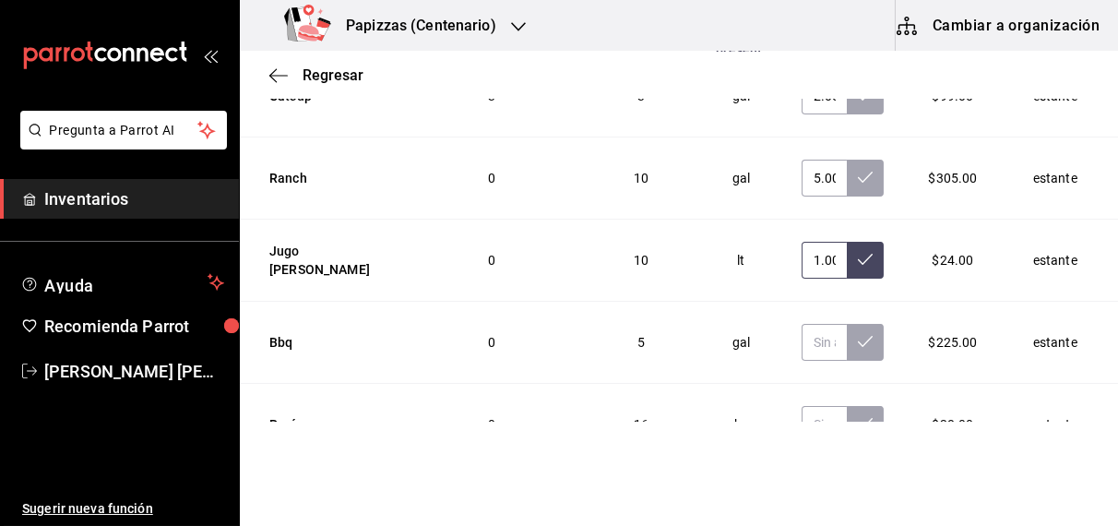
scroll to position [6377, 0]
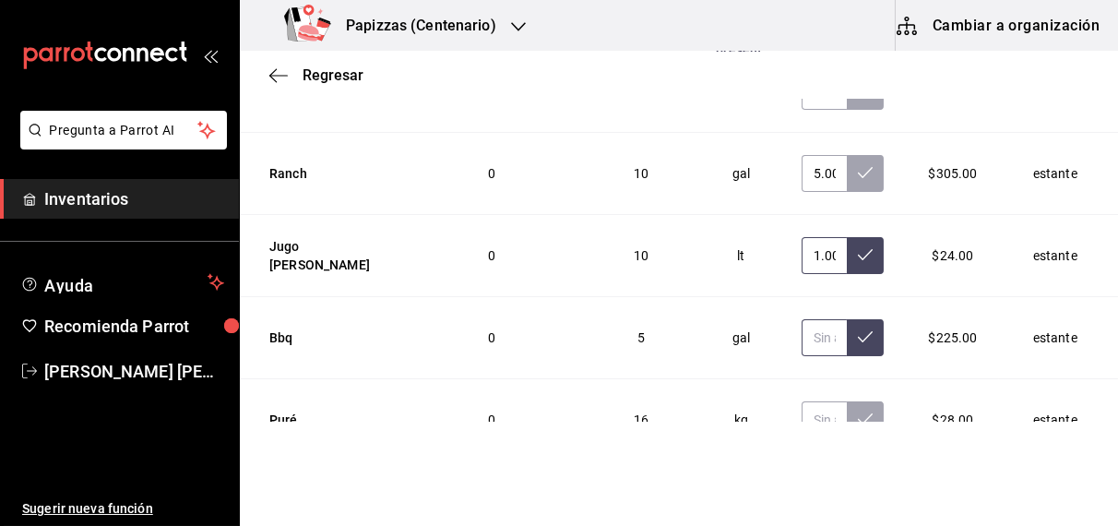
type input "1.00"
click at [801, 319] on input "text" at bounding box center [824, 337] width 46 height 37
type input "1.00"
click at [801, 401] on input "text" at bounding box center [824, 419] width 46 height 37
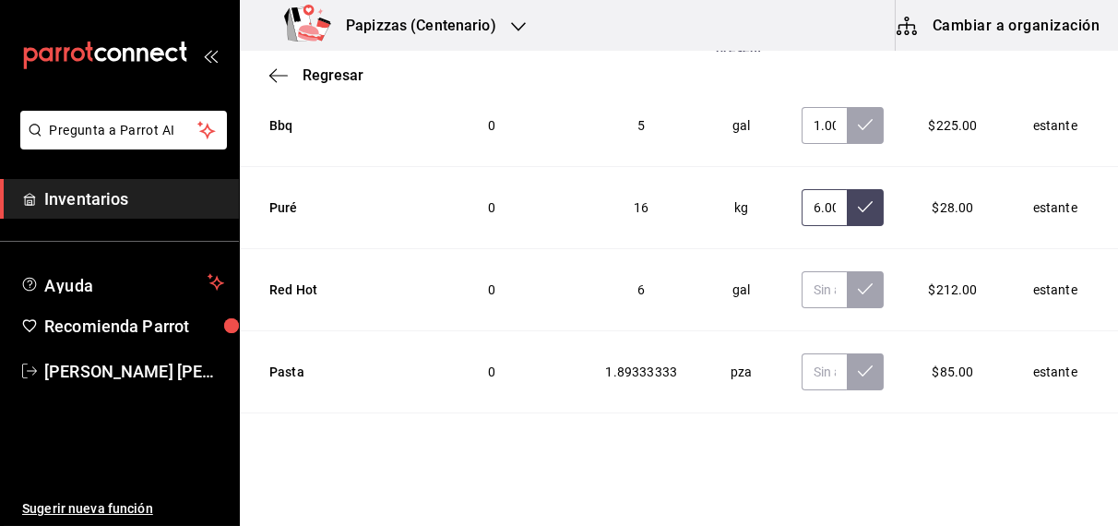
scroll to position [6590, 0]
type input "6.00"
click at [802, 270] on input "text" at bounding box center [824, 288] width 46 height 37
type input "2.00"
click at [803, 352] on input "text" at bounding box center [824, 370] width 46 height 37
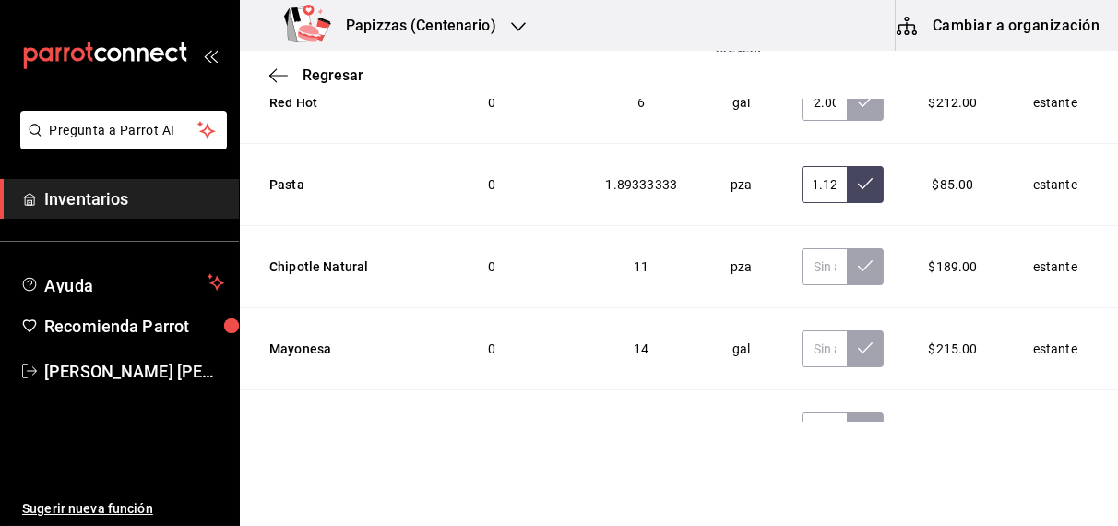
scroll to position [6779, 0]
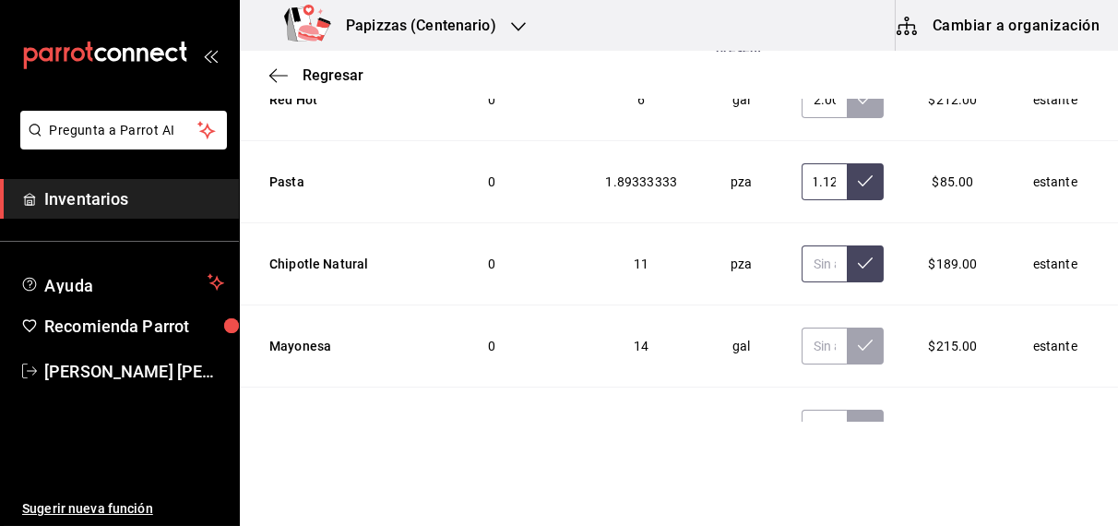
type input "1.12"
click at [801, 245] on input "text" at bounding box center [824, 263] width 46 height 37
type input "7.00"
click at [801, 327] on input "text" at bounding box center [824, 345] width 46 height 37
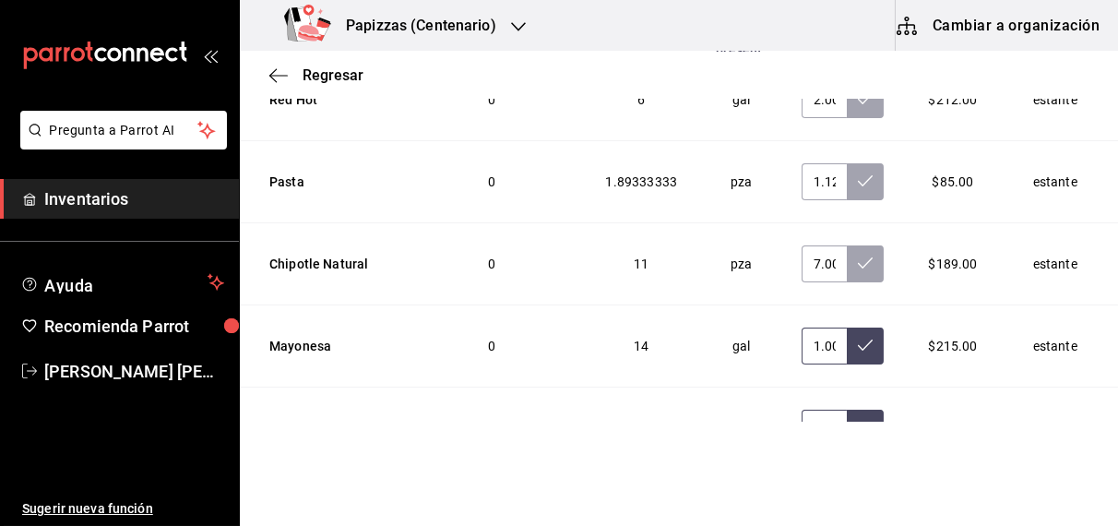
type input "1.00"
click at [801, 409] on input "text" at bounding box center [824, 427] width 46 height 37
type input "1.00"
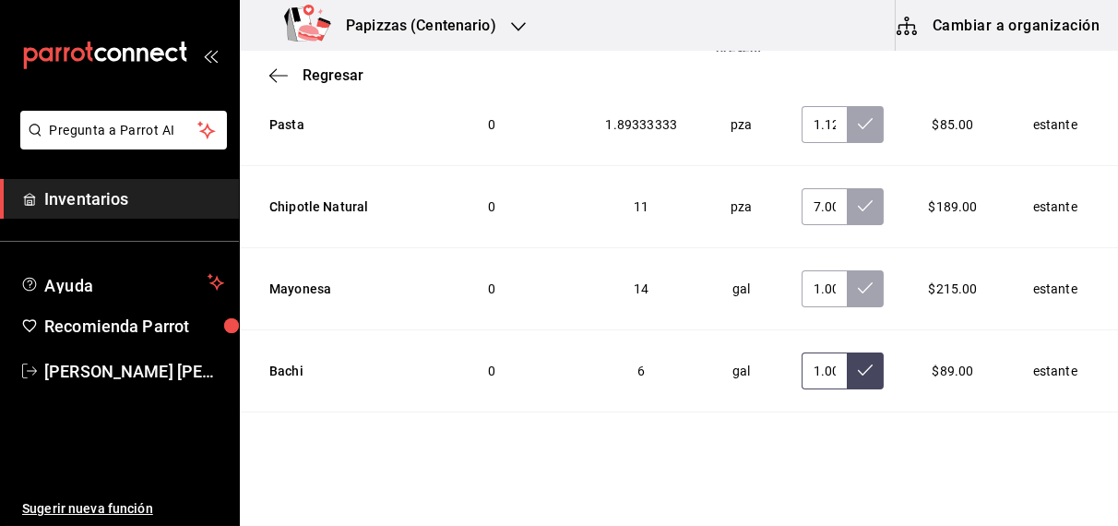
scroll to position [6850, 0]
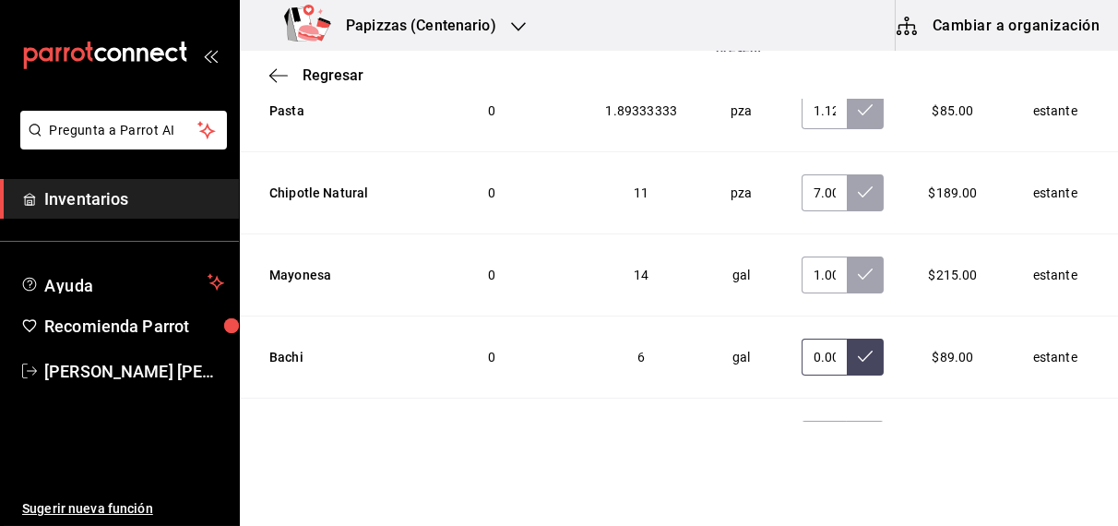
type input "0.00"
click at [805, 420] on input "text" at bounding box center [824, 438] width 46 height 37
type input "0.00"
click at [847, 420] on button at bounding box center [865, 438] width 37 height 37
click at [847, 338] on button at bounding box center [865, 356] width 37 height 37
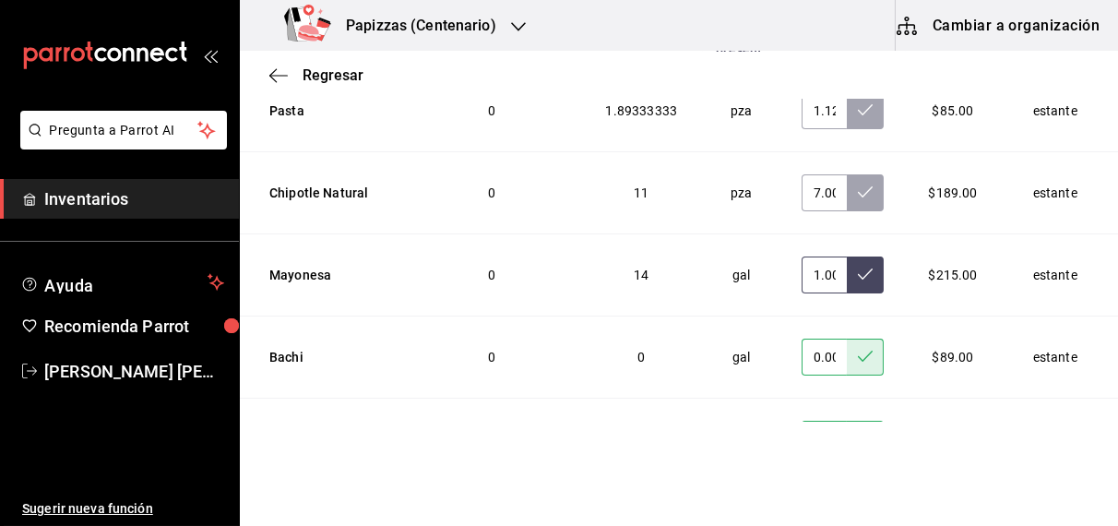
click at [858, 266] on icon at bounding box center [865, 273] width 15 height 15
click at [858, 184] on icon at bounding box center [865, 191] width 15 height 15
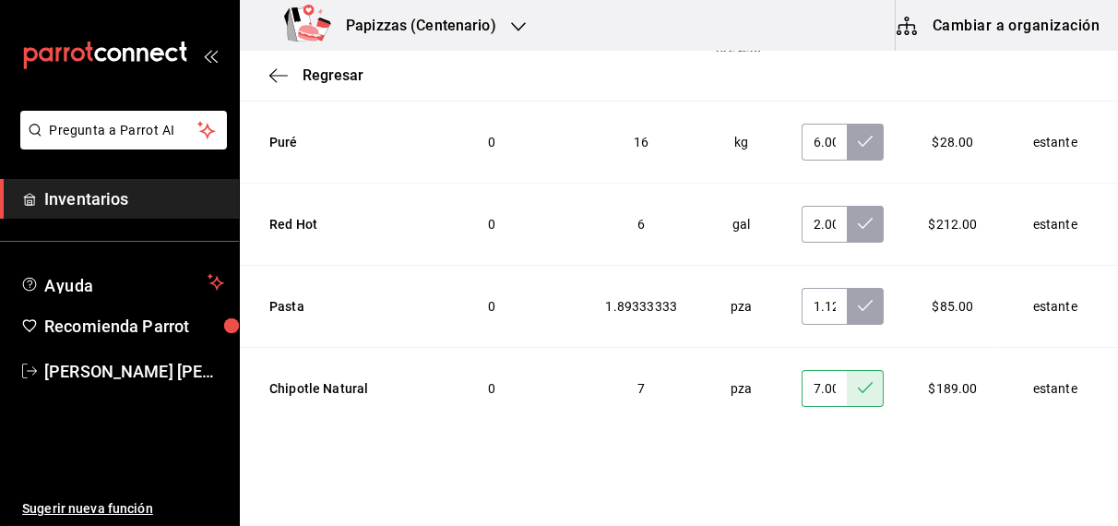
scroll to position [6654, 0]
click at [847, 289] on button at bounding box center [865, 307] width 37 height 37
click at [858, 217] on icon at bounding box center [865, 224] width 15 height 15
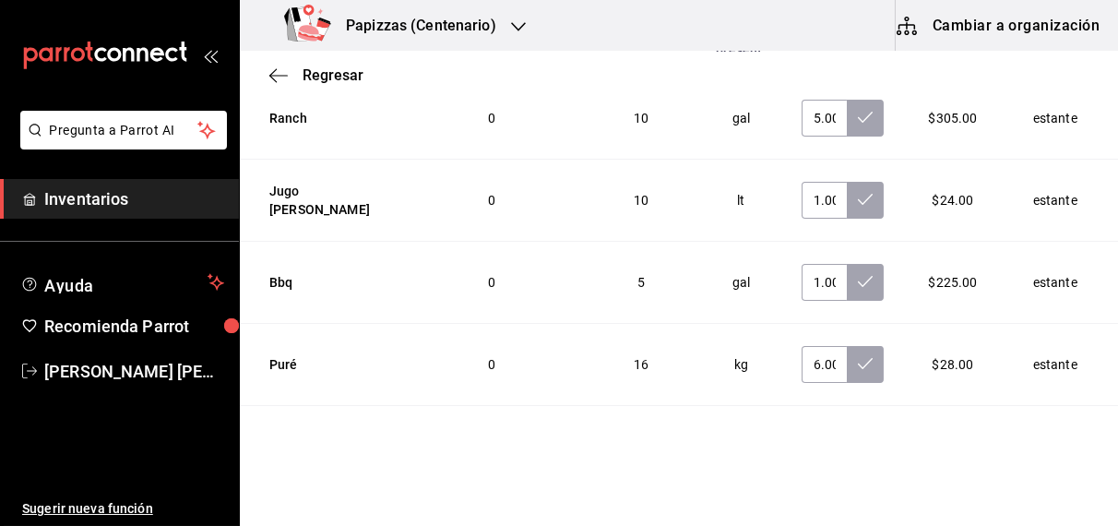
scroll to position [6432, 0]
click at [858, 357] on icon at bounding box center [865, 364] width 15 height 15
click at [858, 275] on icon at bounding box center [865, 282] width 15 height 15
click at [847, 183] on button at bounding box center [865, 201] width 37 height 37
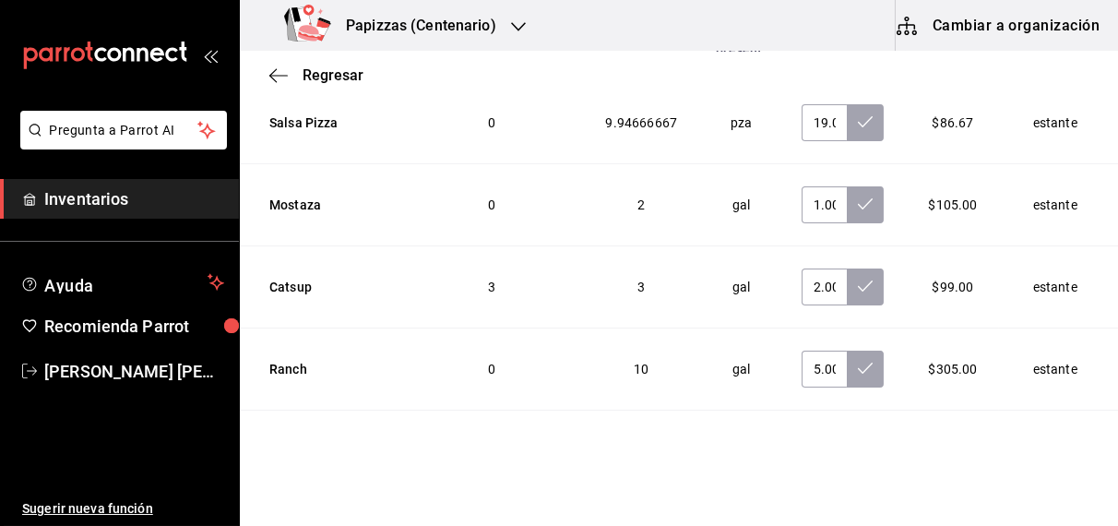
scroll to position [6176, 0]
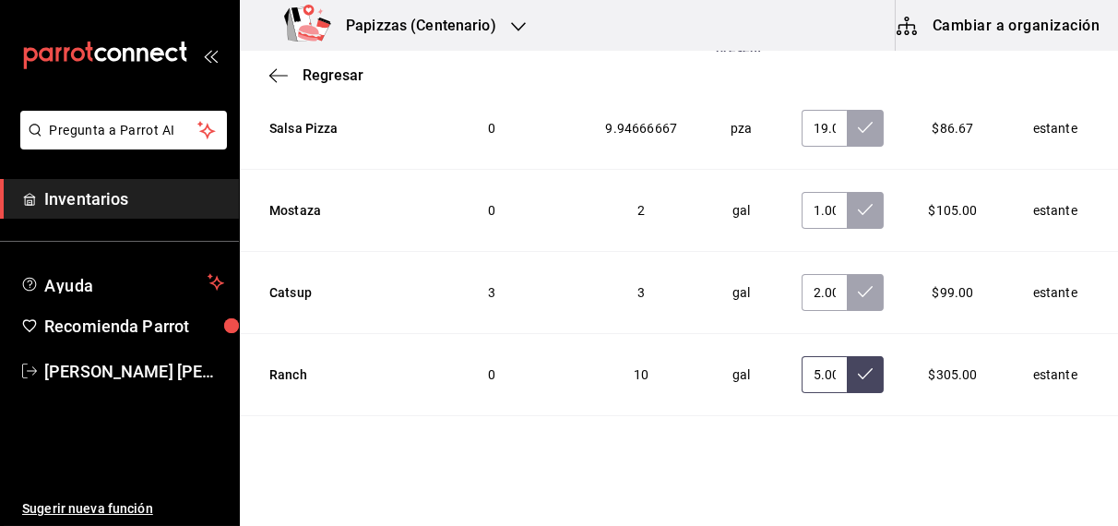
click at [847, 356] on button at bounding box center [865, 374] width 37 height 37
click at [858, 284] on icon at bounding box center [865, 291] width 15 height 15
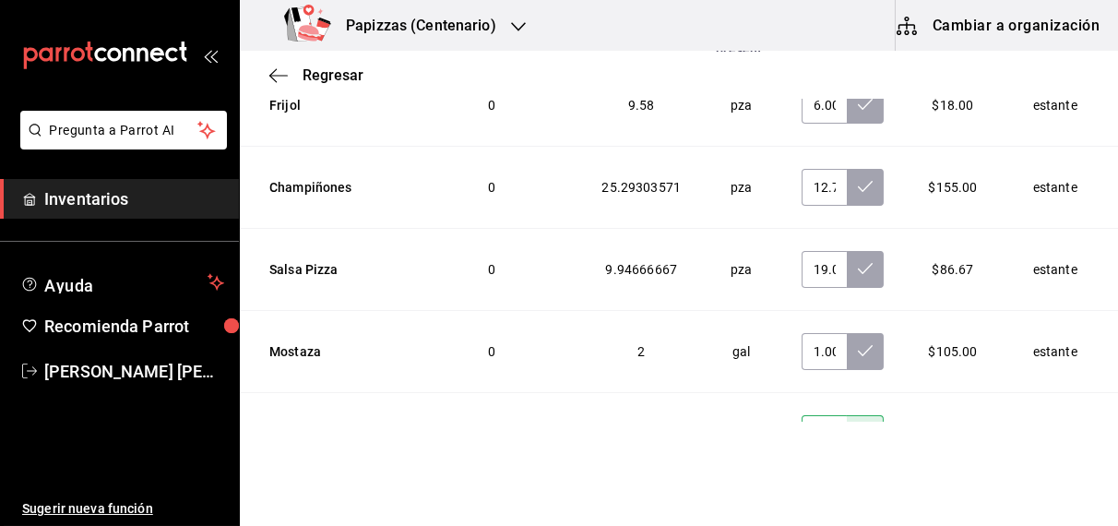
scroll to position [6033, 0]
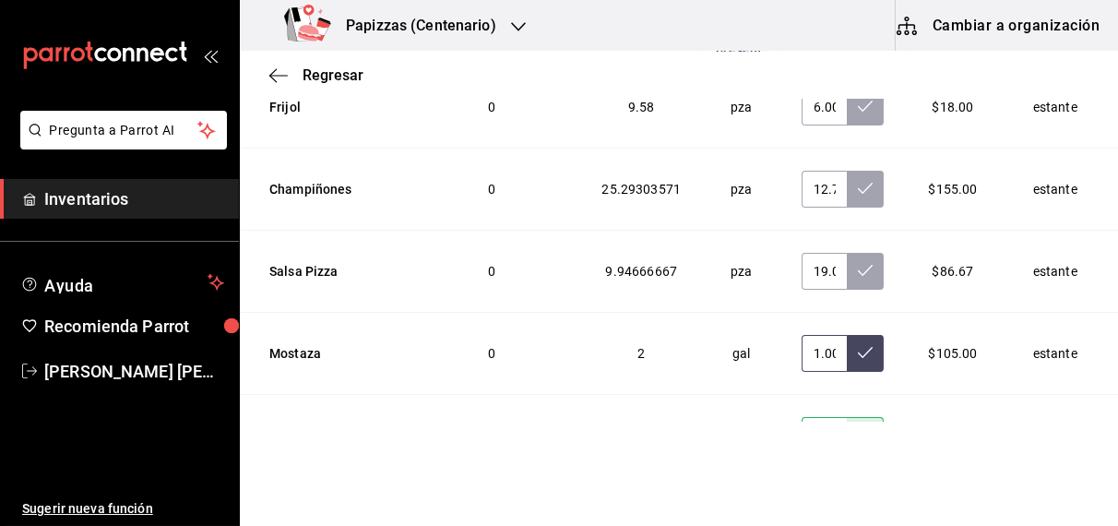
click at [858, 345] on icon at bounding box center [865, 352] width 15 height 15
click at [858, 265] on icon at bounding box center [865, 270] width 15 height 11
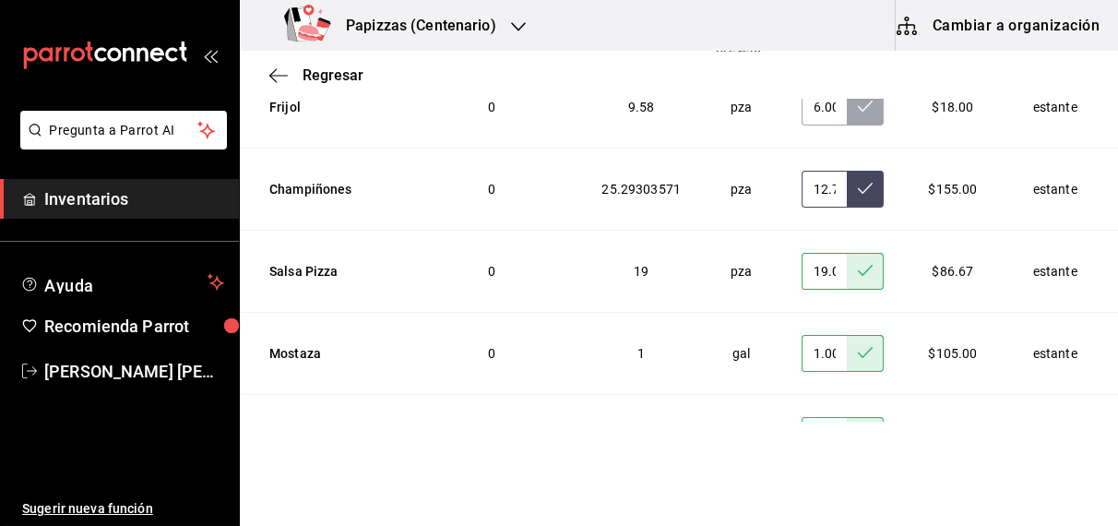
click at [858, 181] on icon at bounding box center [865, 188] width 15 height 15
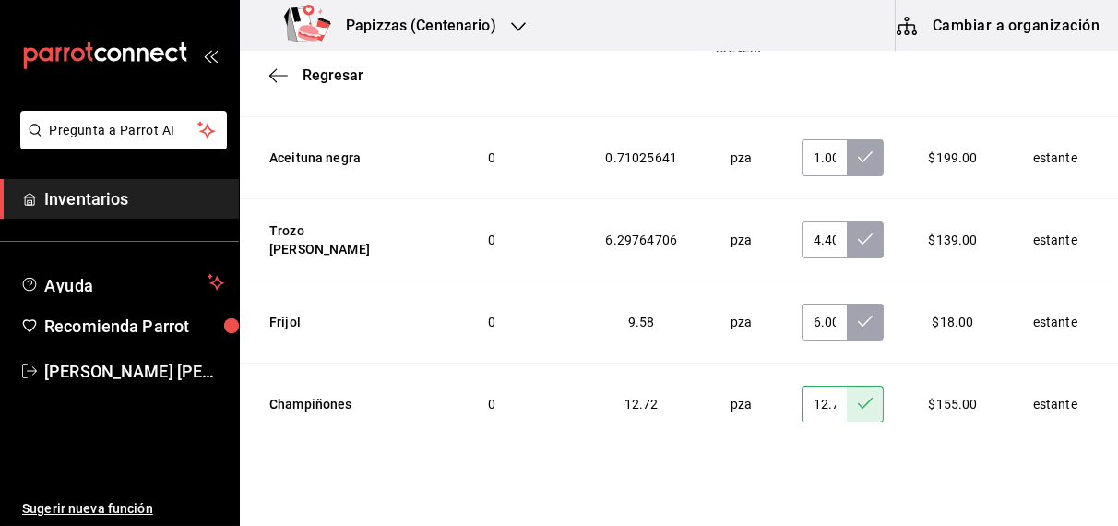
scroll to position [5818, 0]
click at [858, 314] on icon at bounding box center [865, 321] width 15 height 15
click at [858, 232] on icon at bounding box center [865, 239] width 15 height 15
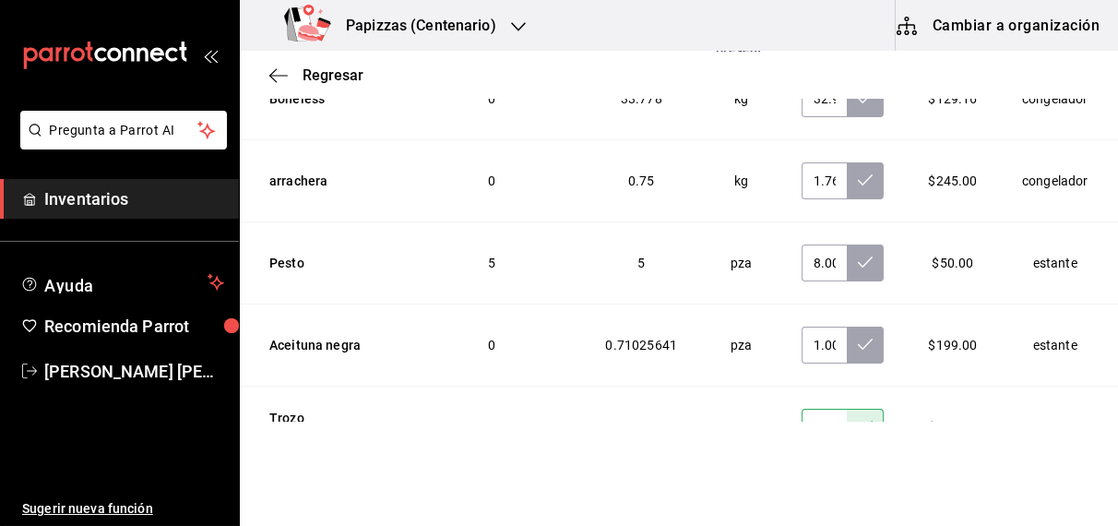
scroll to position [5623, 0]
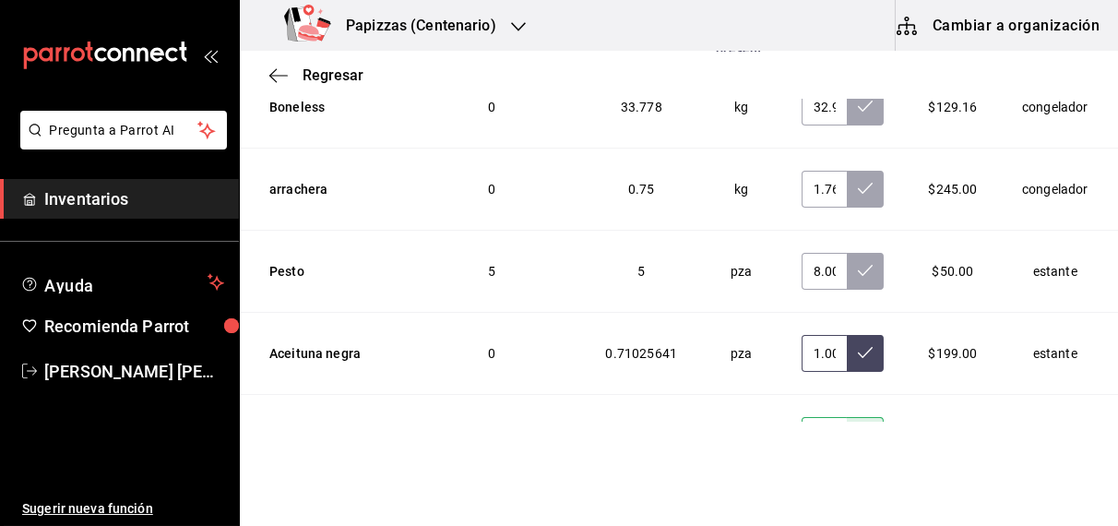
click at [858, 345] on icon at bounding box center [865, 352] width 15 height 15
click at [858, 263] on icon at bounding box center [865, 270] width 15 height 15
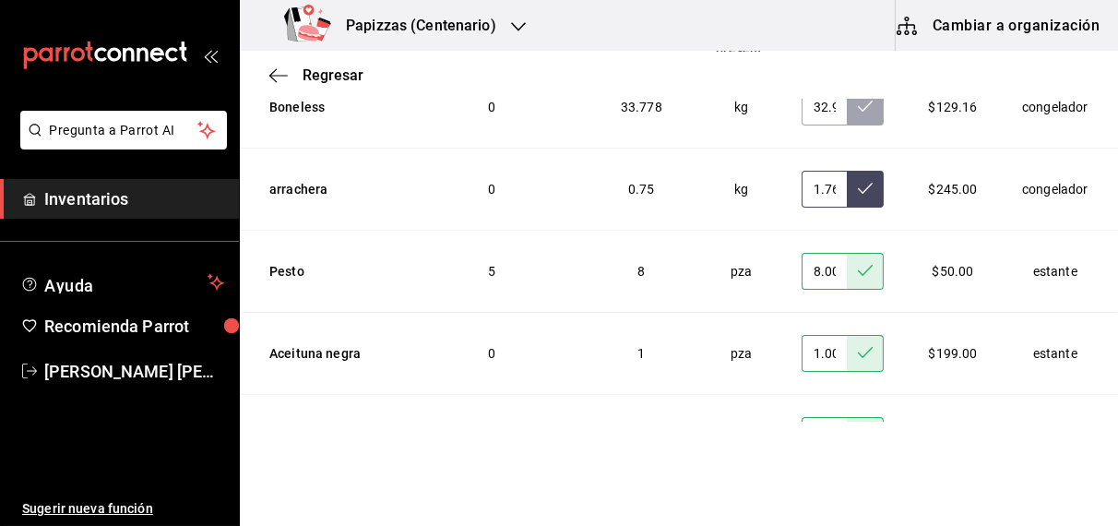
click at [847, 171] on button at bounding box center [865, 189] width 37 height 37
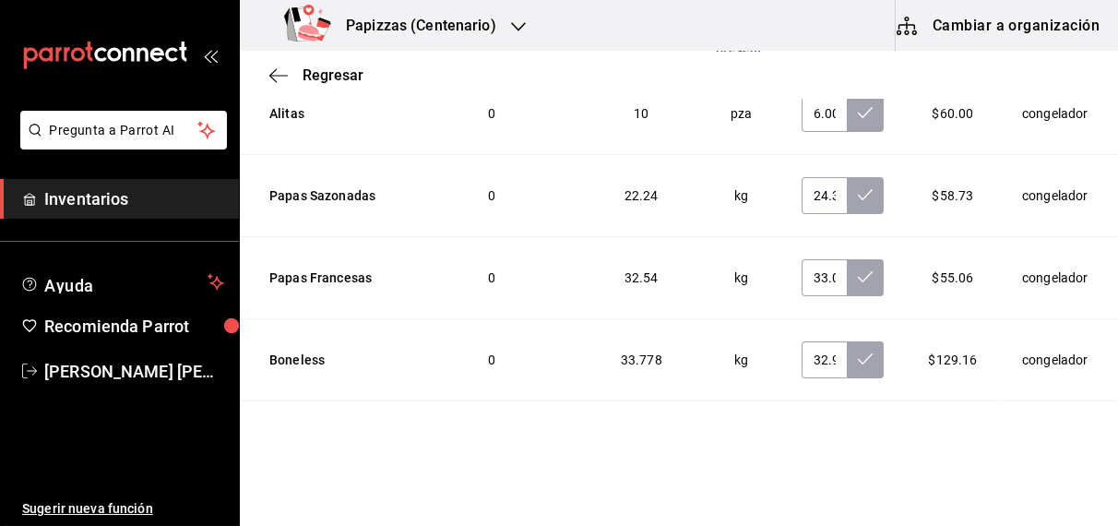
scroll to position [5370, 0]
click at [858, 351] on icon at bounding box center [865, 358] width 15 height 15
click at [858, 269] on icon at bounding box center [865, 276] width 15 height 15
click at [858, 187] on icon at bounding box center [865, 194] width 15 height 15
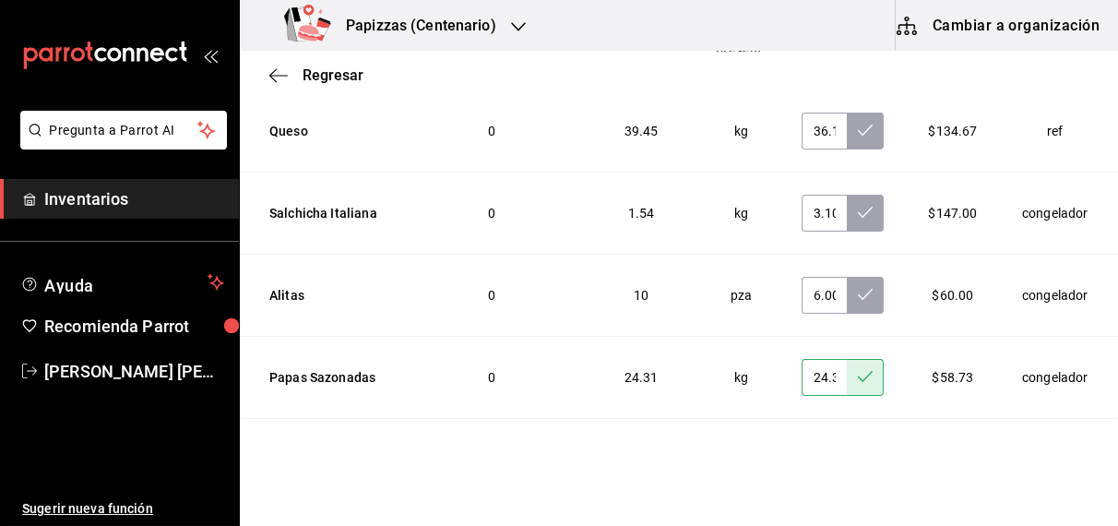
scroll to position [5171, 0]
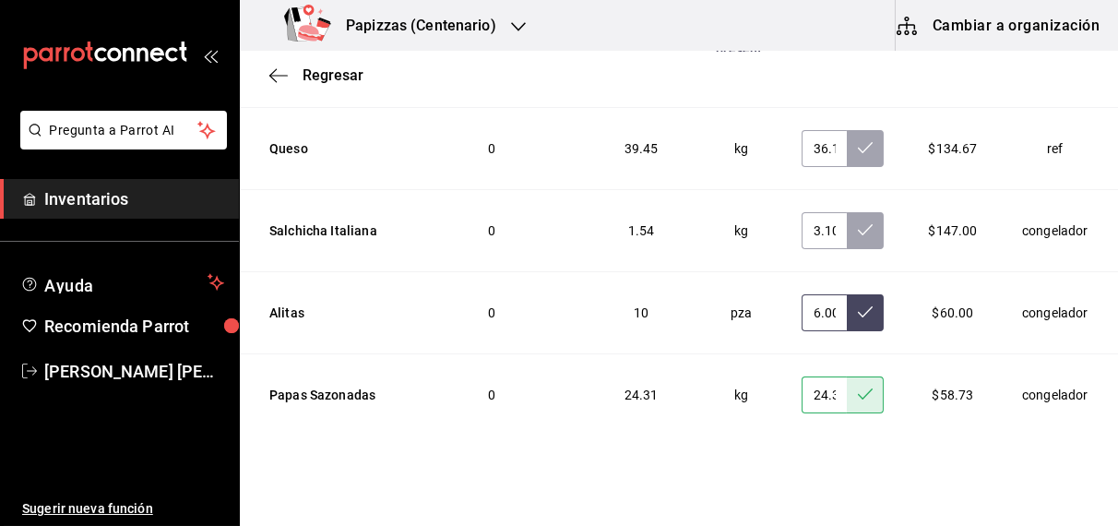
click at [847, 294] on button at bounding box center [865, 312] width 37 height 37
click at [858, 222] on icon at bounding box center [865, 229] width 15 height 15
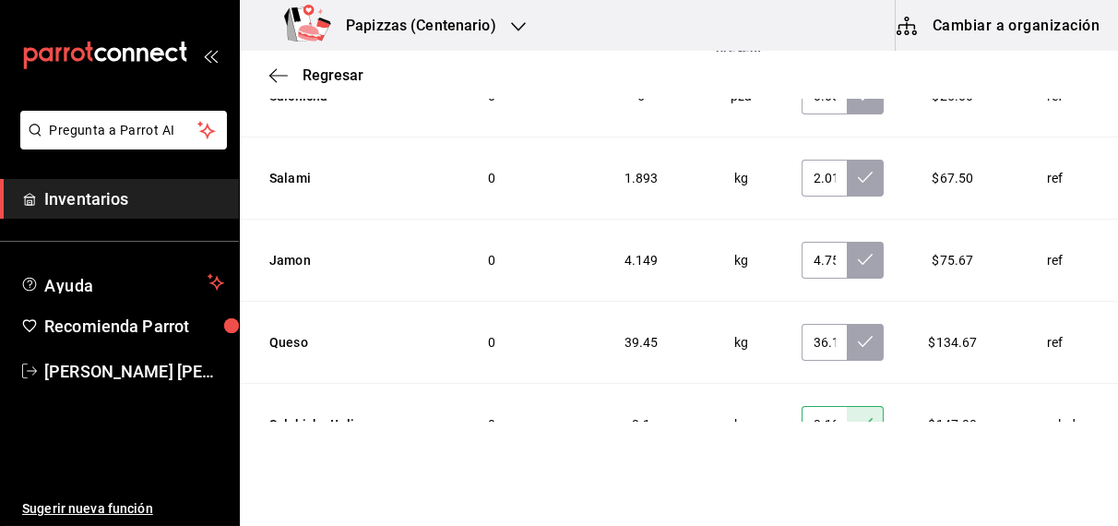
scroll to position [4975, 0]
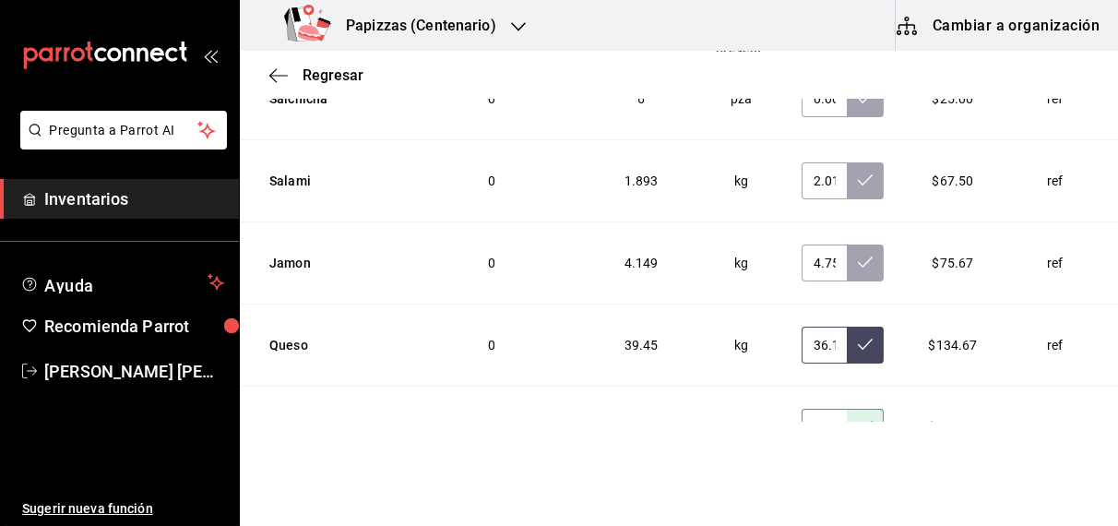
click at [847, 326] on button at bounding box center [865, 344] width 37 height 37
click at [858, 255] on icon at bounding box center [865, 262] width 15 height 15
click at [858, 172] on icon at bounding box center [865, 179] width 15 height 15
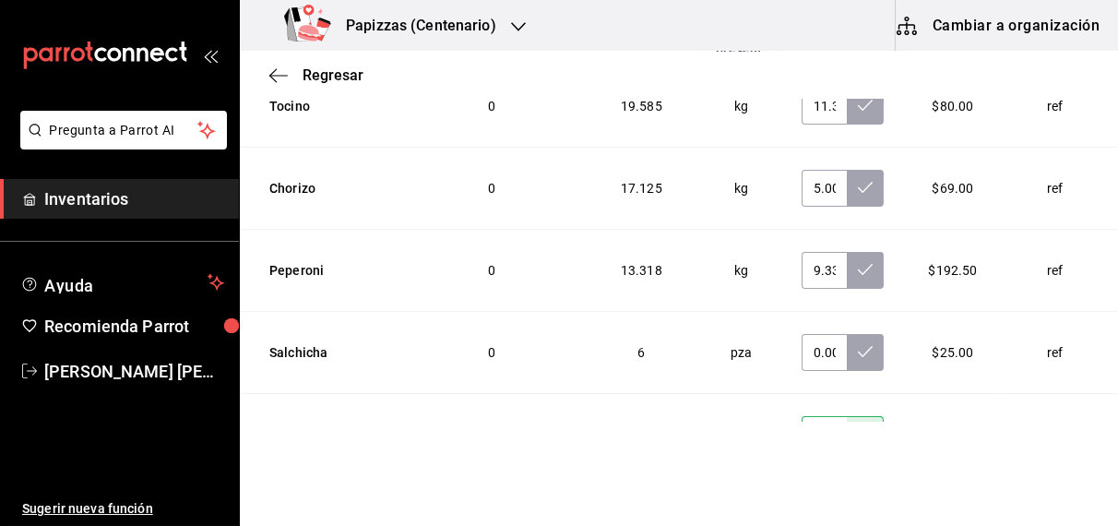
scroll to position [4712, 0]
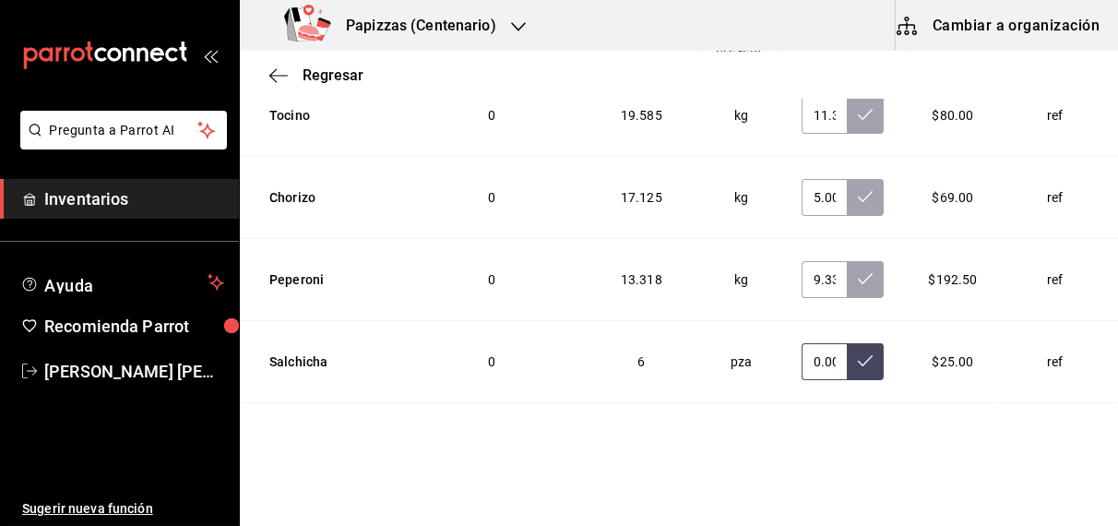
click at [847, 343] on button at bounding box center [865, 361] width 37 height 37
click at [858, 271] on icon at bounding box center [865, 278] width 15 height 15
click at [858, 189] on icon at bounding box center [865, 196] width 15 height 15
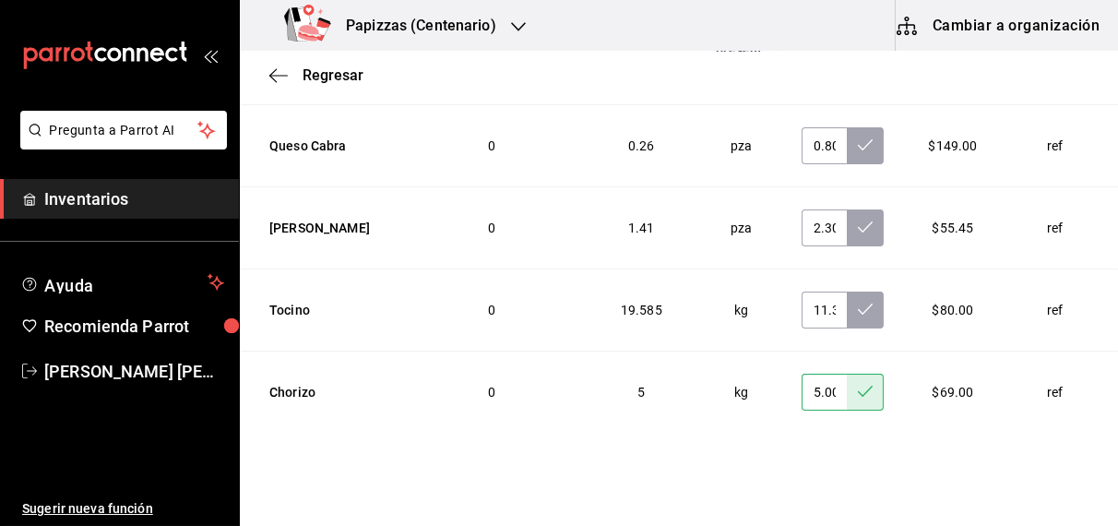
scroll to position [4517, 0]
click at [847, 292] on button at bounding box center [865, 310] width 37 height 37
click at [858, 220] on icon at bounding box center [865, 227] width 15 height 15
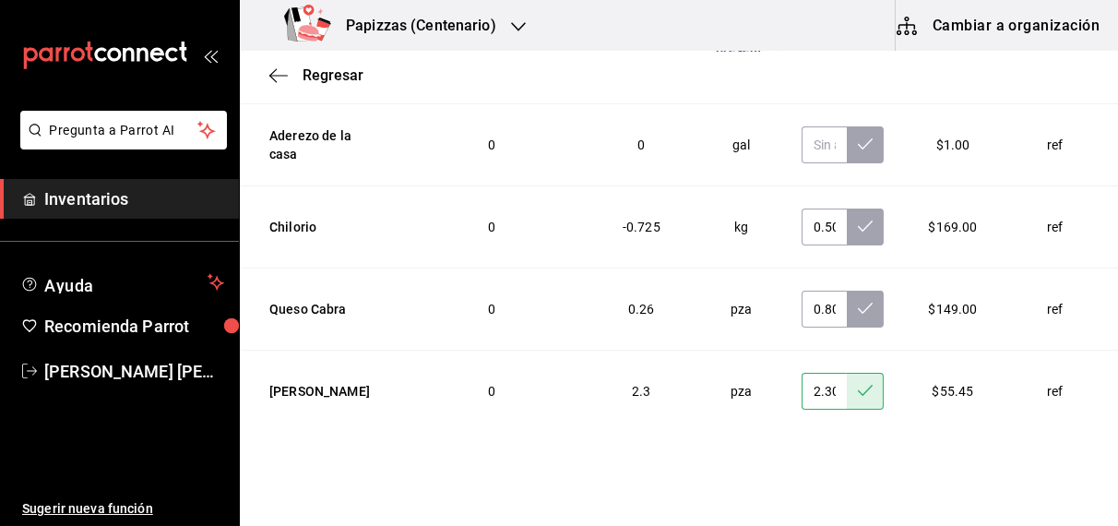
scroll to position [4351, 0]
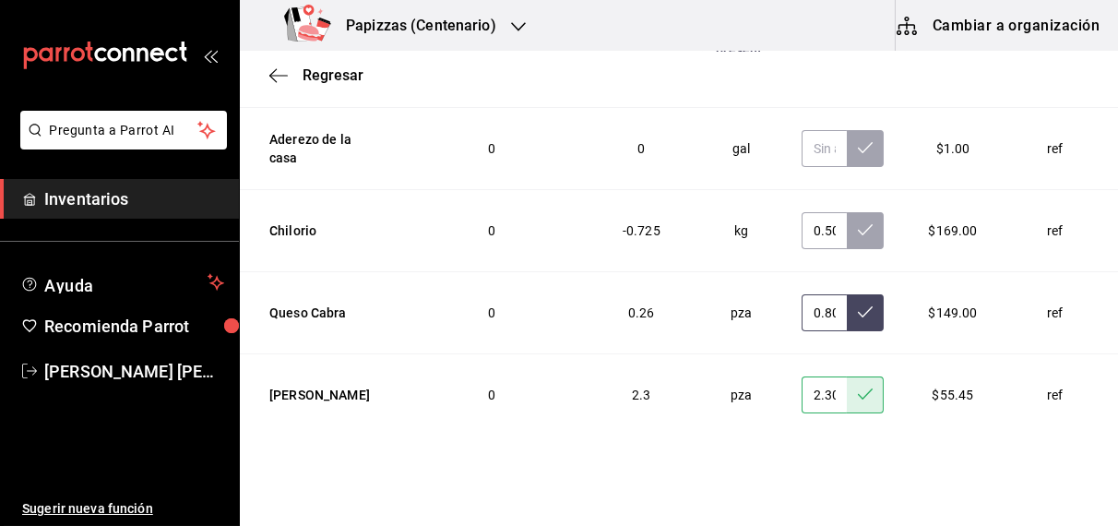
click at [847, 294] on button at bounding box center [865, 312] width 37 height 37
click at [858, 222] on icon at bounding box center [865, 229] width 15 height 15
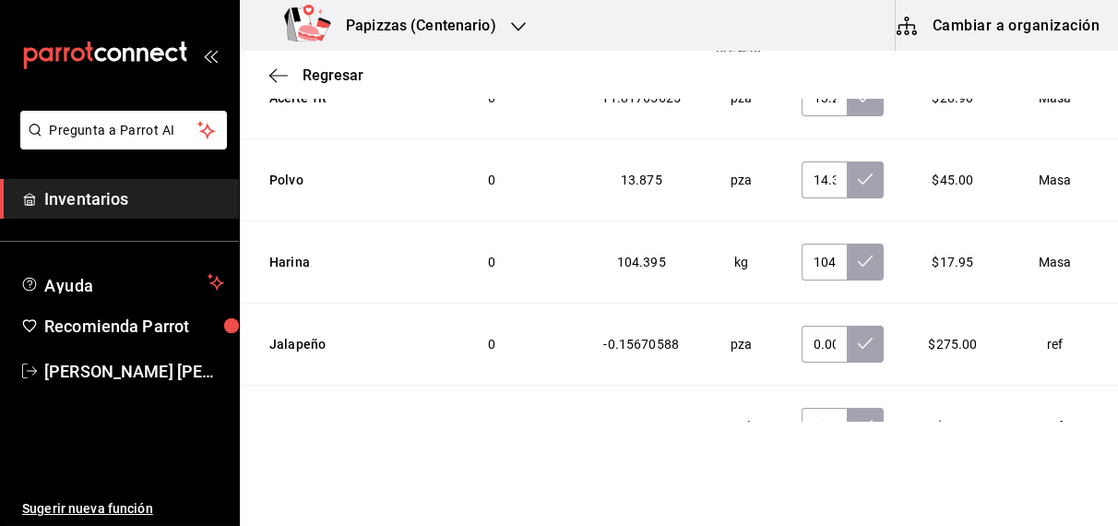
scroll to position [3663, 0]
click at [858, 336] on icon at bounding box center [865, 343] width 15 height 15
click at [858, 255] on icon at bounding box center [865, 260] width 15 height 11
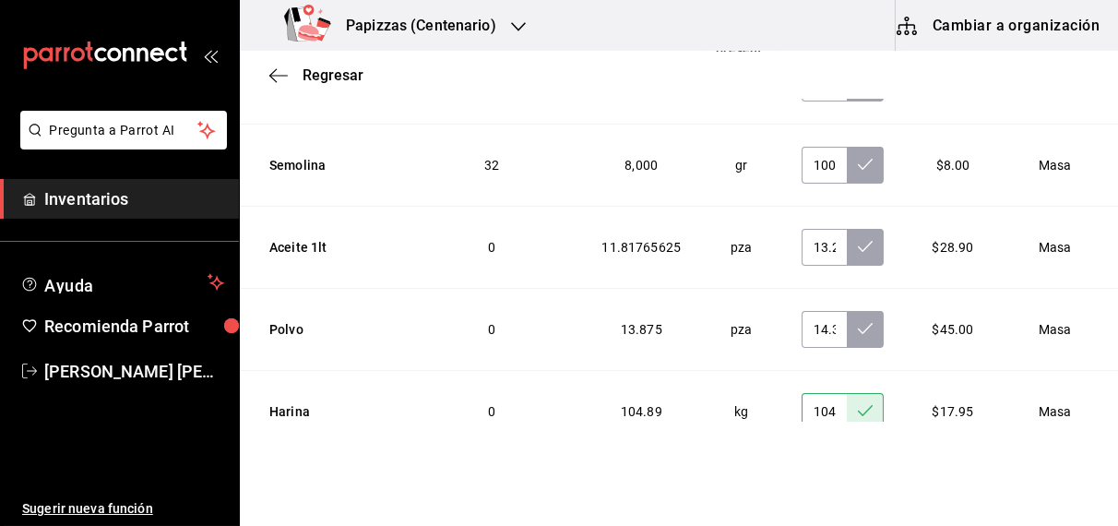
scroll to position [3510, 0]
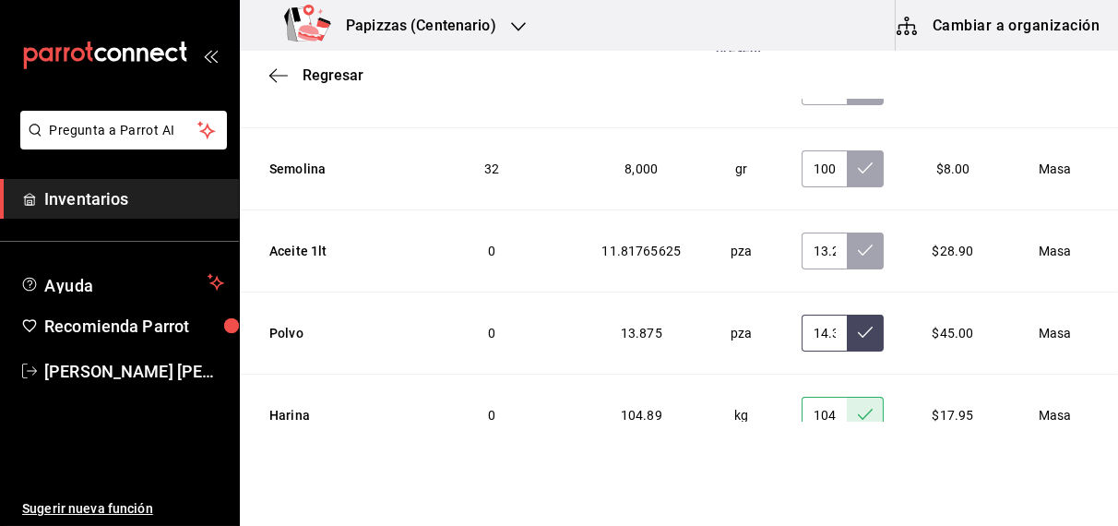
click at [858, 325] on icon at bounding box center [865, 332] width 15 height 15
click at [858, 243] on icon at bounding box center [865, 250] width 15 height 15
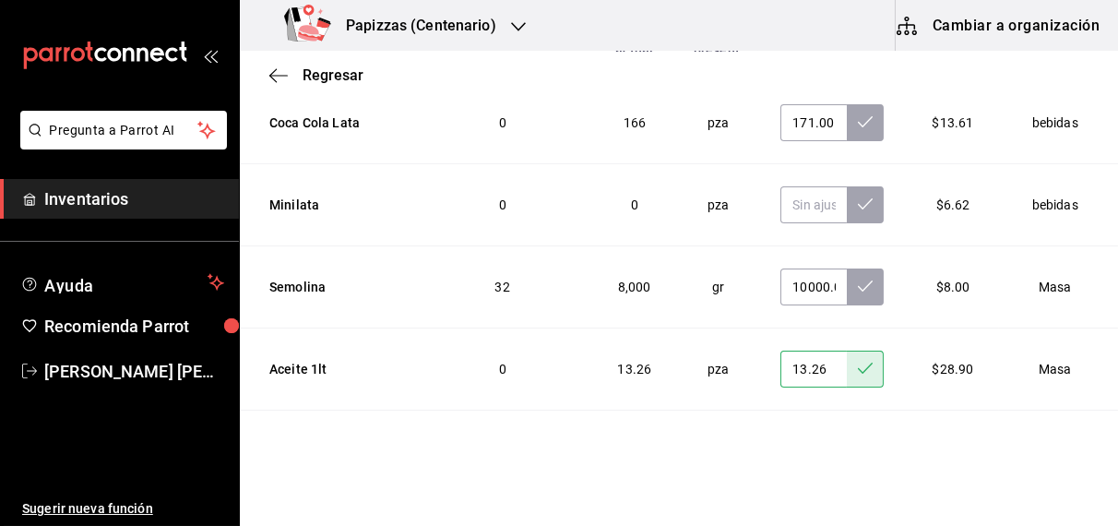
scroll to position [3390, 0]
click at [858, 280] on icon at bounding box center [865, 287] width 15 height 15
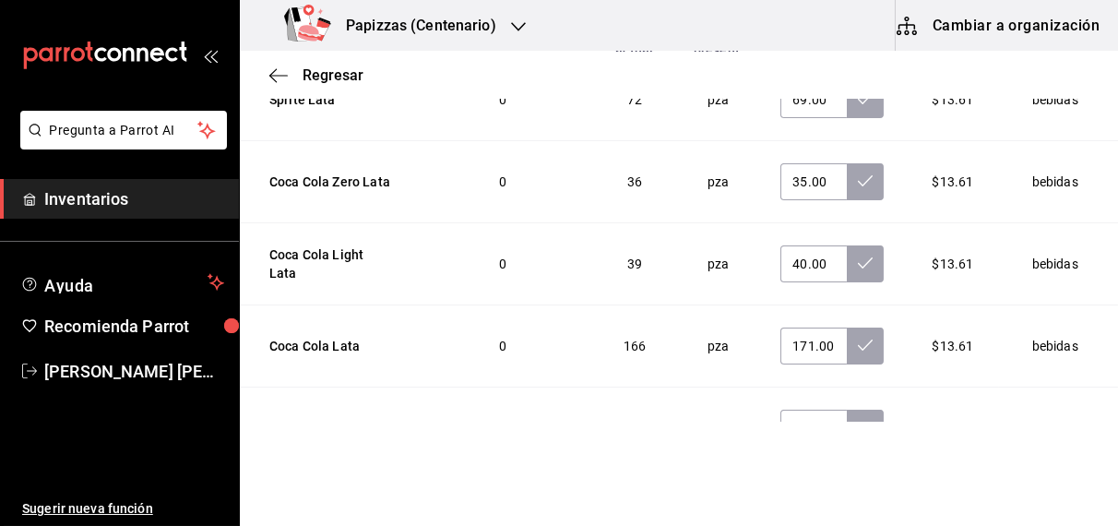
scroll to position [3157, 0]
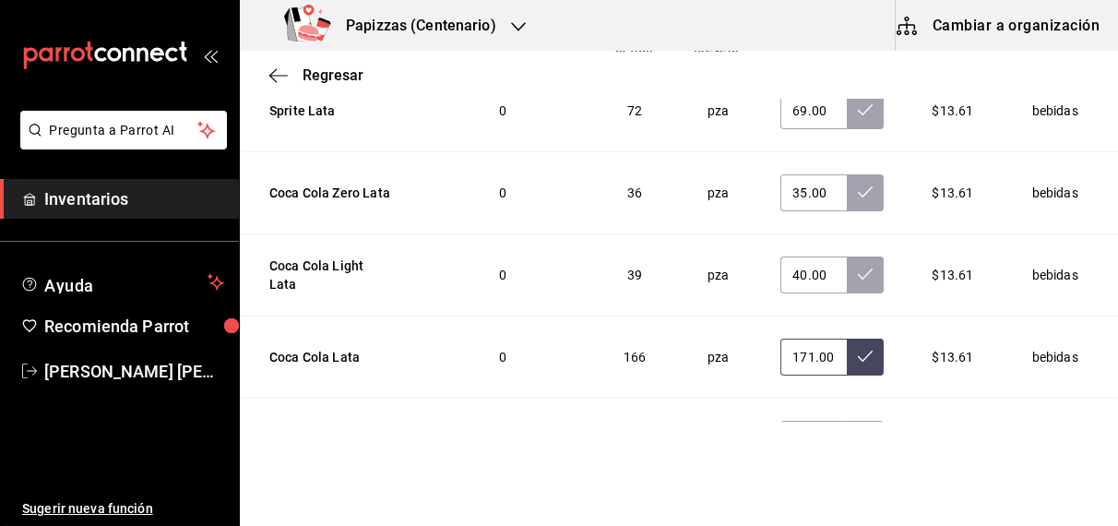
click at [847, 338] on button at bounding box center [865, 356] width 37 height 37
click at [847, 256] on button at bounding box center [865, 274] width 37 height 37
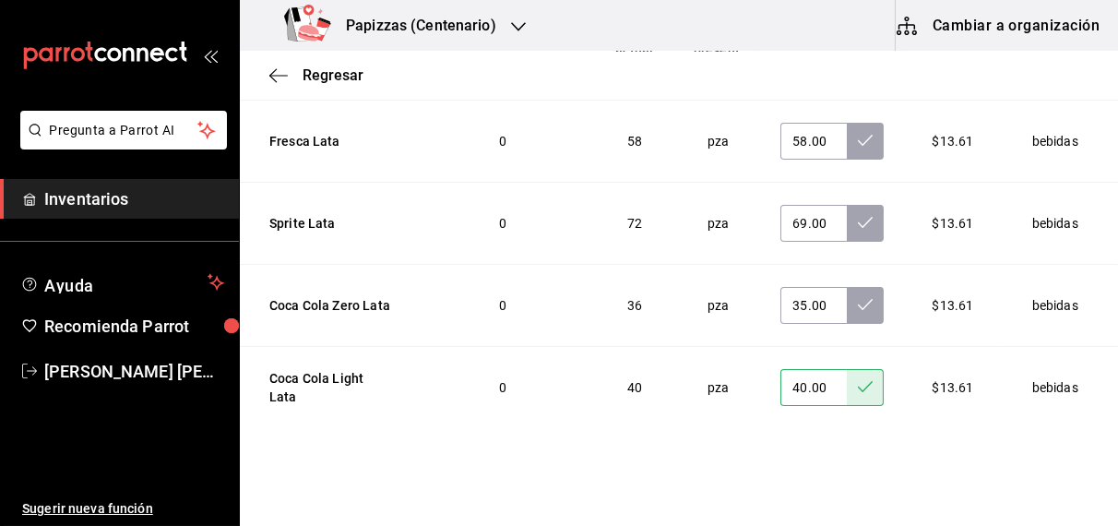
scroll to position [3042, 0]
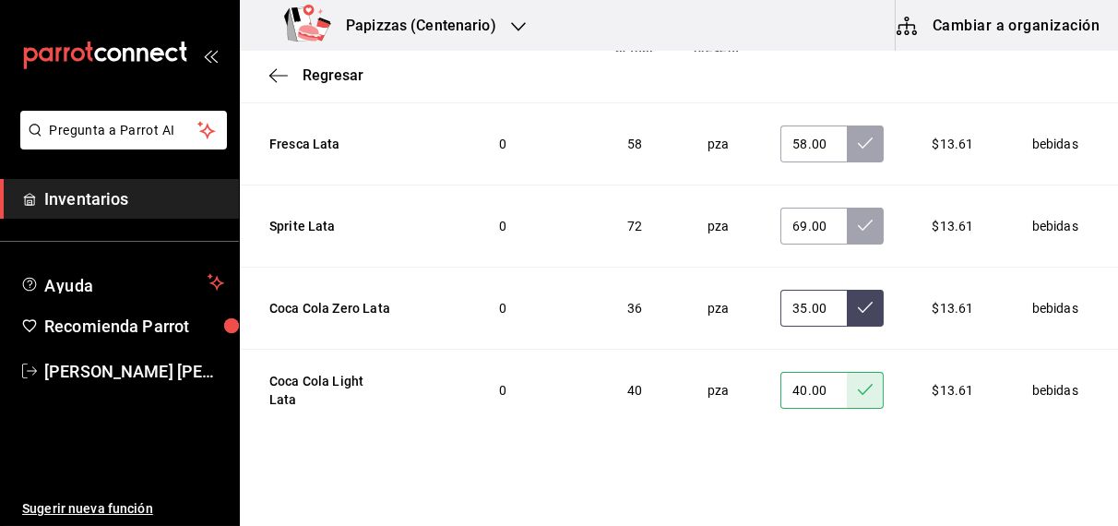
click at [858, 300] on icon at bounding box center [865, 307] width 15 height 15
click at [858, 218] on icon at bounding box center [865, 225] width 15 height 15
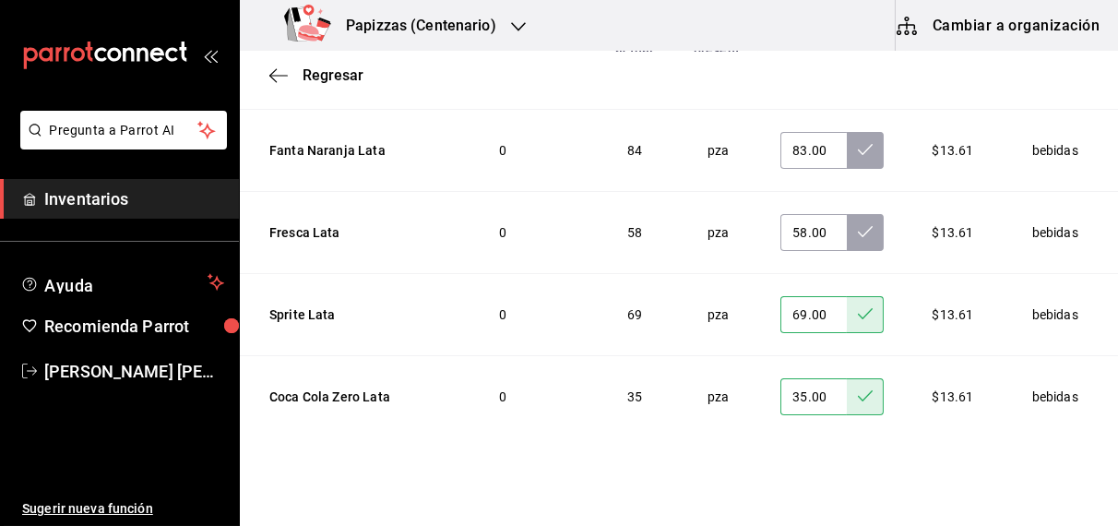
scroll to position [2859, 0]
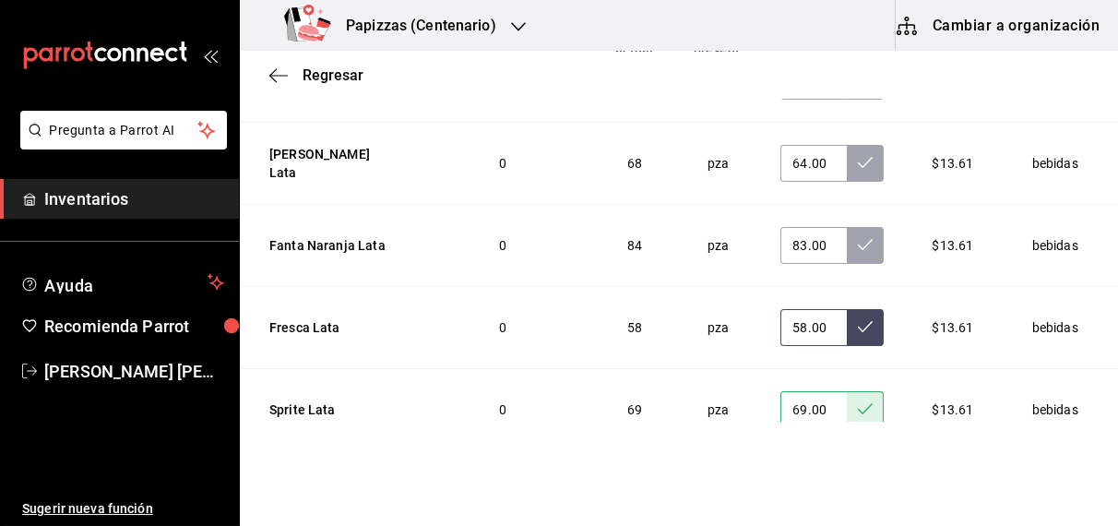
click at [858, 319] on icon at bounding box center [865, 326] width 15 height 15
click at [858, 237] on icon at bounding box center [865, 244] width 15 height 15
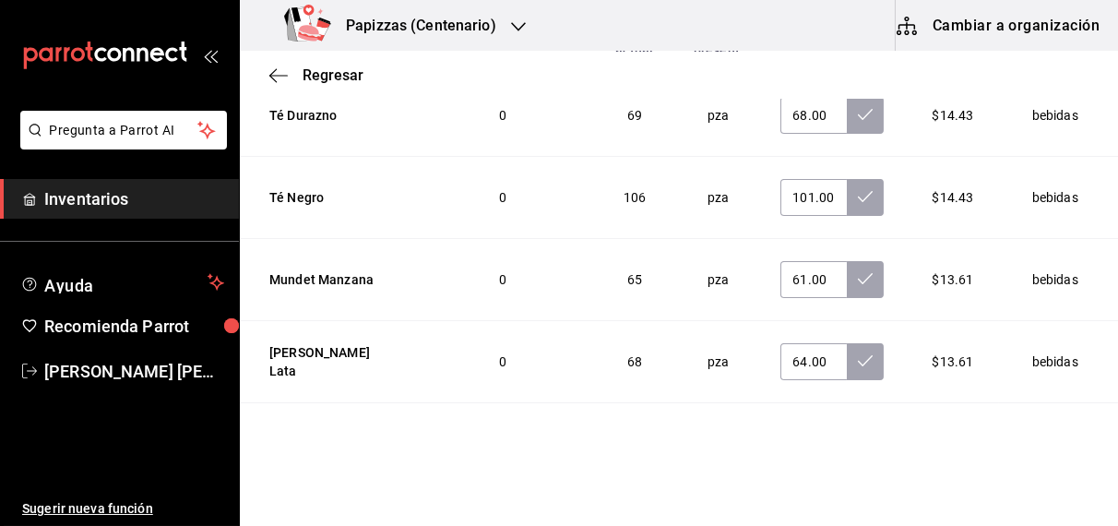
scroll to position [2654, 0]
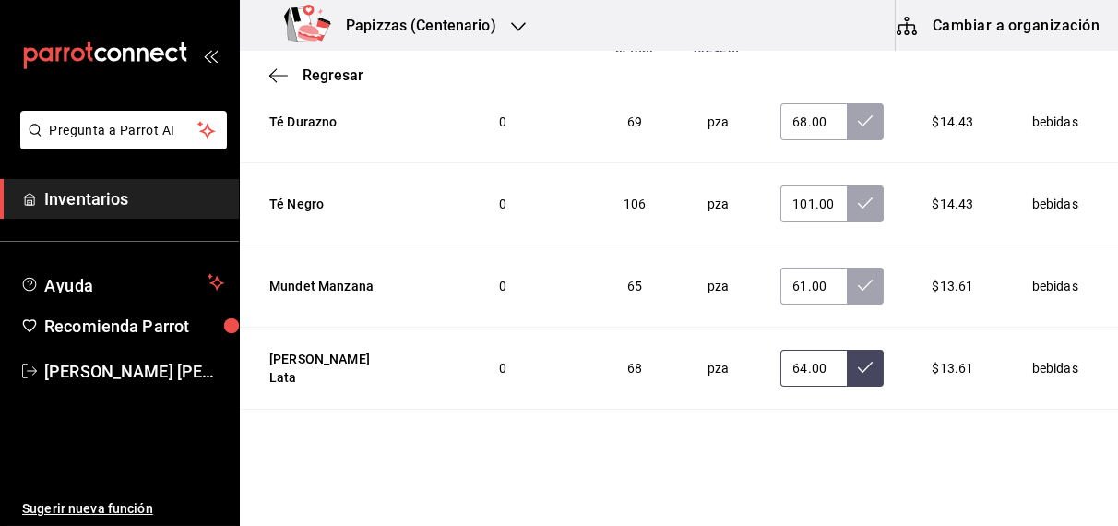
click at [847, 349] on button at bounding box center [865, 367] width 37 height 37
click at [858, 278] on icon at bounding box center [865, 285] width 15 height 15
click at [858, 195] on icon at bounding box center [865, 202] width 15 height 15
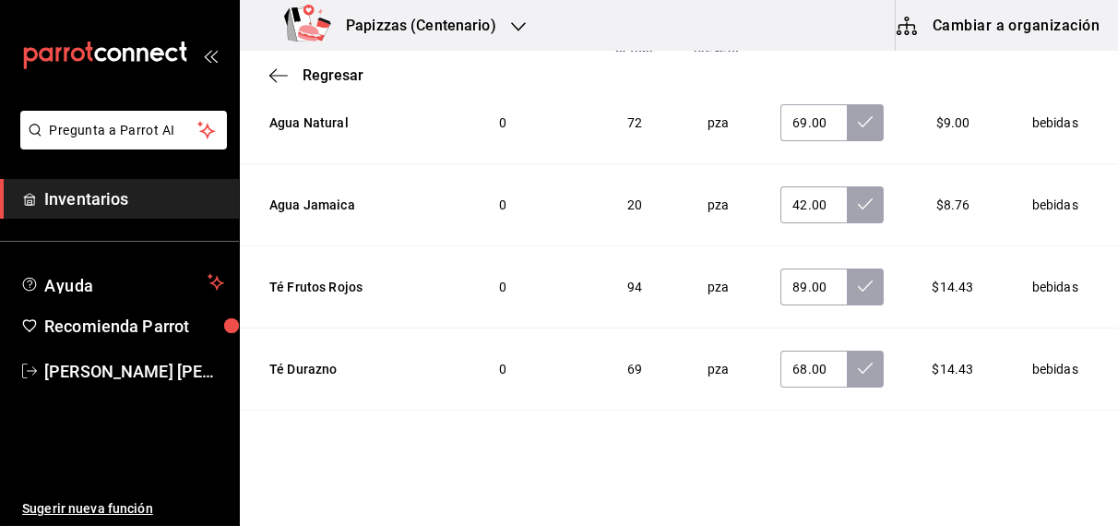
scroll to position [2382, 0]
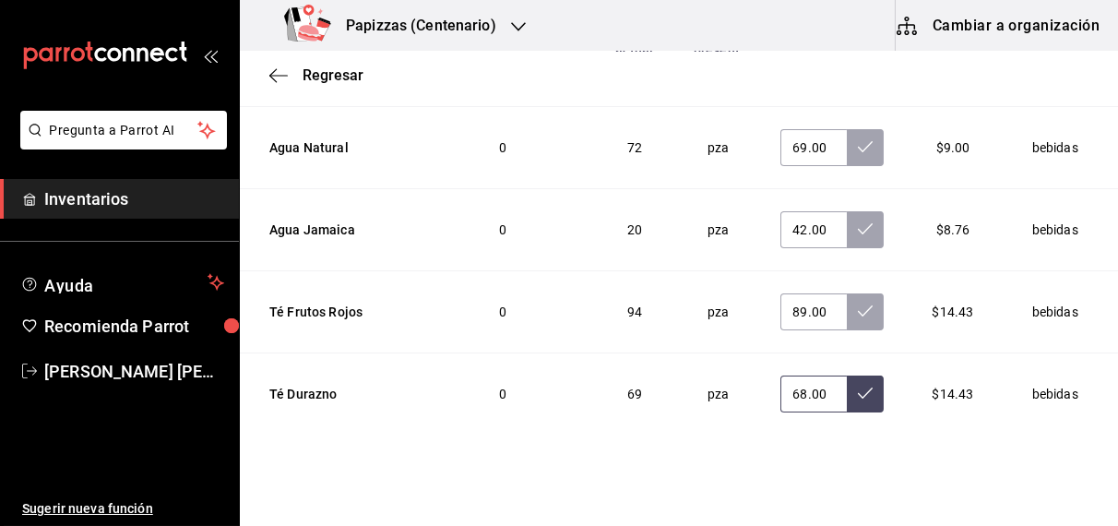
click at [858, 387] on icon at bounding box center [865, 392] width 15 height 11
click at [847, 293] on button at bounding box center [865, 311] width 37 height 37
click at [847, 211] on button at bounding box center [865, 229] width 37 height 37
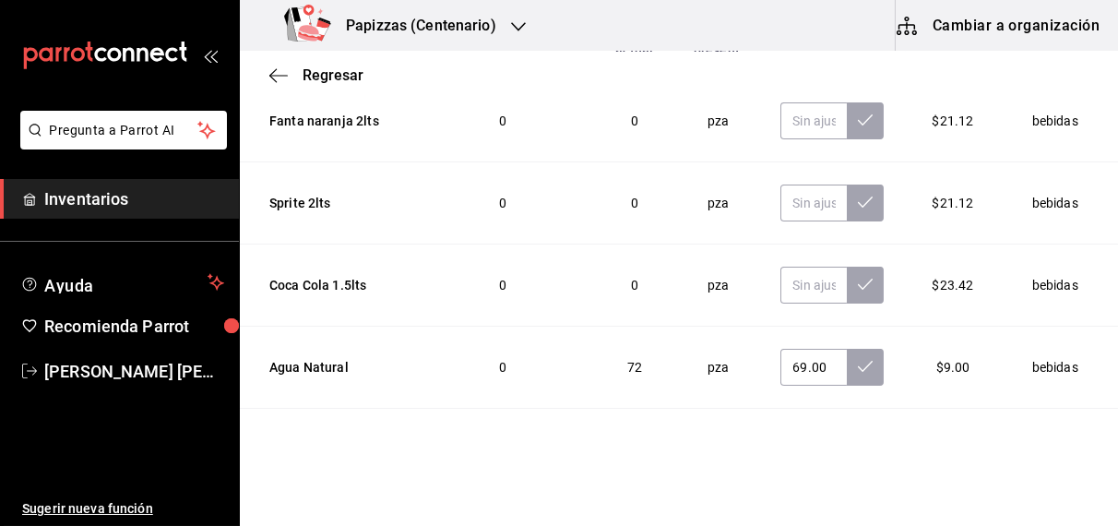
scroll to position [2161, 0]
click at [858, 360] on icon at bounding box center [865, 367] width 15 height 15
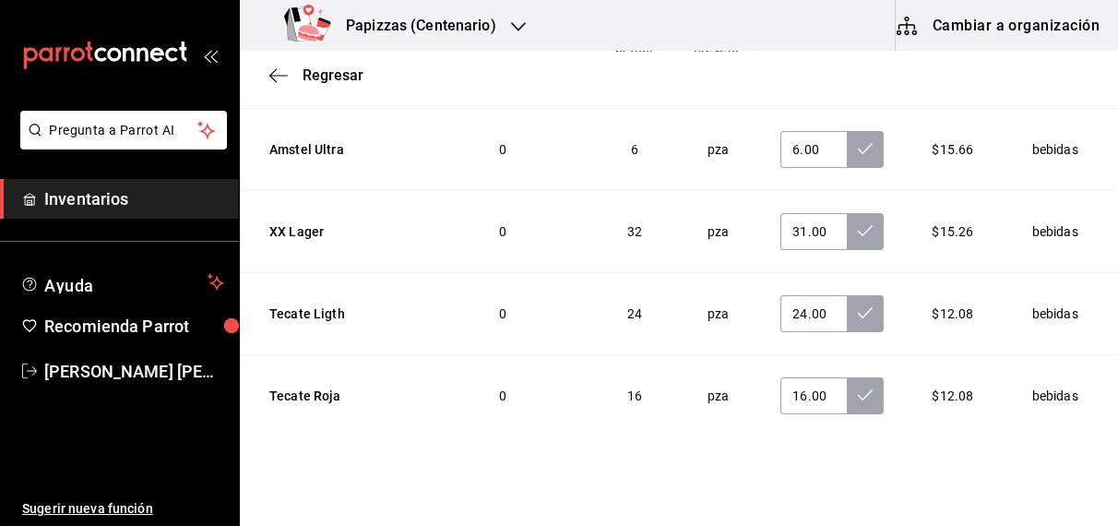
scroll to position [816, 0]
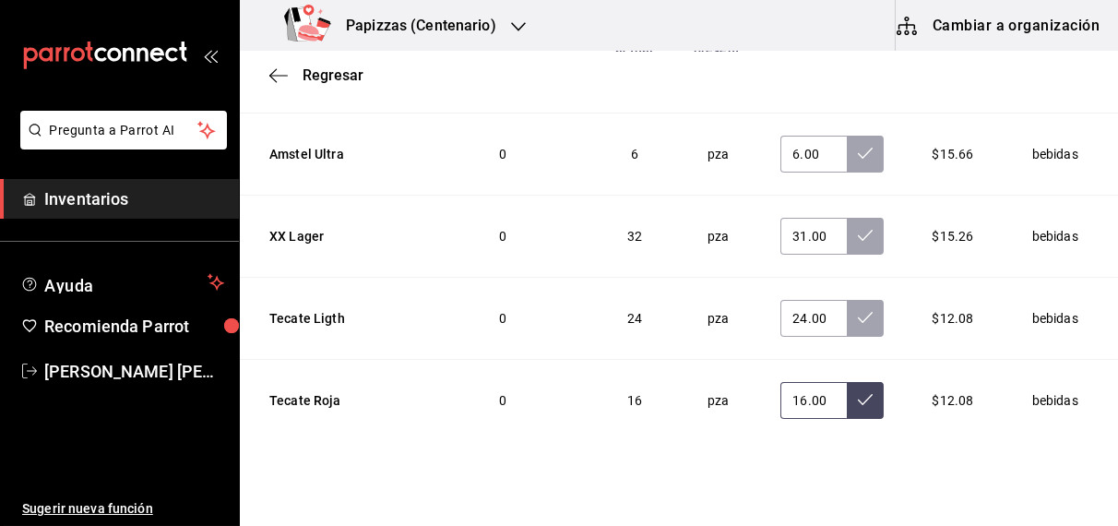
click at [858, 392] on icon at bounding box center [865, 399] width 15 height 15
click at [858, 310] on icon at bounding box center [865, 317] width 15 height 15
click at [858, 228] on icon at bounding box center [865, 235] width 15 height 15
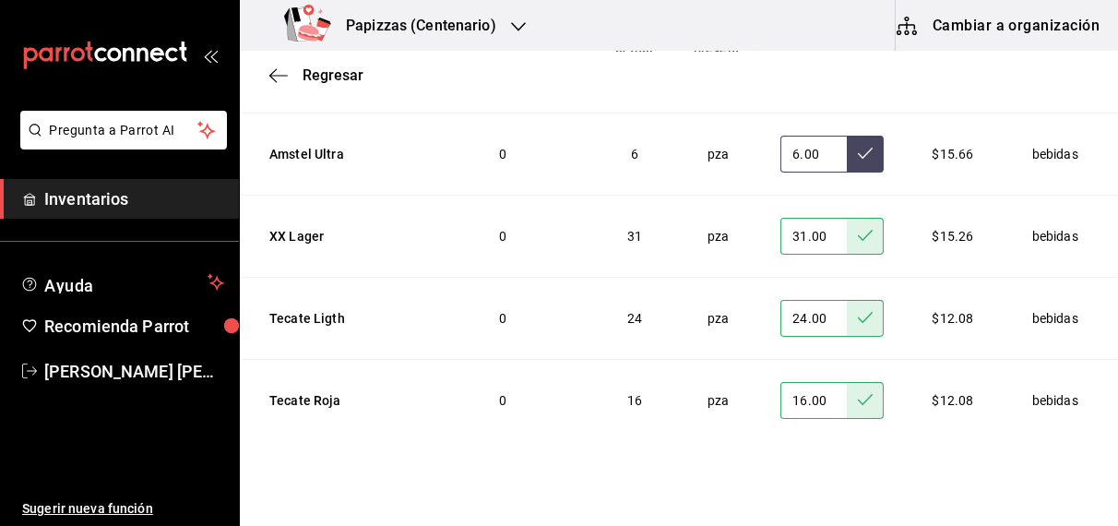
click at [858, 146] on icon at bounding box center [865, 153] width 15 height 15
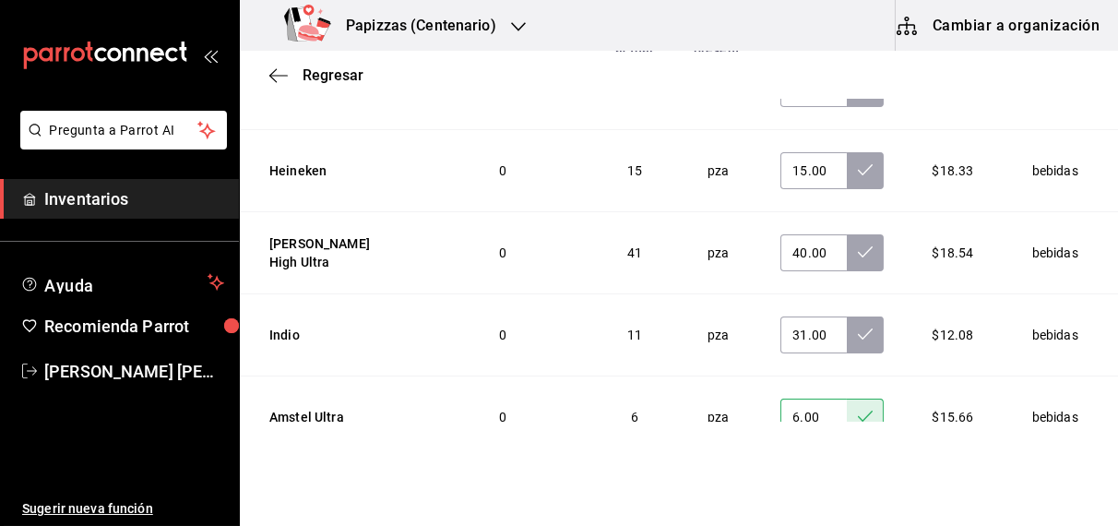
scroll to position [550, 0]
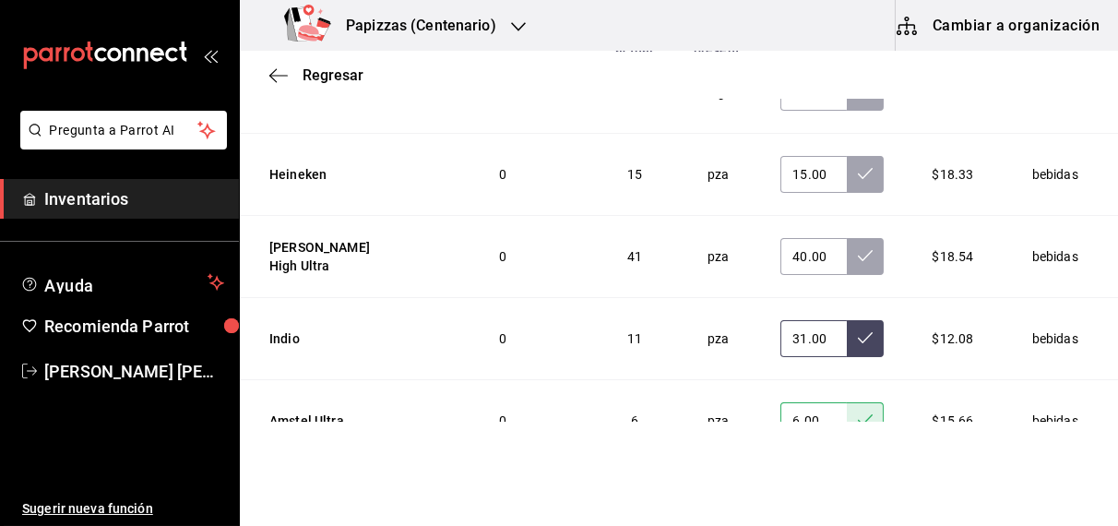
click at [858, 330] on icon at bounding box center [865, 337] width 15 height 15
click at [858, 248] on icon at bounding box center [865, 255] width 15 height 15
click at [847, 156] on button at bounding box center [865, 174] width 37 height 37
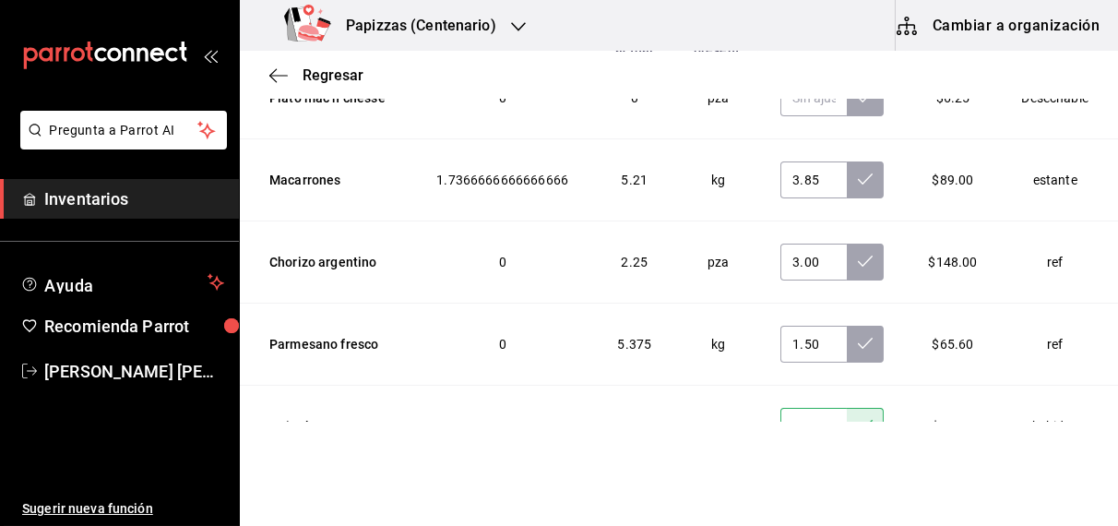
scroll to position [296, 0]
click at [858, 337] on icon at bounding box center [865, 344] width 15 height 15
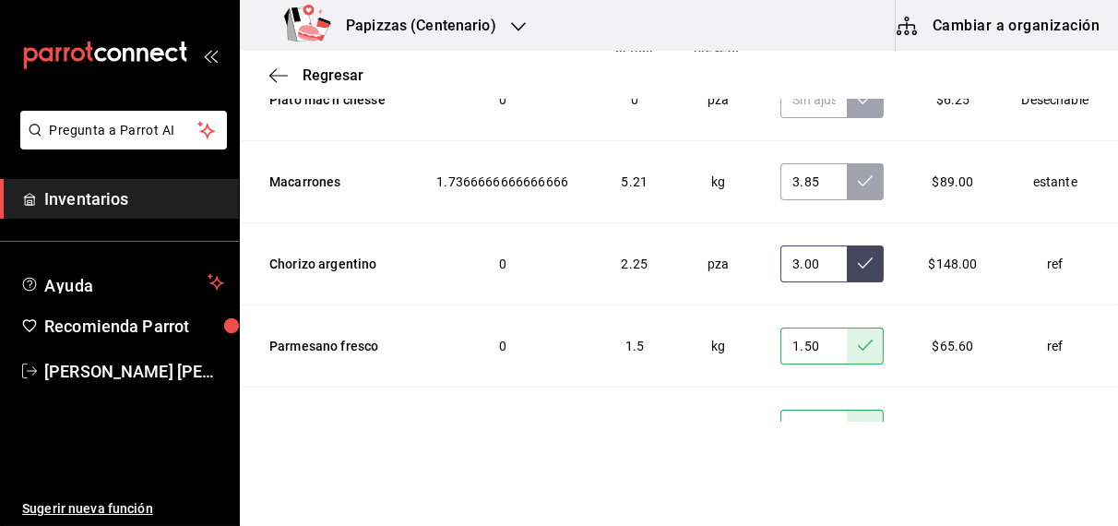
click at [847, 245] on button at bounding box center [865, 263] width 37 height 37
click at [847, 163] on button at bounding box center [865, 181] width 37 height 37
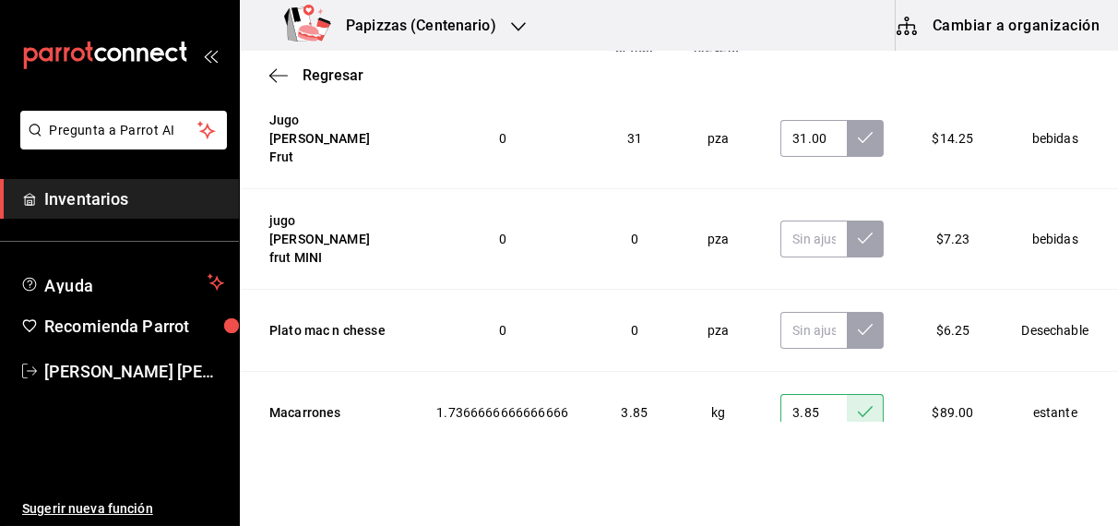
scroll to position [0, 0]
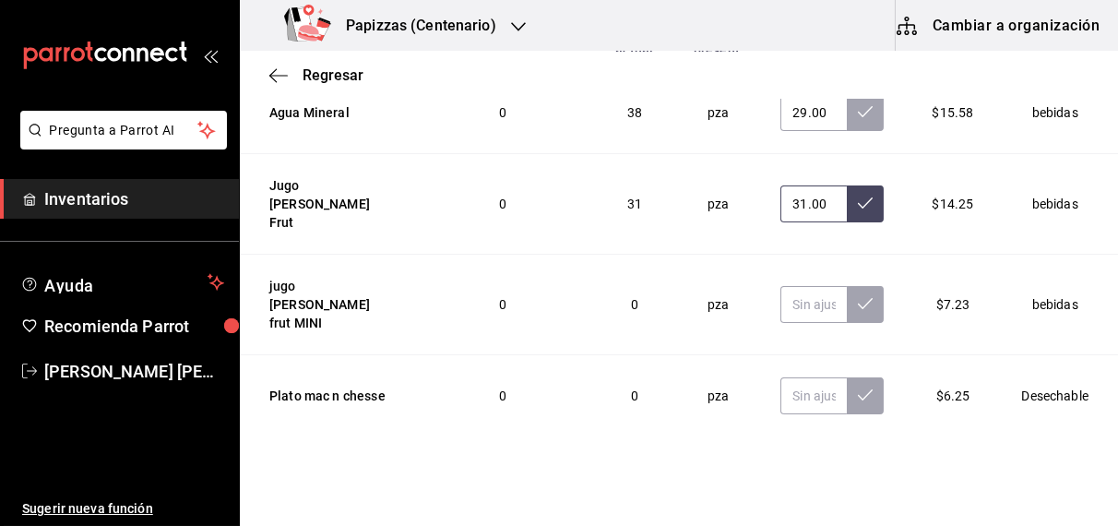
click at [858, 195] on icon at bounding box center [865, 202] width 15 height 15
click at [858, 113] on icon at bounding box center [865, 111] width 15 height 15
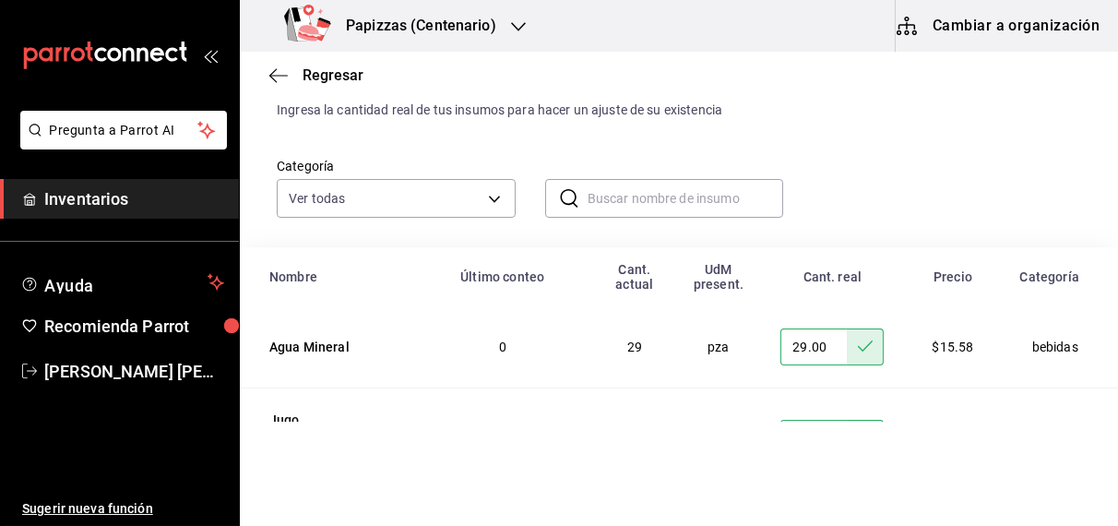
scroll to position [68, 0]
click at [344, 66] on span "Regresar" at bounding box center [332, 75] width 61 height 18
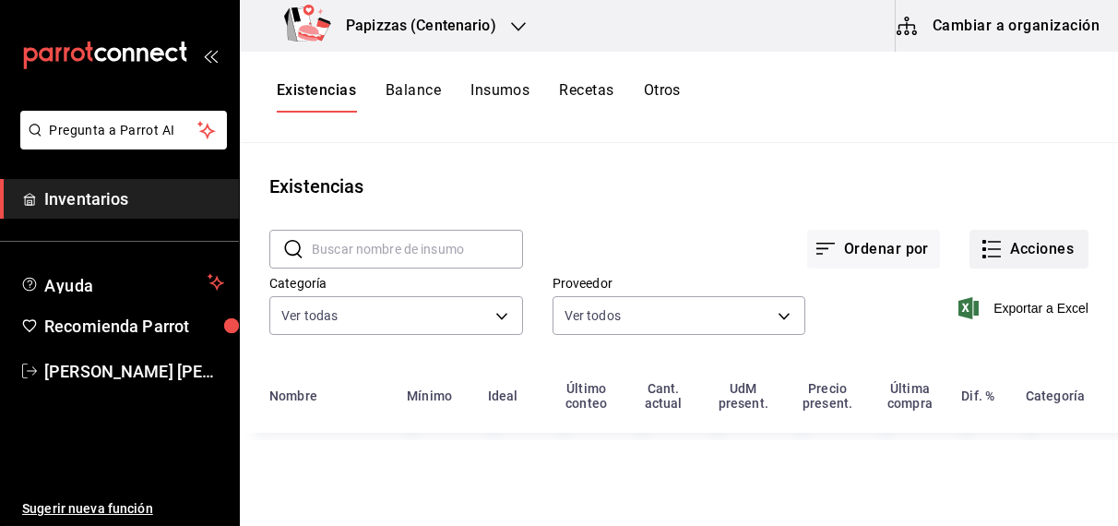
click at [1038, 243] on button "Acciones" at bounding box center [1028, 249] width 119 height 39
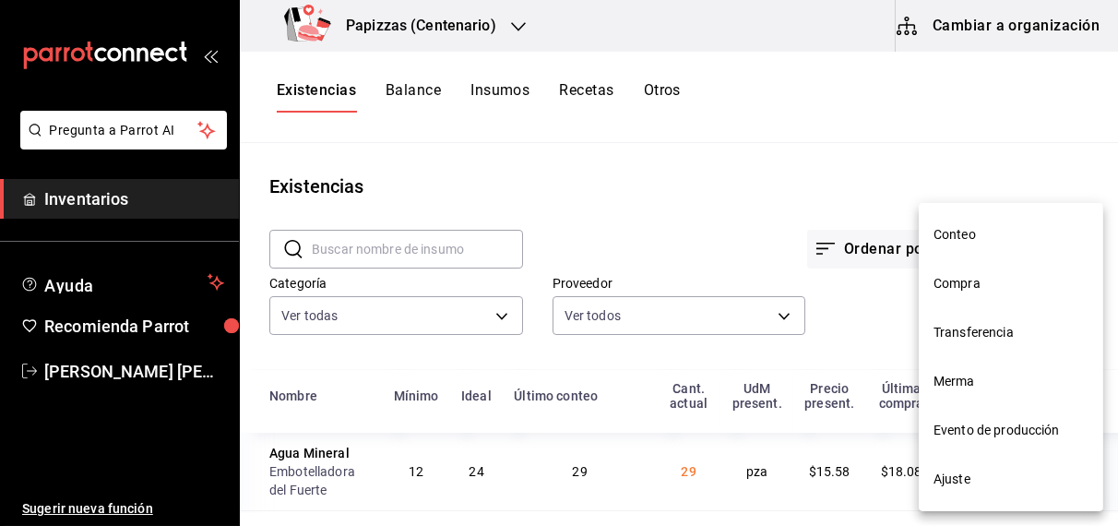
click at [975, 385] on span "Merma" at bounding box center [1010, 381] width 155 height 19
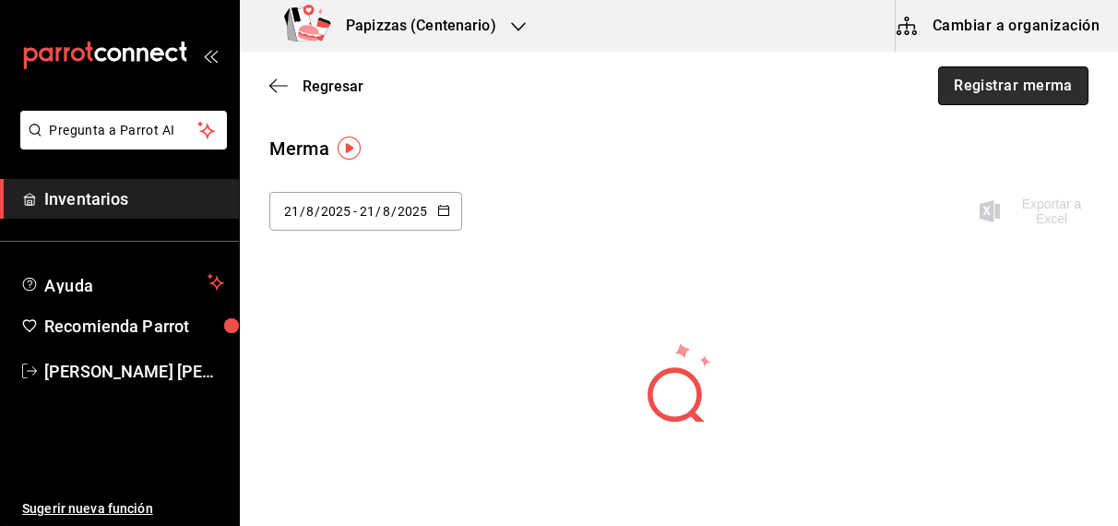
click at [1023, 81] on button "Registrar merma" at bounding box center [1013, 85] width 150 height 39
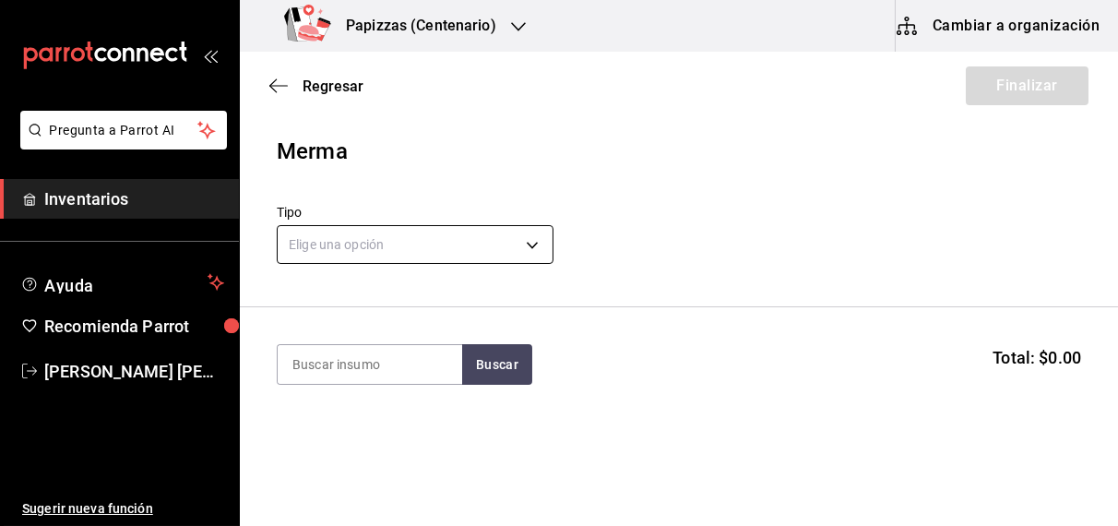
click at [454, 252] on body "Pregunta a Parrot AI Inventarios Ayuda Recomienda Parrot [PERSON_NAME] [PERSON_…" at bounding box center [559, 210] width 1118 height 421
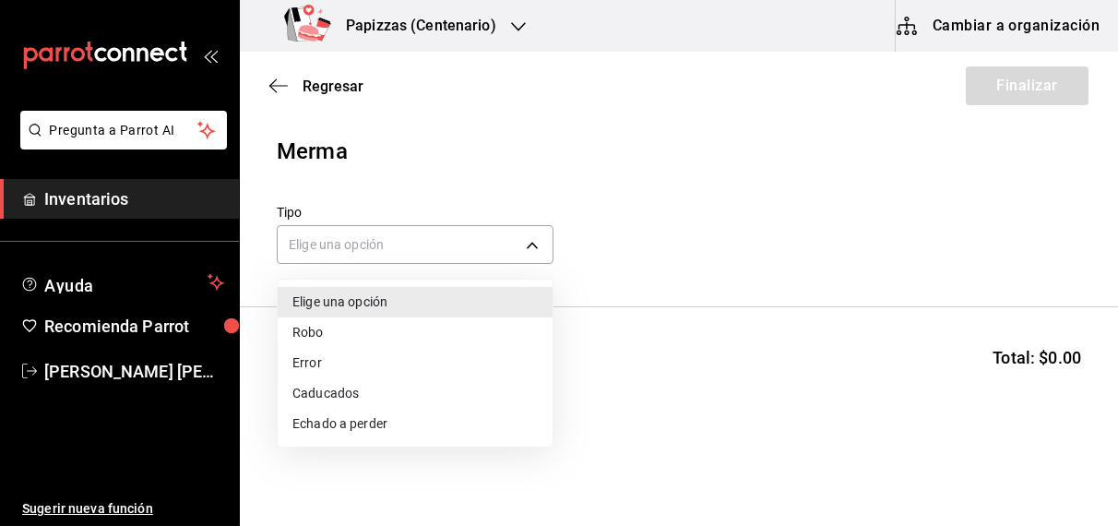
click at [341, 434] on li "Echado a perder" at bounding box center [415, 423] width 275 height 30
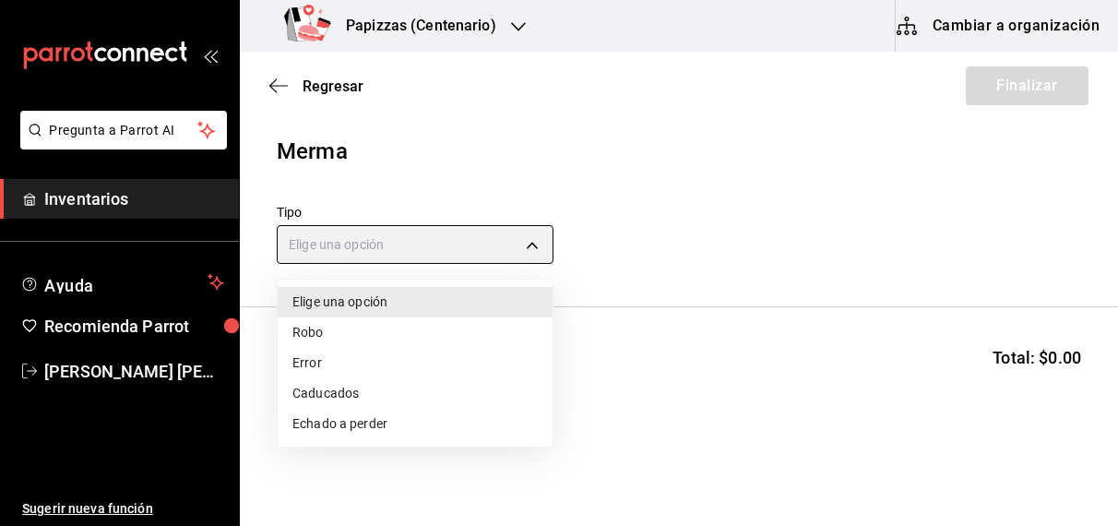
type input "SPOILED"
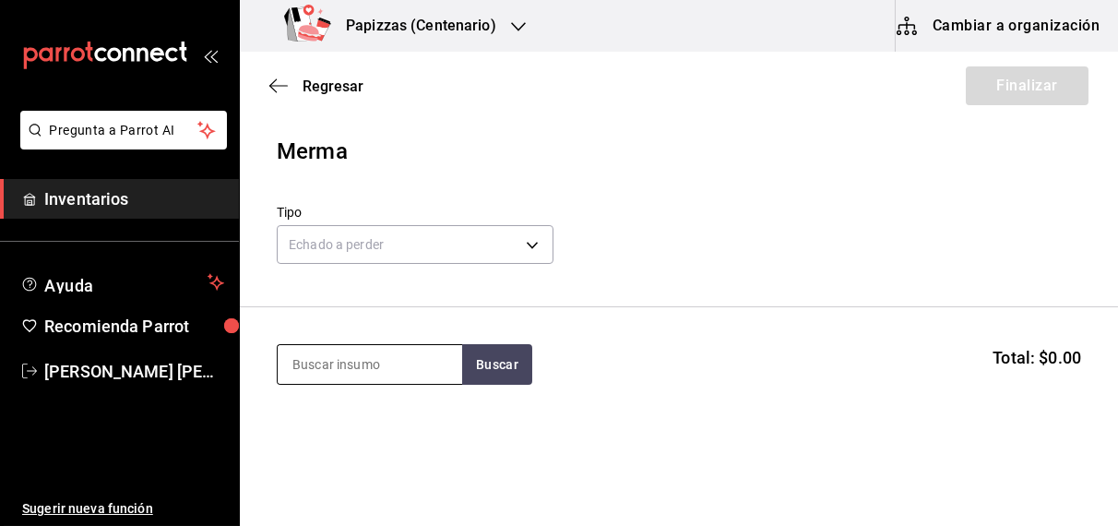
click at [367, 363] on input at bounding box center [370, 364] width 184 height 39
type input "aceite"
click at [473, 360] on button "Buscar" at bounding box center [497, 364] width 70 height 41
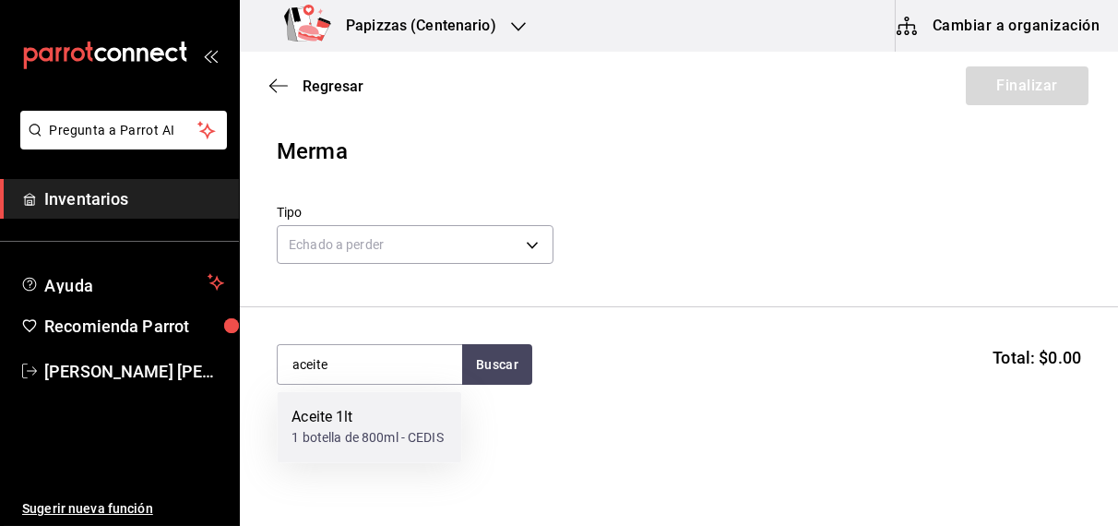
click at [343, 429] on div "1 botella de 800ml - CEDIS" at bounding box center [366, 438] width 151 height 19
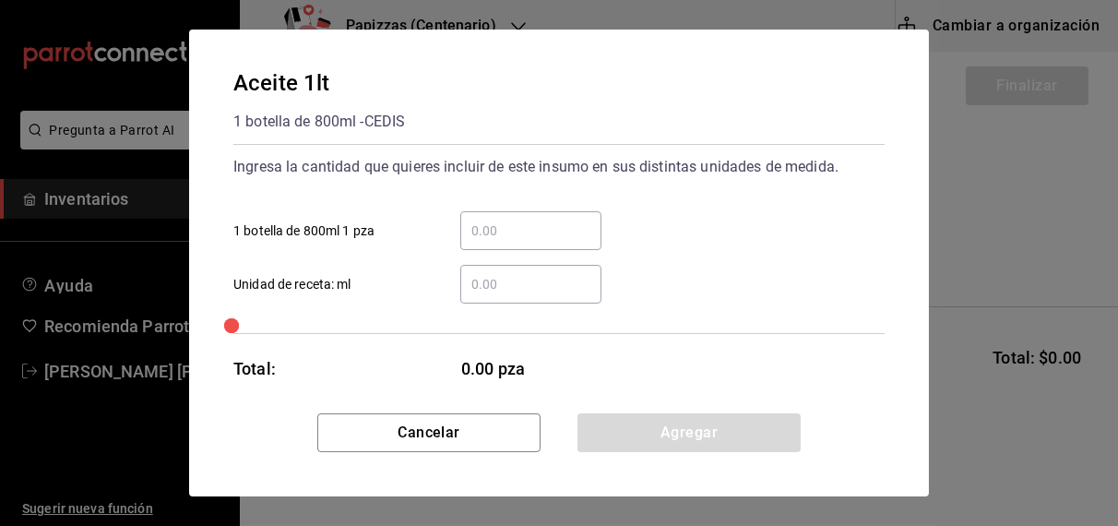
click at [534, 279] on input "​ Unidad de receta: ml" at bounding box center [530, 284] width 141 height 22
drag, startPoint x: 534, startPoint y: 279, endPoint x: 344, endPoint y: 66, distance: 285.4
click at [344, 66] on div "Aceite 1lt" at bounding box center [319, 82] width 172 height 33
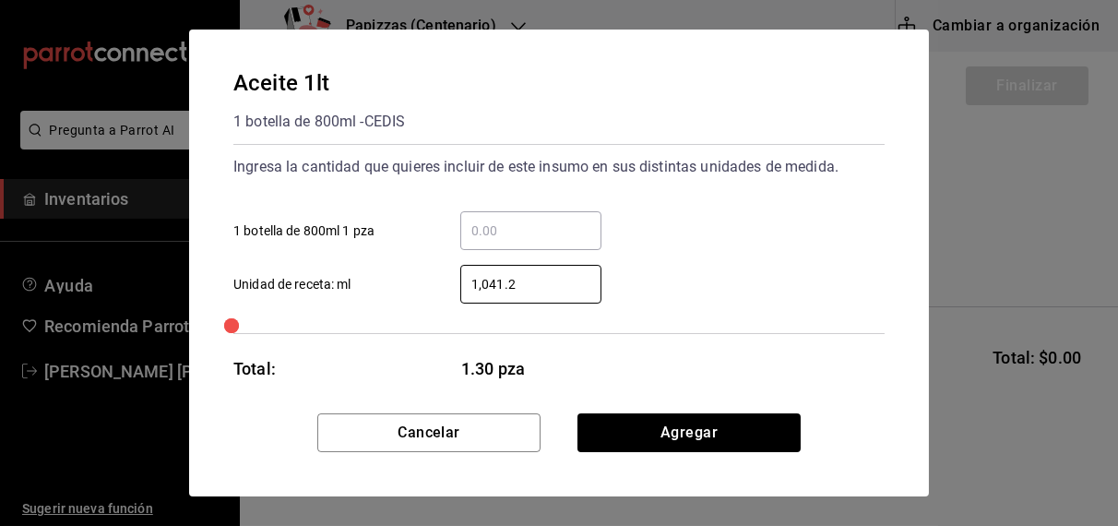
type input "1,041.25"
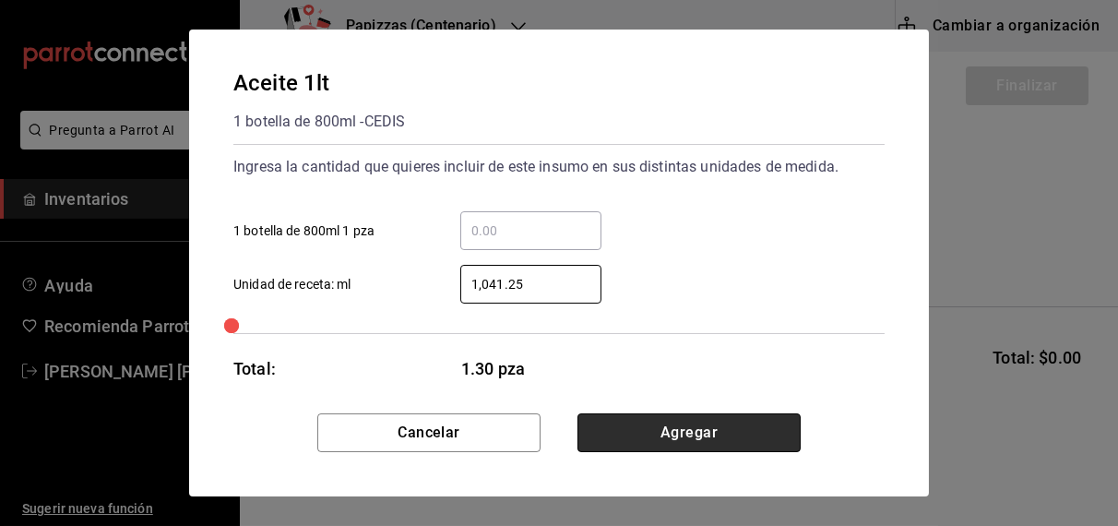
click at [686, 440] on button "Agregar" at bounding box center [688, 432] width 223 height 39
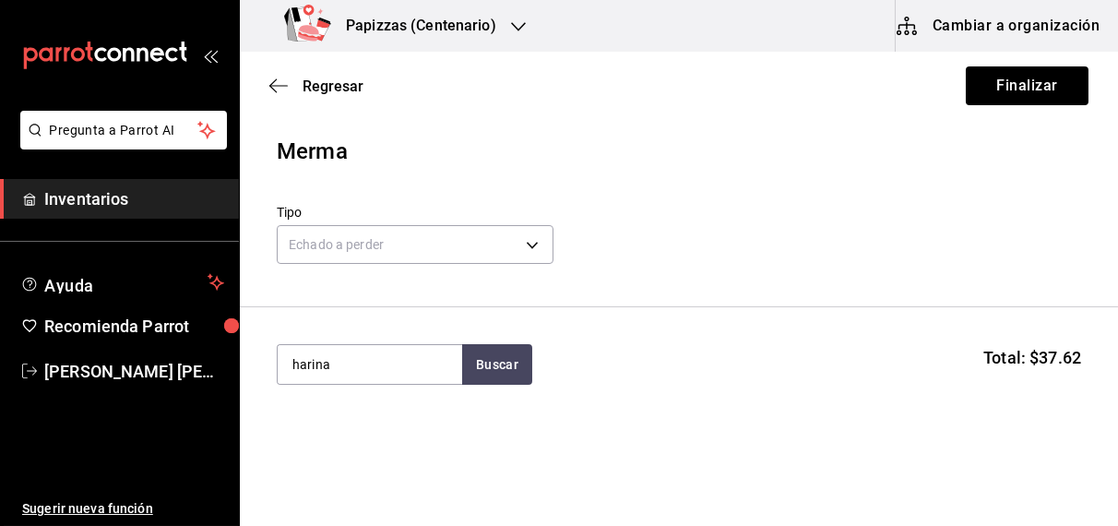
type input "harina"
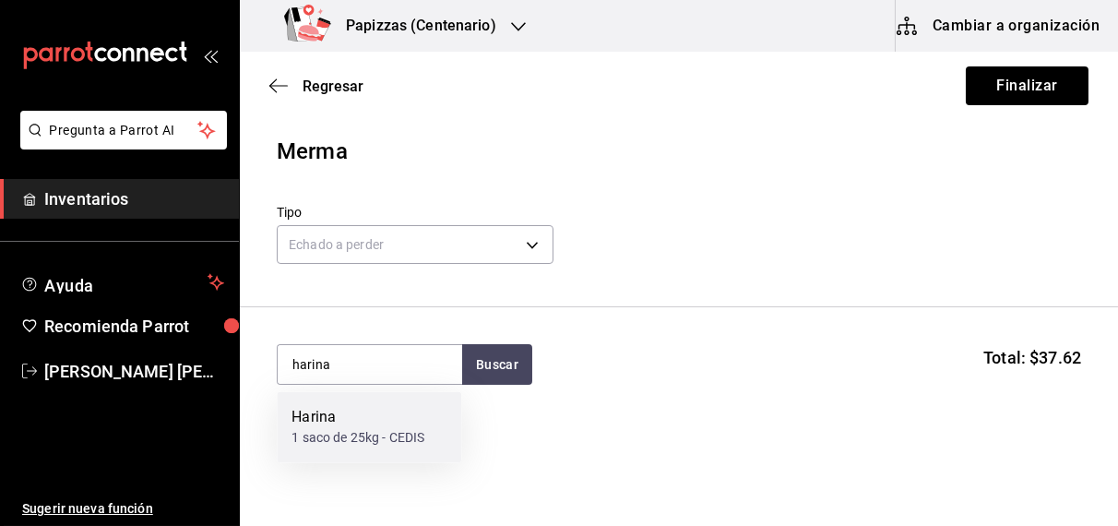
click at [348, 432] on div "1 saco de 25kg - CEDIS" at bounding box center [357, 438] width 133 height 19
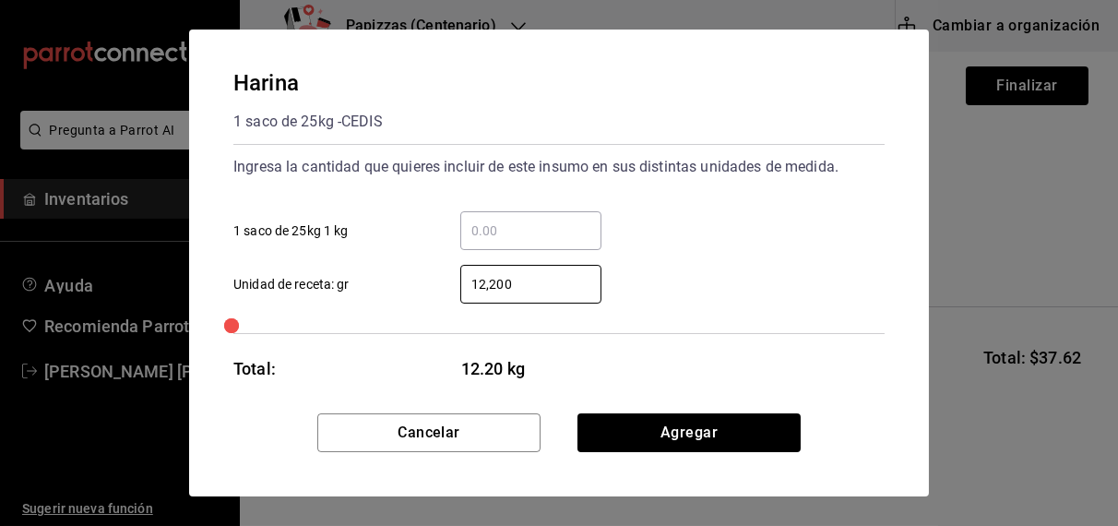
type input "12,200"
type input "12,250"
click button "Agregar" at bounding box center [688, 432] width 223 height 39
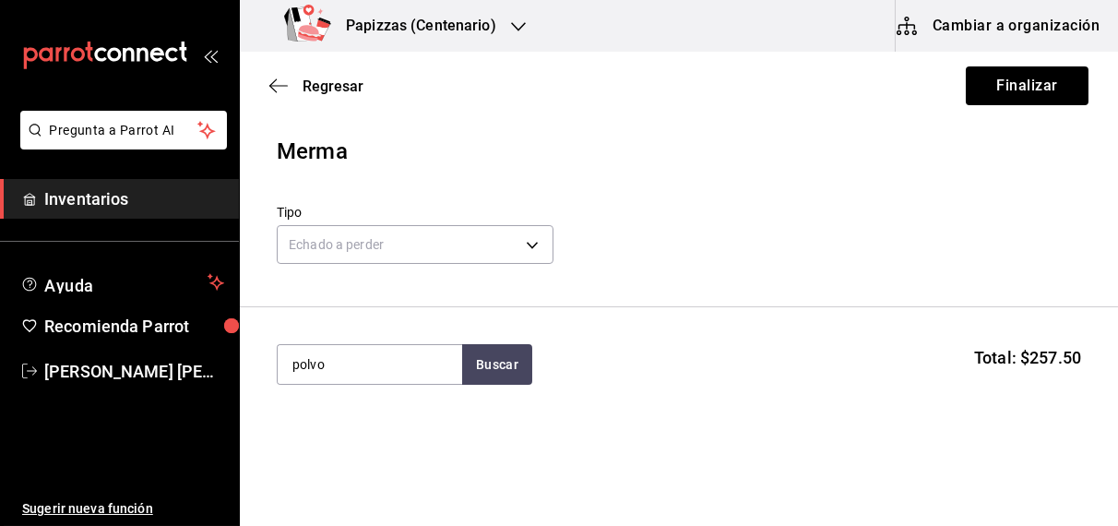
type input "polvo"
click at [348, 432] on div "Polvo pz - MC" at bounding box center [369, 427] width 184 height 71
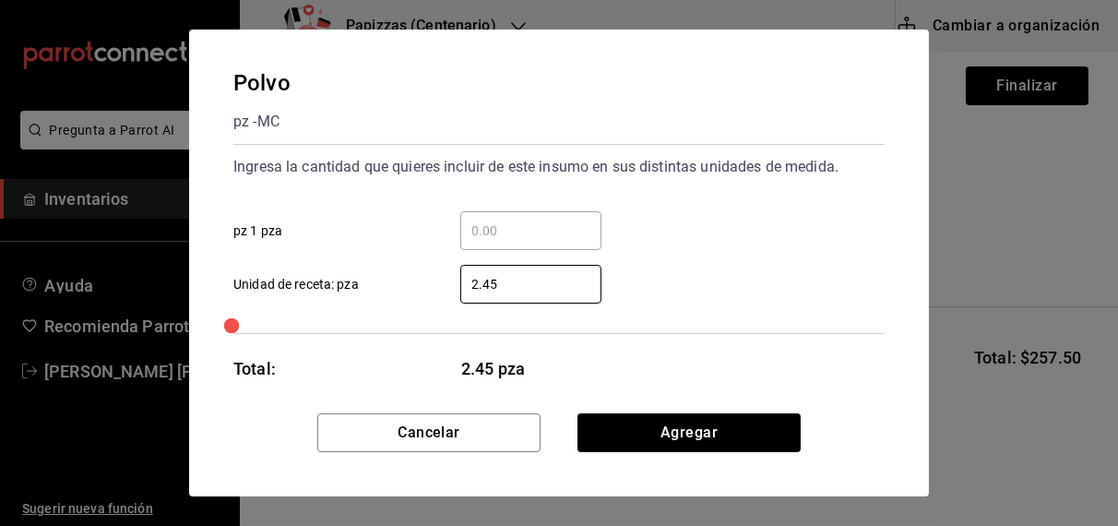
type input "2.45"
click button "Agregar" at bounding box center [688, 432] width 223 height 39
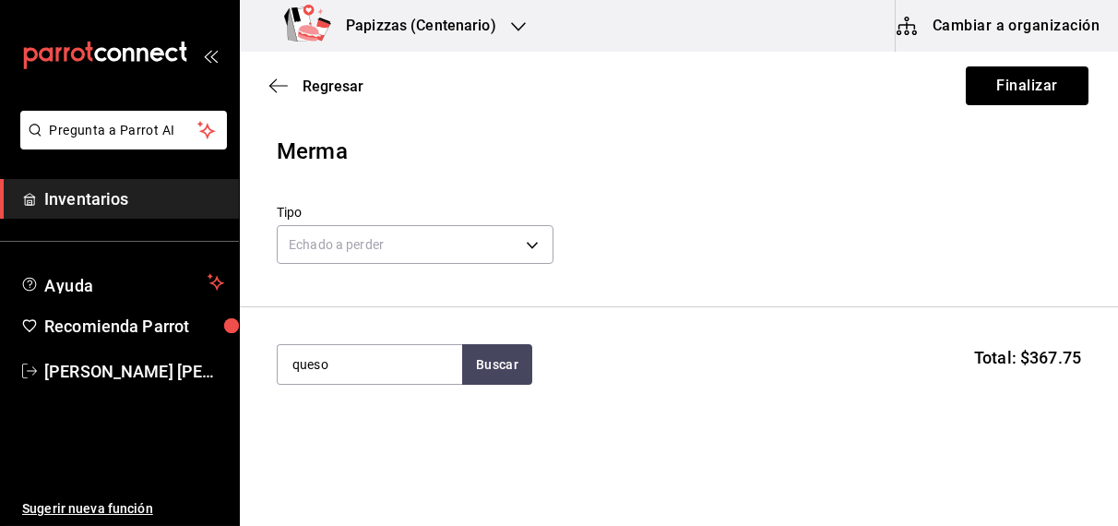
type input "queso"
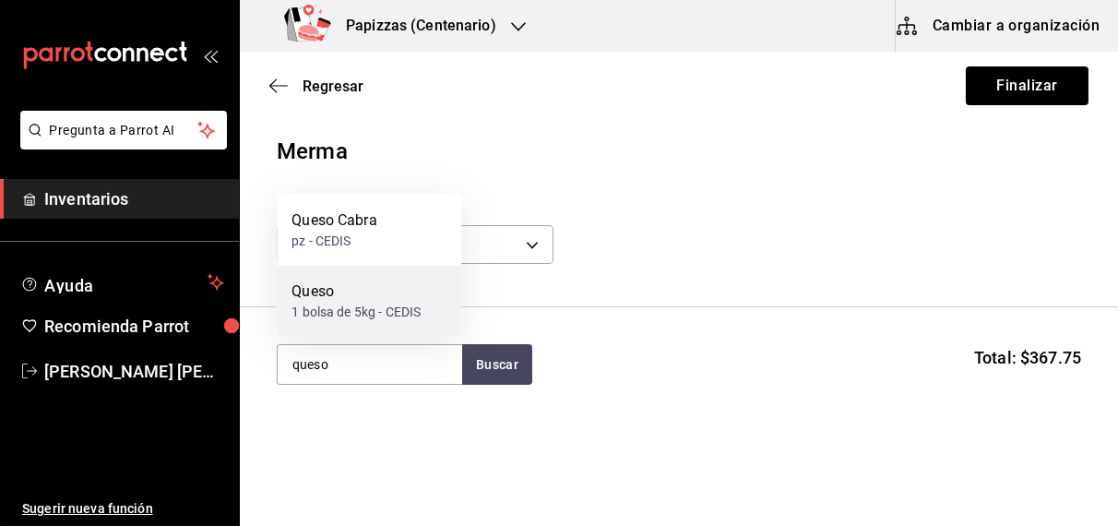
click at [363, 311] on div "1 bolsa de 5kg - CEDIS" at bounding box center [355, 311] width 129 height 19
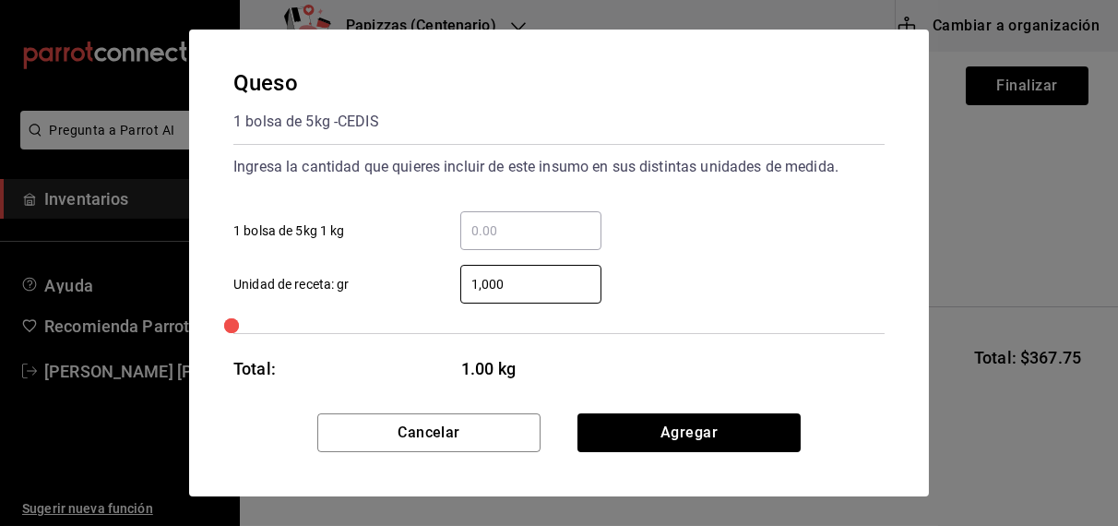
type input "1,000"
click button "Agregar" at bounding box center [688, 432] width 223 height 39
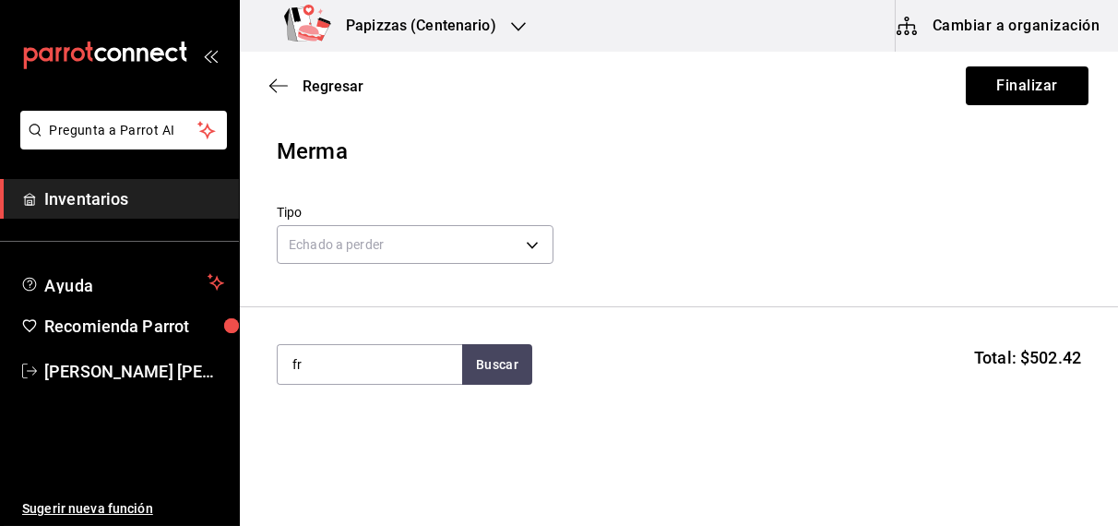
type input "f"
type input "boneles"
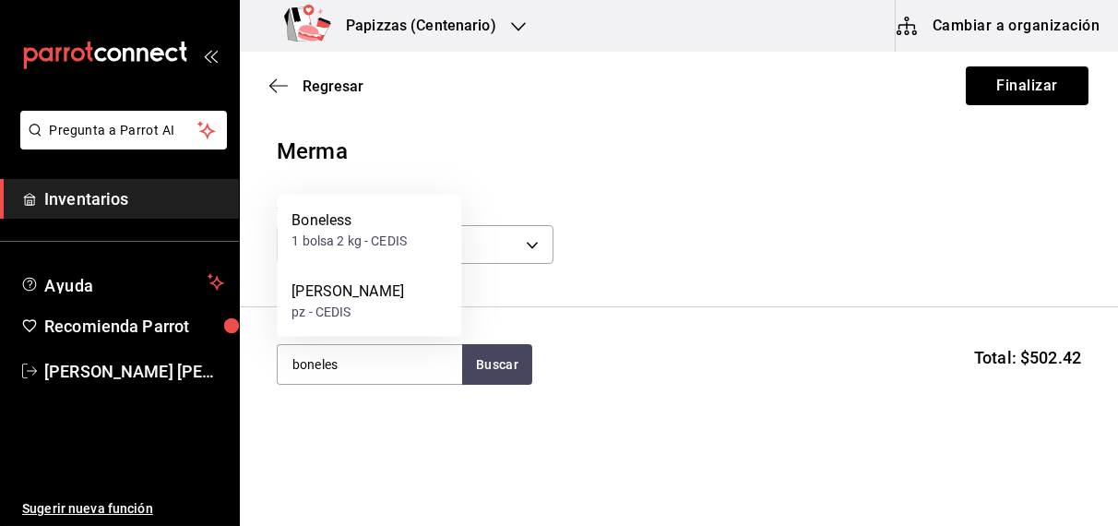
click at [362, 234] on div "1 bolsa 2 kg - CEDIS" at bounding box center [348, 240] width 115 height 19
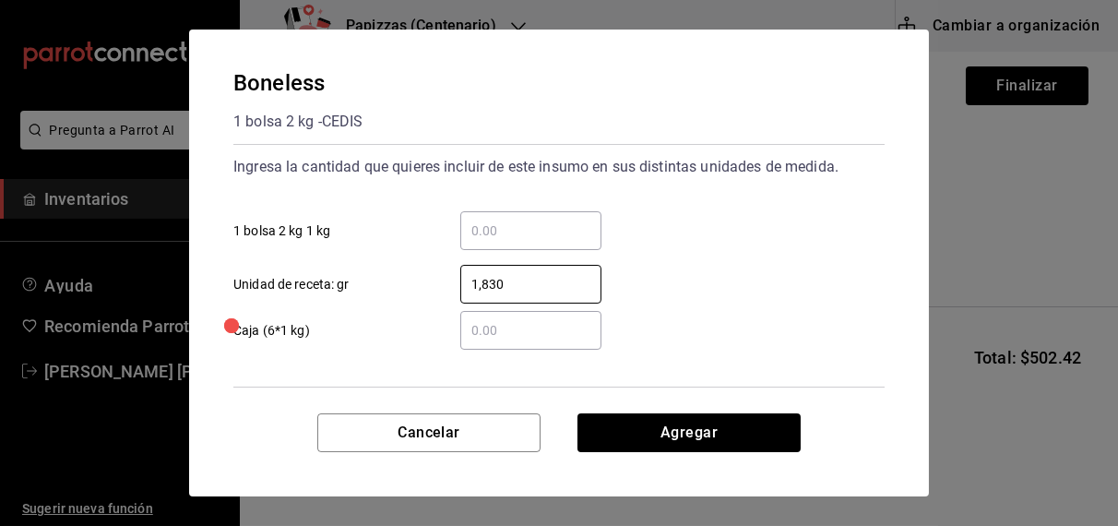
scroll to position [72, 0]
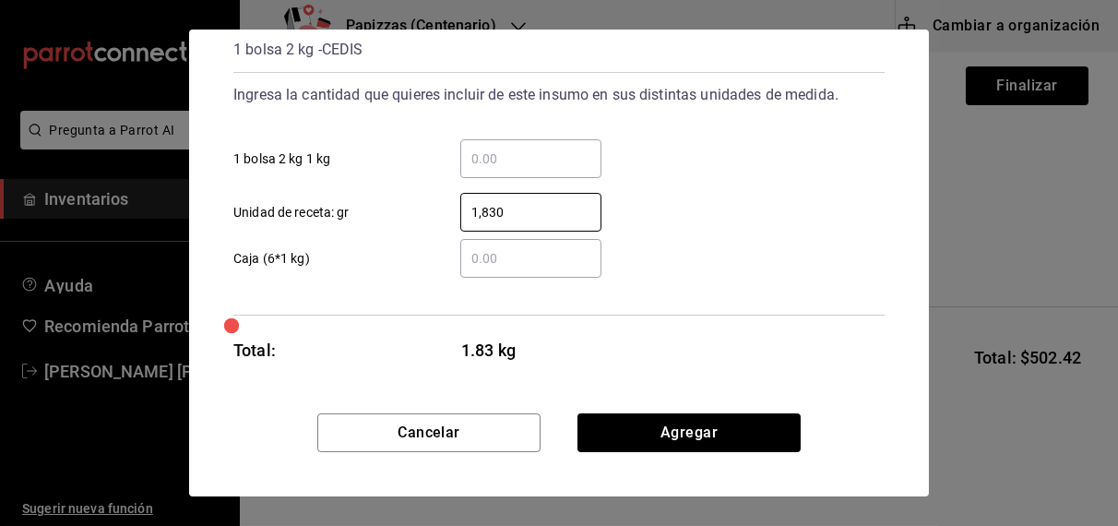
type input "1,830"
click button "Agregar" at bounding box center [688, 432] width 223 height 39
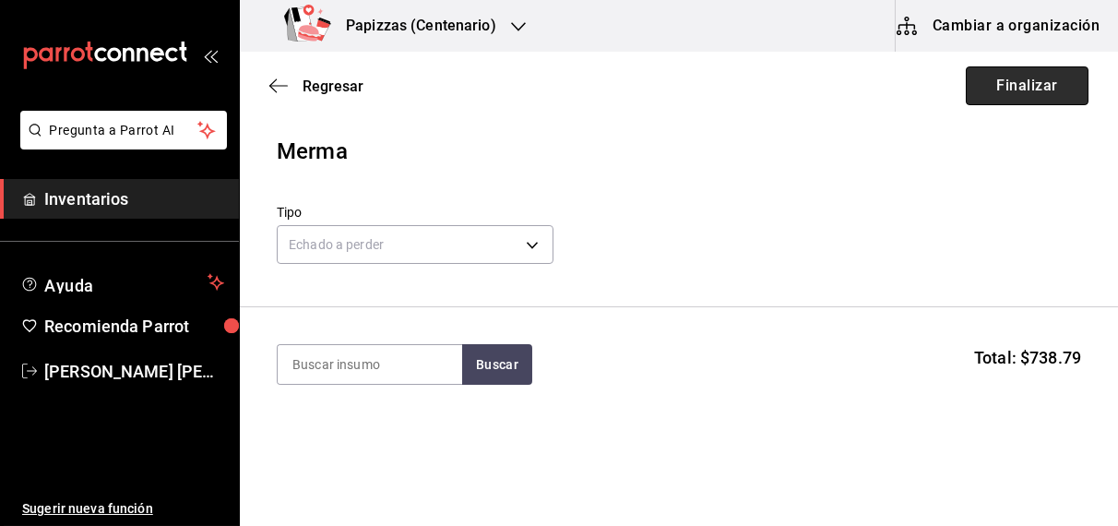
click at [1020, 83] on button "Finalizar" at bounding box center [1026, 85] width 123 height 39
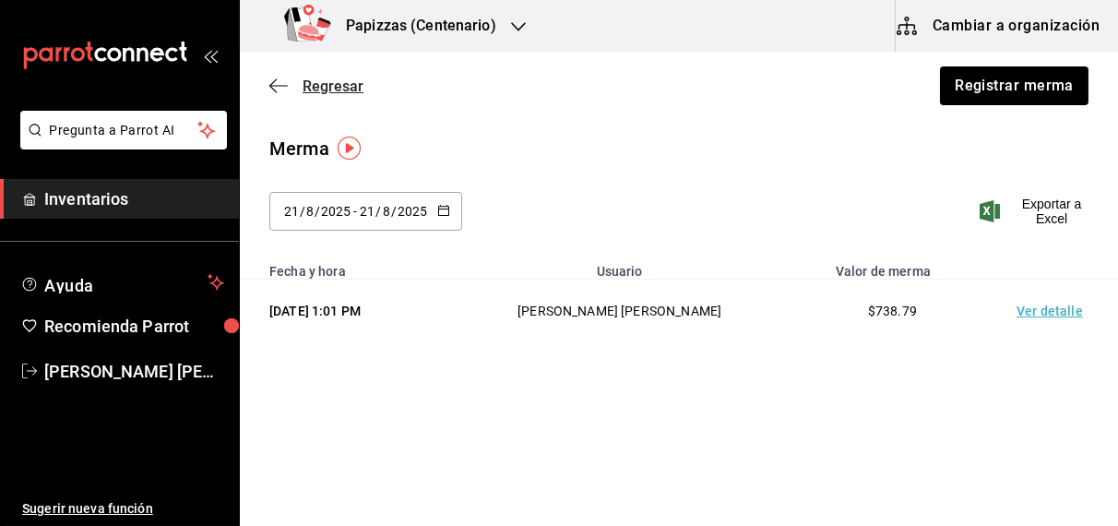
click at [332, 88] on span "Regresar" at bounding box center [332, 86] width 61 height 18
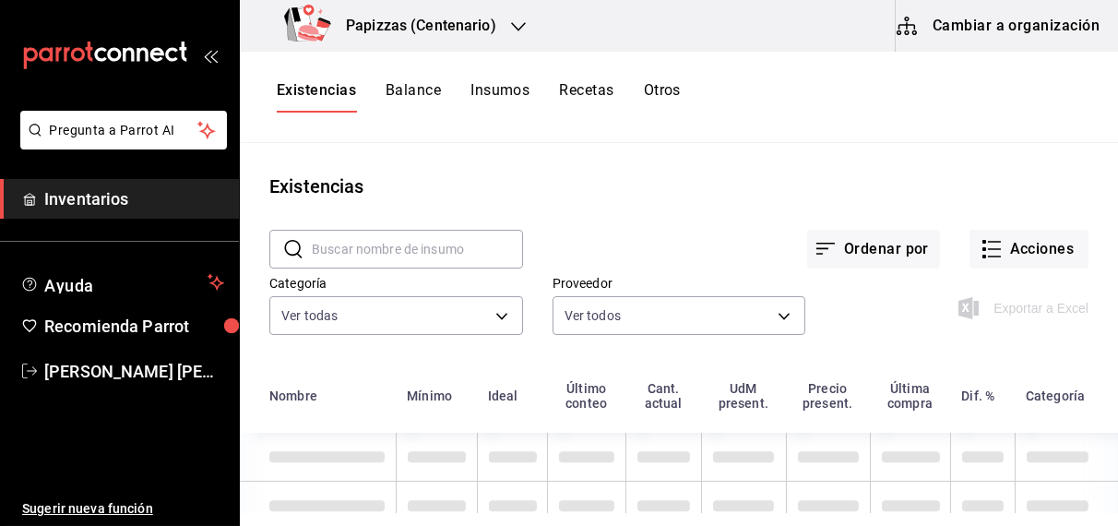
click at [413, 244] on input "text" at bounding box center [417, 249] width 211 height 37
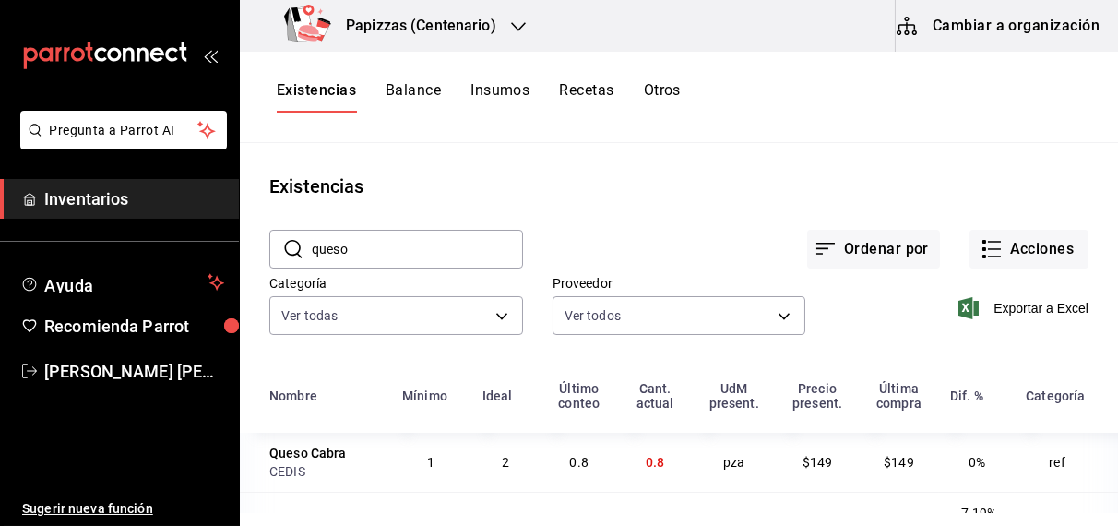
scroll to position [64, 0]
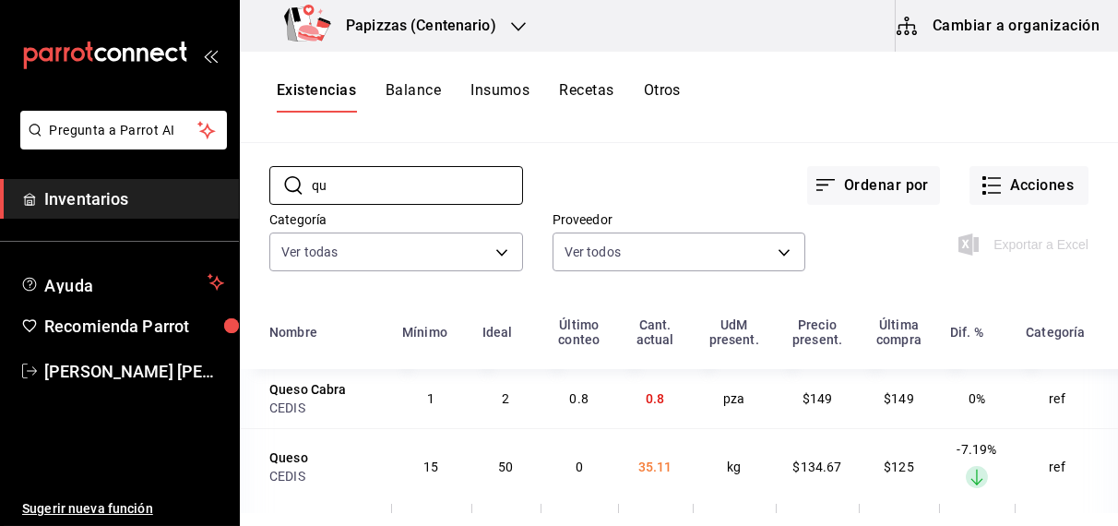
type input "q"
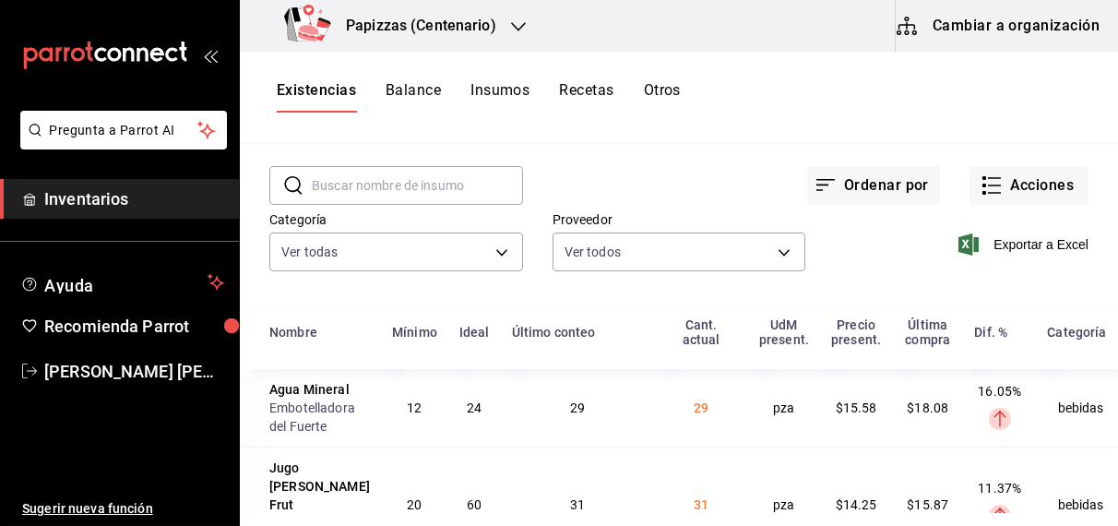
click at [665, 89] on button "Otros" at bounding box center [662, 96] width 37 height 31
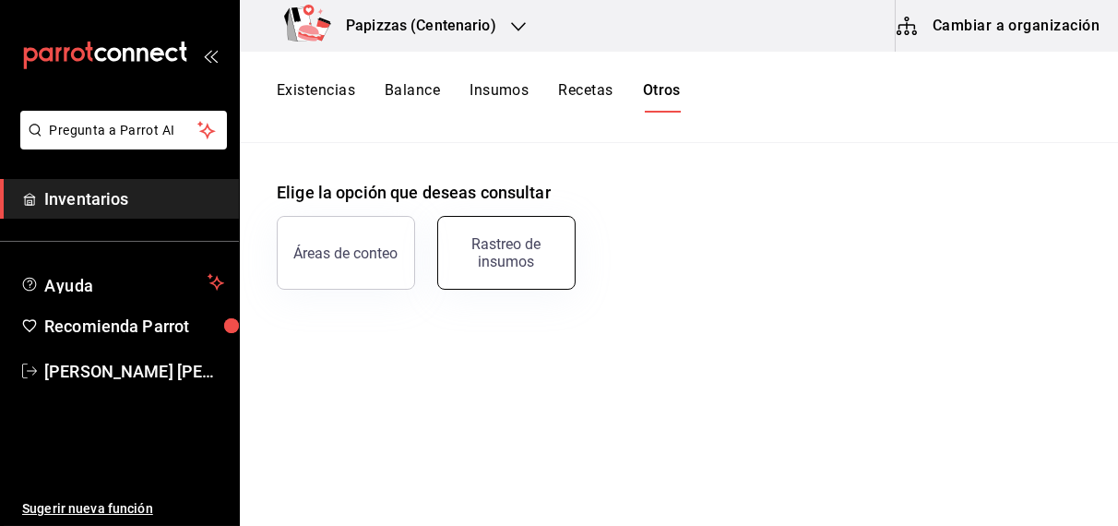
click at [518, 266] on div "Rastreo de insumos" at bounding box center [506, 252] width 114 height 35
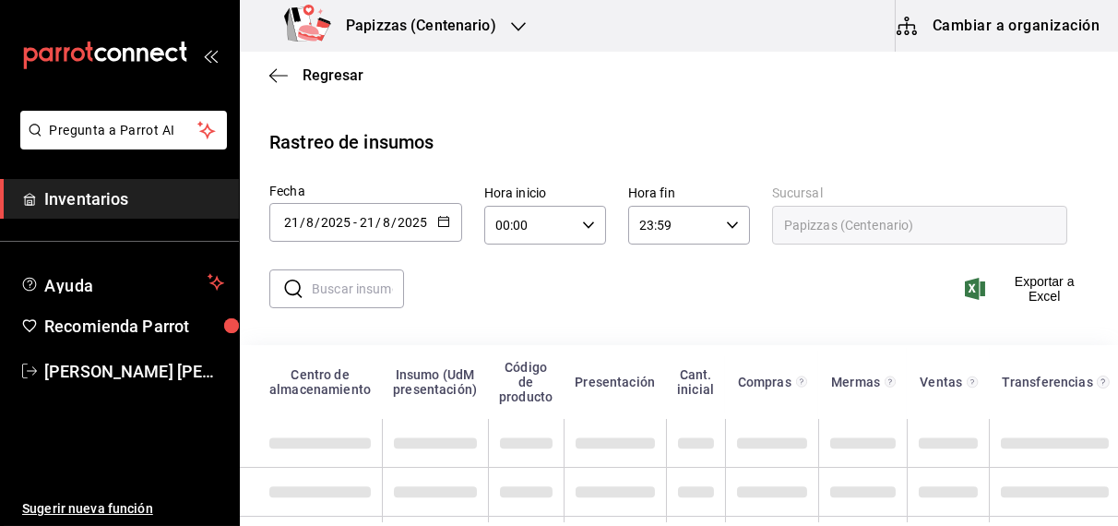
click at [363, 297] on input "text" at bounding box center [358, 288] width 92 height 37
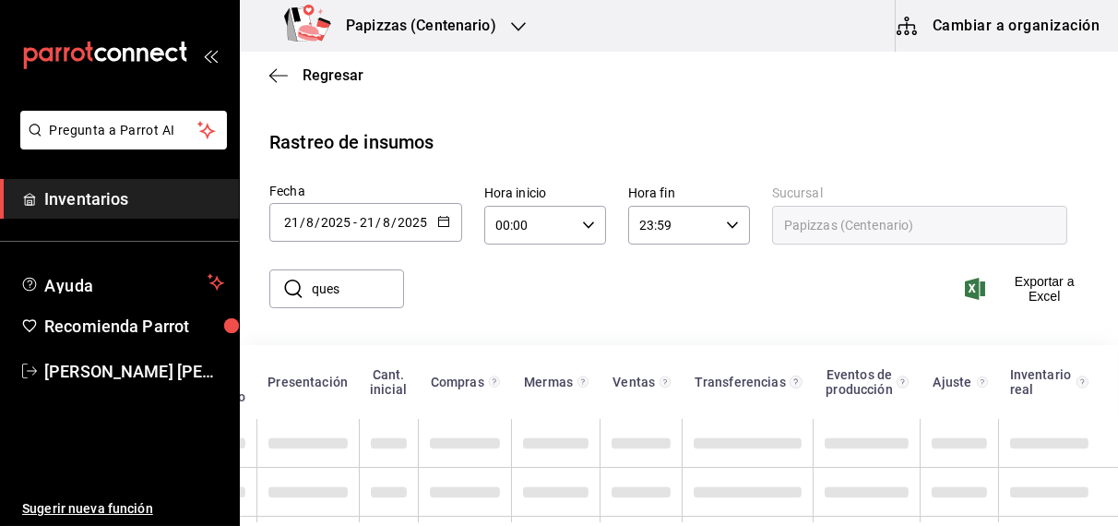
scroll to position [0, 301]
type input "q"
type input "b"
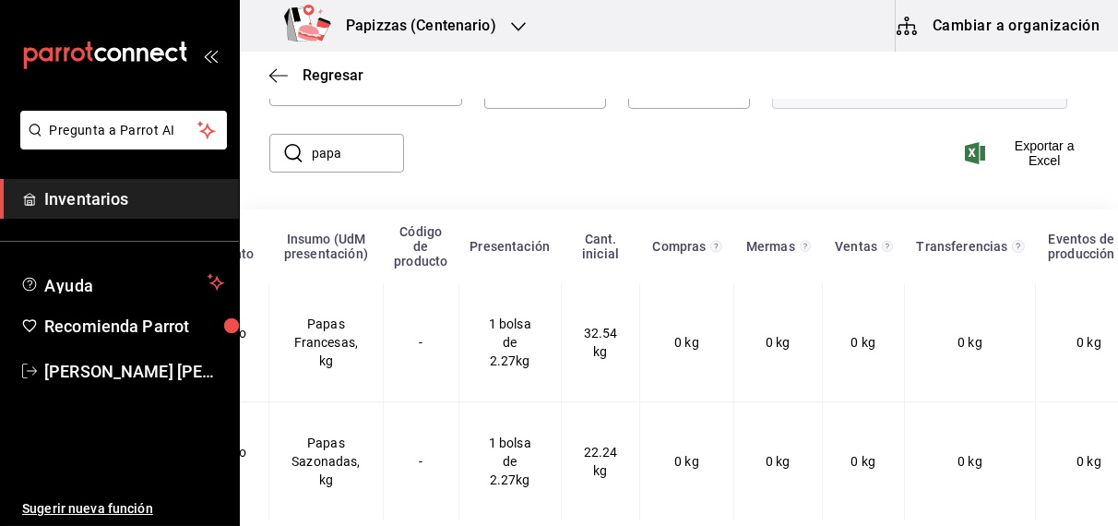
scroll to position [0, 342]
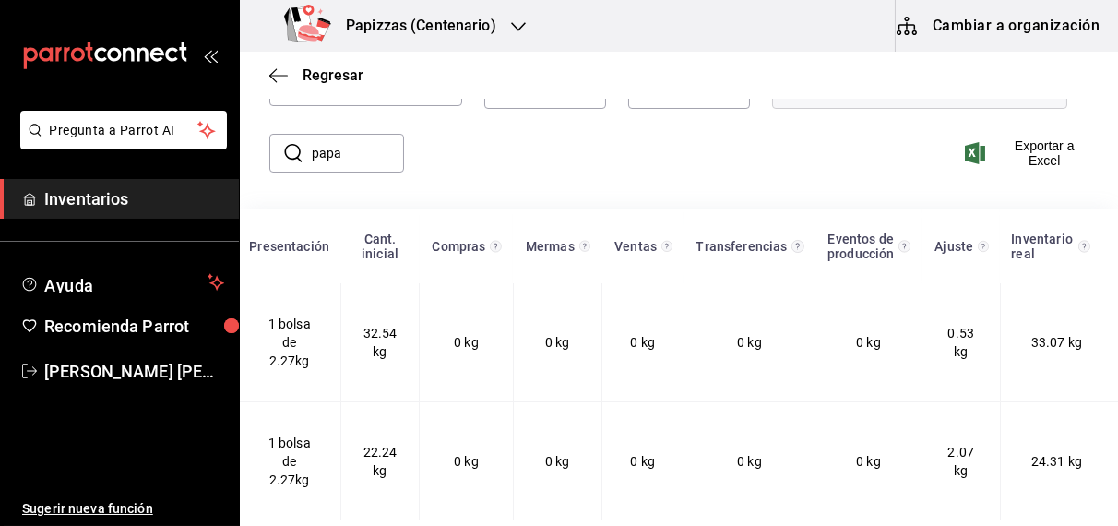
type input "papa"
